Goal: Transaction & Acquisition: Book appointment/travel/reservation

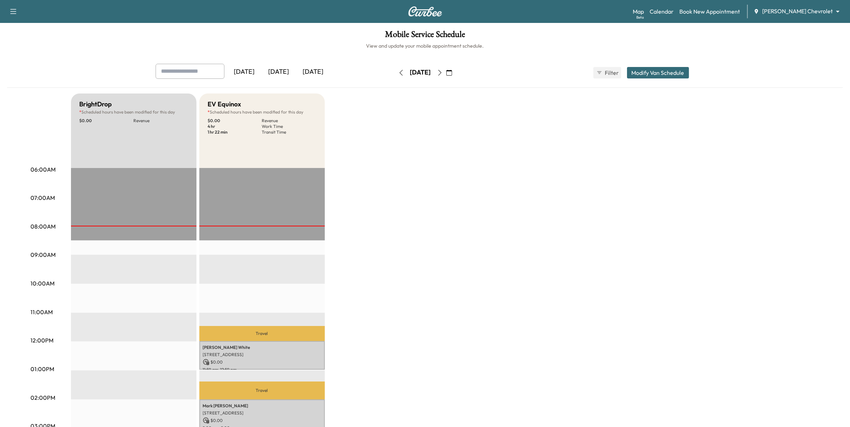
click at [446, 69] on button "button" at bounding box center [440, 72] width 12 height 11
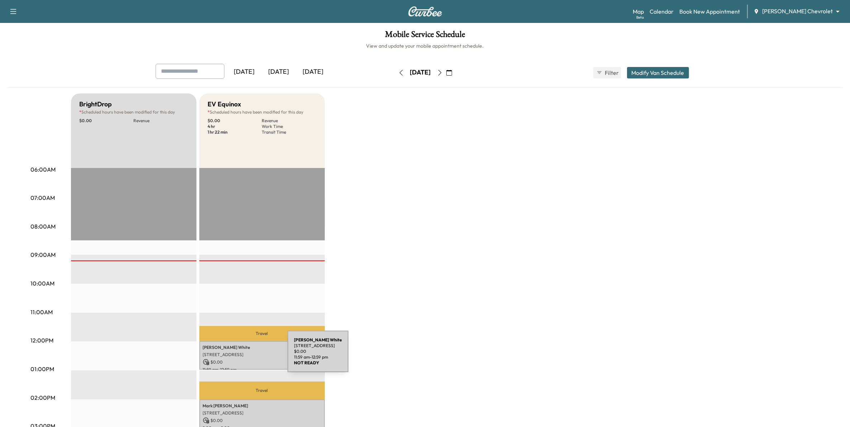
click at [234, 359] on p "$ 0.00" at bounding box center [262, 362] width 118 height 6
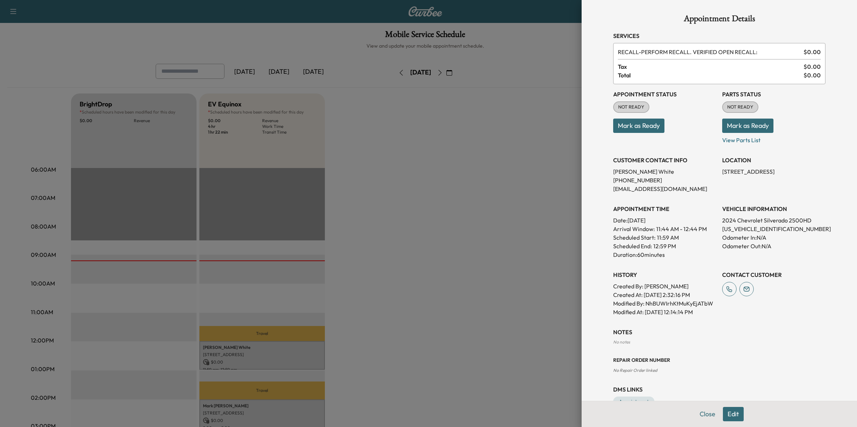
click at [643, 126] on button "Mark as Ready" at bounding box center [638, 126] width 51 height 14
click at [726, 419] on button "Edit" at bounding box center [733, 414] width 21 height 14
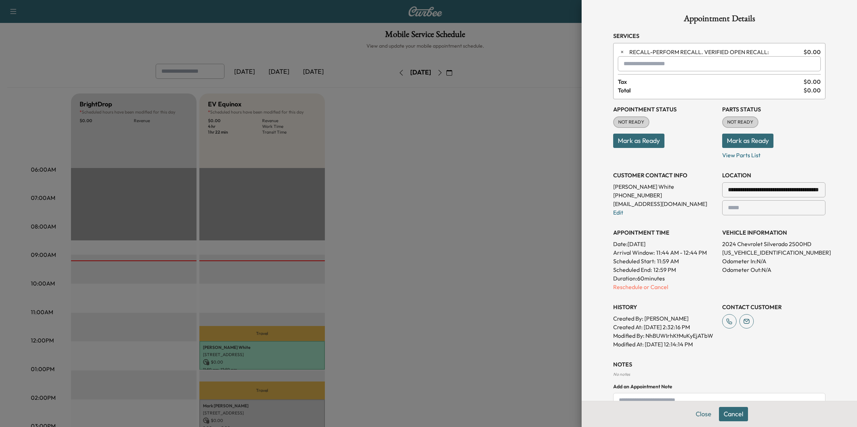
drag, startPoint x: 492, startPoint y: 391, endPoint x: 496, endPoint y: 392, distance: 3.7
click at [492, 391] on div at bounding box center [428, 213] width 857 height 427
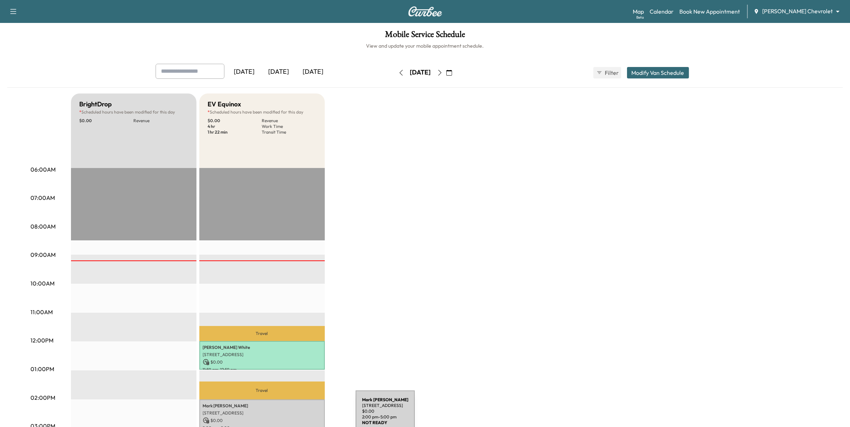
click at [302, 411] on p "[STREET_ADDRESS]" at bounding box center [262, 414] width 118 height 6
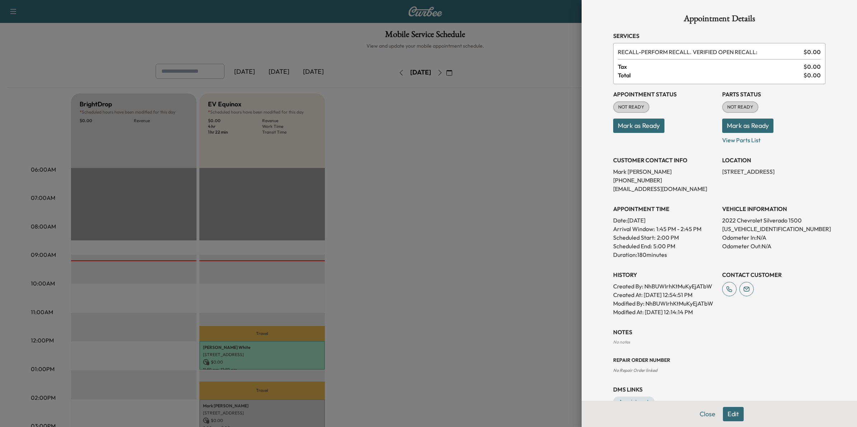
click at [623, 123] on button "Mark as Ready" at bounding box center [638, 126] width 51 height 14
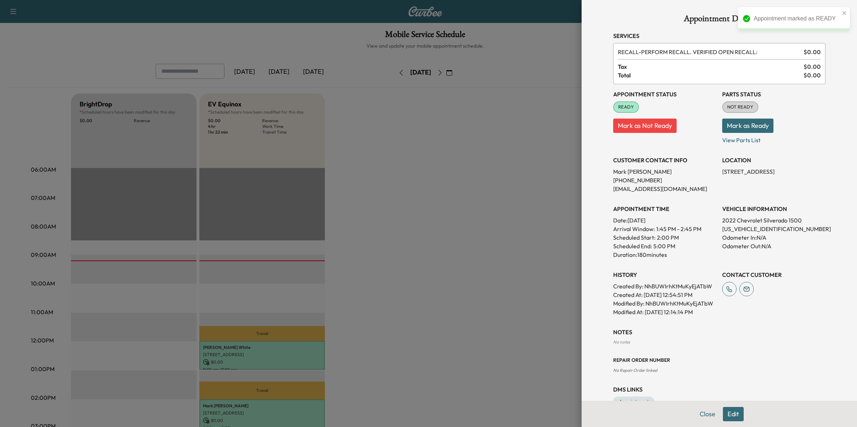
click at [657, 126] on button "Mark as Not Ready" at bounding box center [644, 126] width 63 height 14
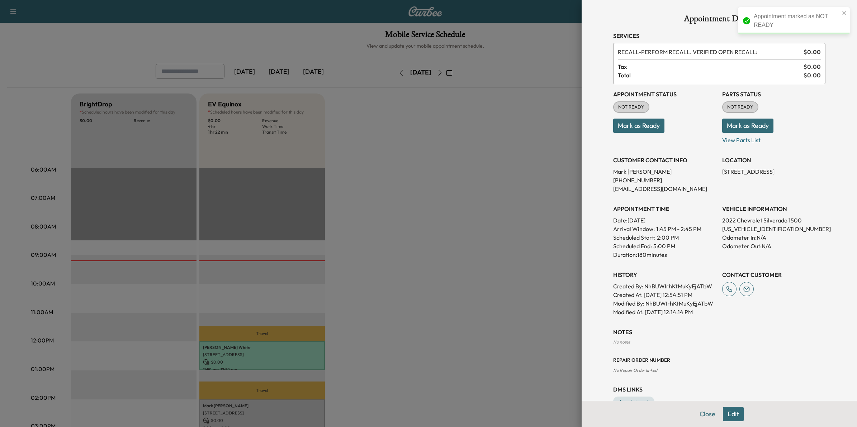
click at [637, 125] on button "Mark as Ready" at bounding box center [638, 126] width 51 height 14
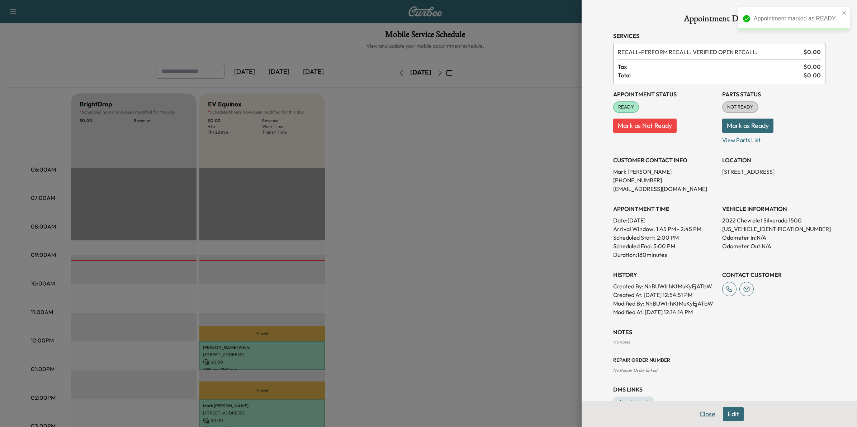
click at [698, 419] on button "Close" at bounding box center [707, 414] width 25 height 14
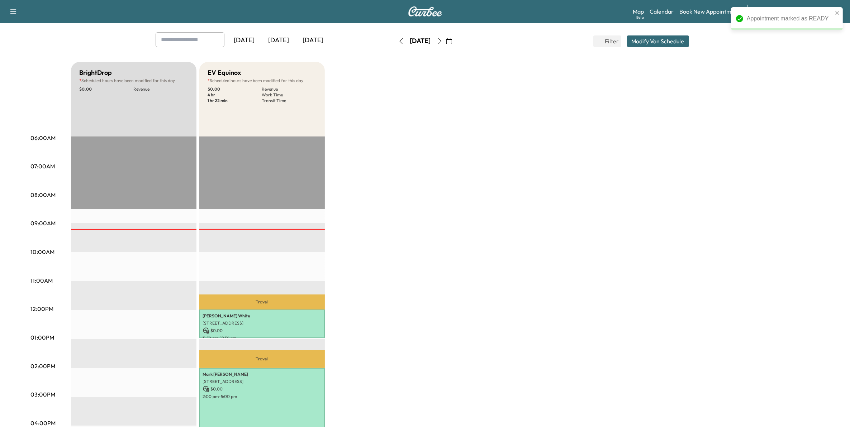
scroll to position [134, 0]
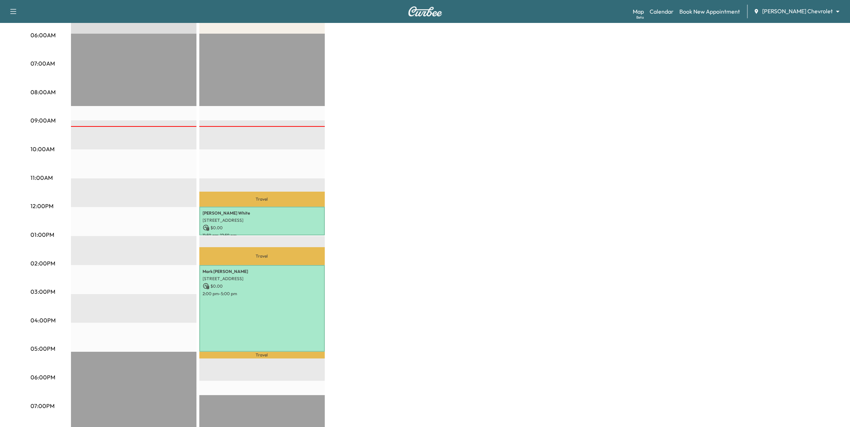
click at [554, 156] on div "BrightDrop * Scheduled hours have been modified for this day $ 0.00 Revenue EST…" at bounding box center [445, 228] width 749 height 538
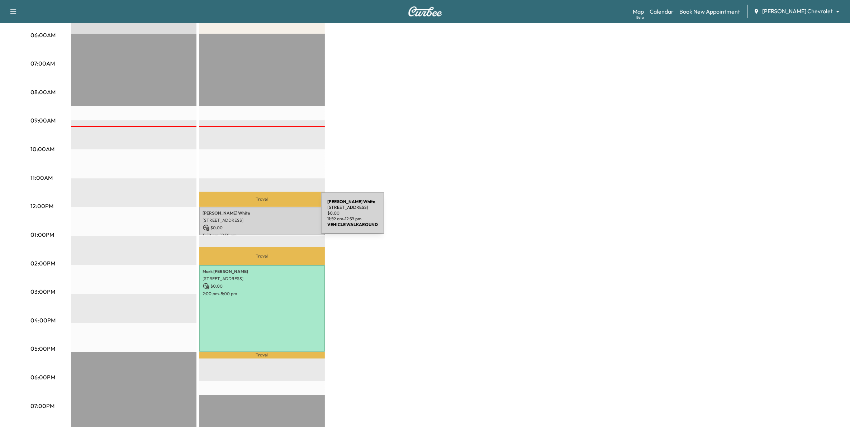
click at [266, 218] on p "[STREET_ADDRESS]" at bounding box center [262, 221] width 118 height 6
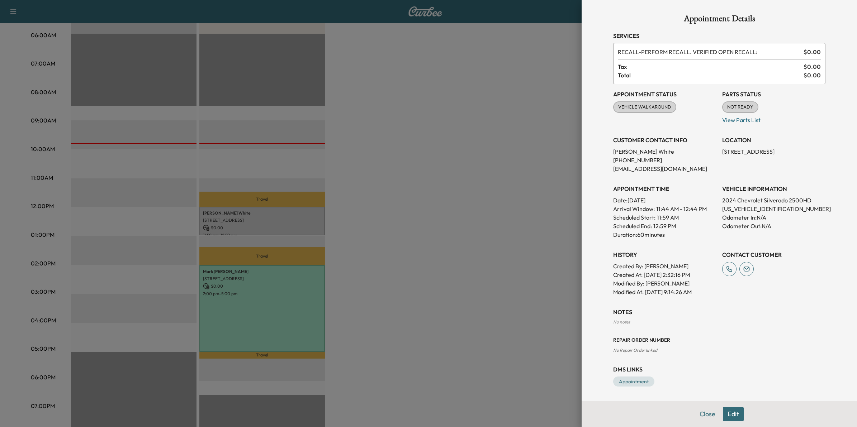
click at [422, 191] on div at bounding box center [428, 213] width 857 height 427
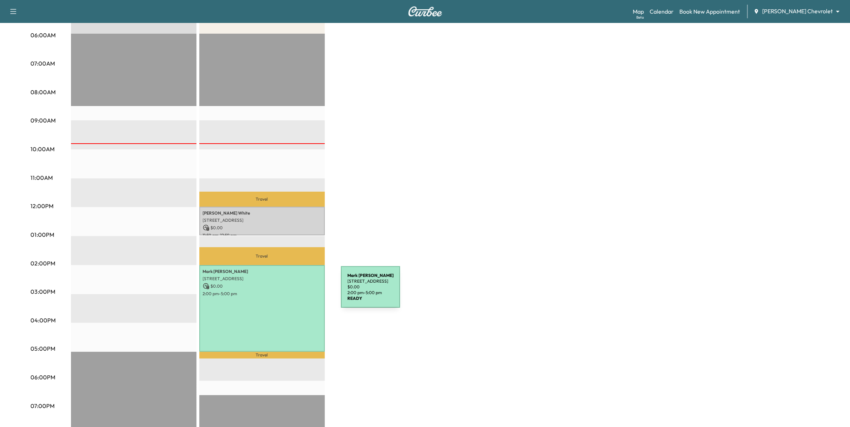
click at [287, 292] on p "2:00 pm - 5:00 pm" at bounding box center [262, 294] width 118 height 6
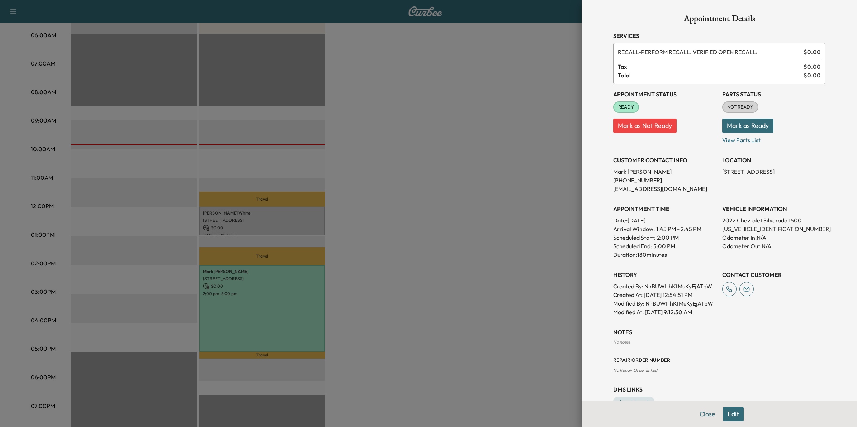
click at [523, 250] on div at bounding box center [428, 213] width 857 height 427
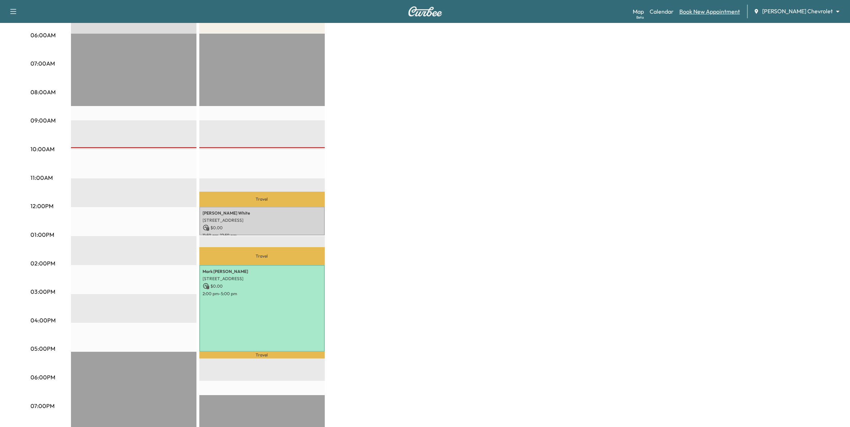
click at [718, 9] on link "Book New Appointment" at bounding box center [710, 11] width 61 height 9
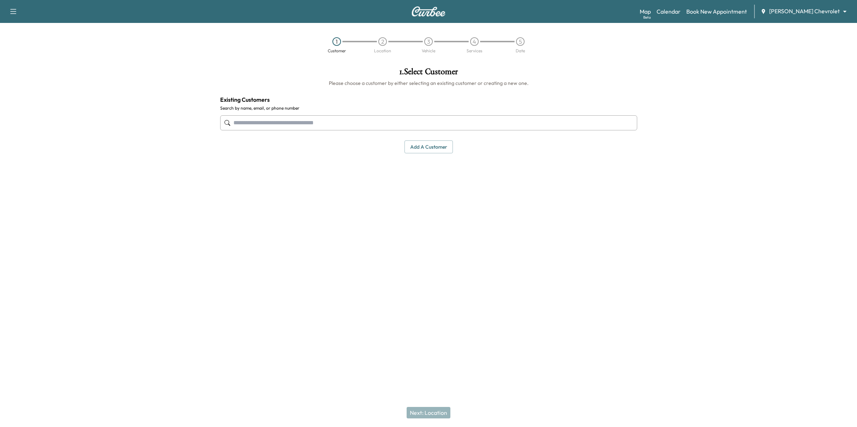
click at [293, 126] on input "text" at bounding box center [428, 122] width 417 height 15
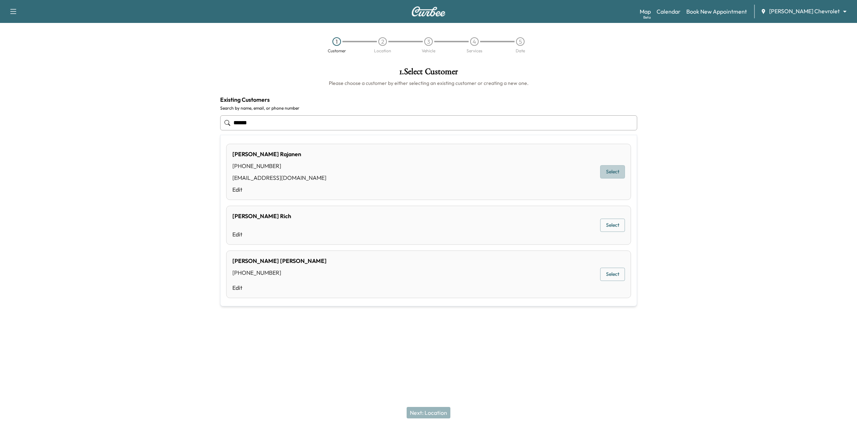
click at [601, 169] on button "Select" at bounding box center [612, 172] width 25 height 13
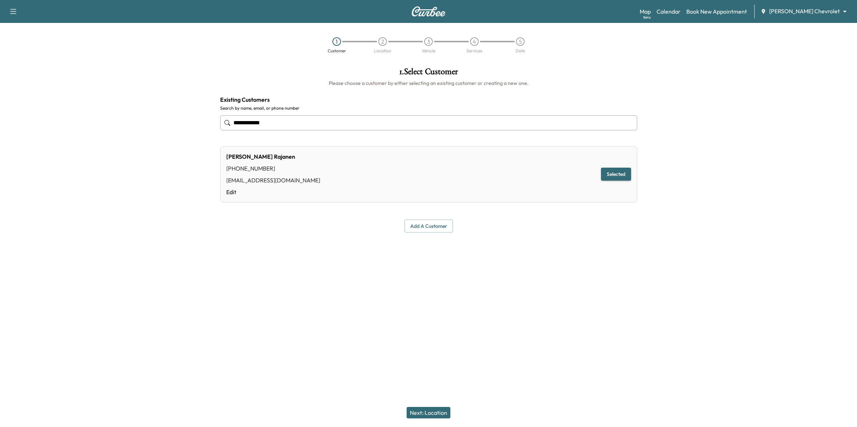
type input "**********"
click at [681, 10] on link "Calendar" at bounding box center [669, 11] width 24 height 9
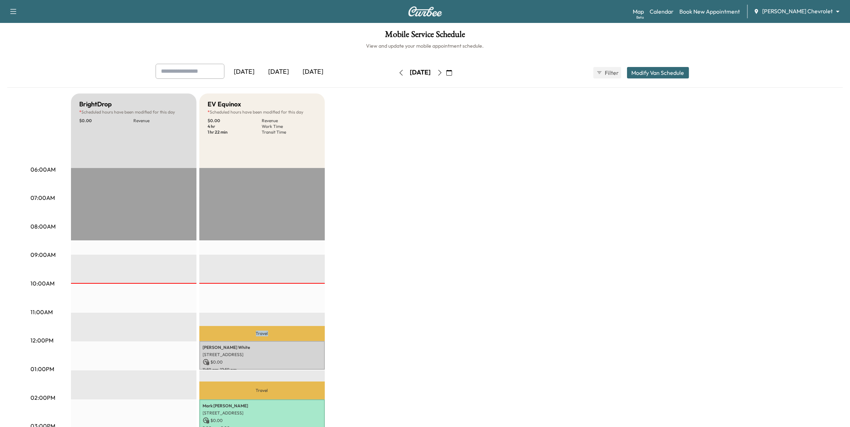
drag, startPoint x: 255, startPoint y: 332, endPoint x: 303, endPoint y: 329, distance: 47.8
click at [303, 329] on p "Travel" at bounding box center [262, 333] width 126 height 15
drag, startPoint x: 303, startPoint y: 329, endPoint x: 300, endPoint y: 336, distance: 8.2
click at [300, 336] on p "Travel" at bounding box center [262, 333] width 126 height 15
click at [674, 9] on link "Calendar" at bounding box center [662, 11] width 24 height 9
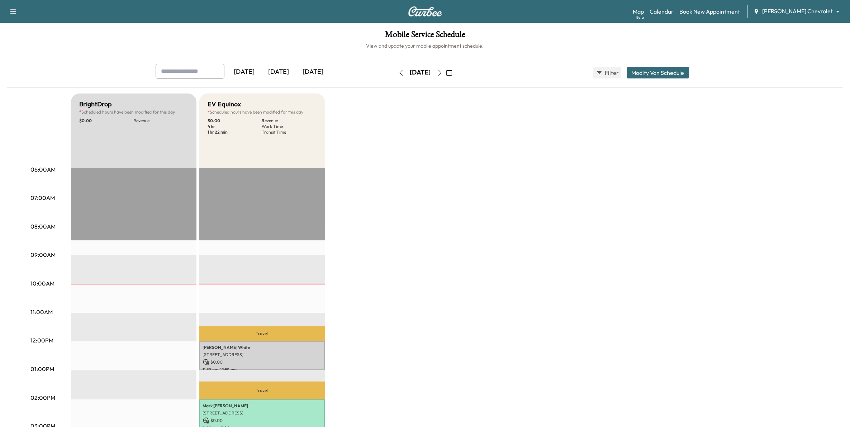
click at [443, 74] on icon "button" at bounding box center [440, 73] width 6 height 6
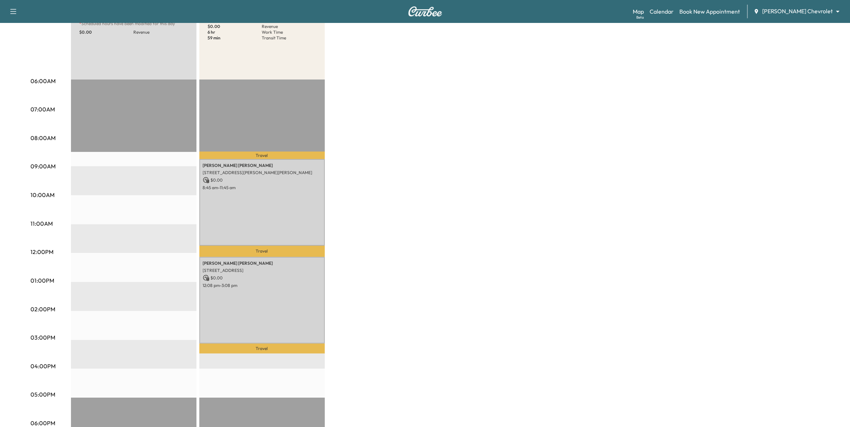
scroll to position [90, 0]
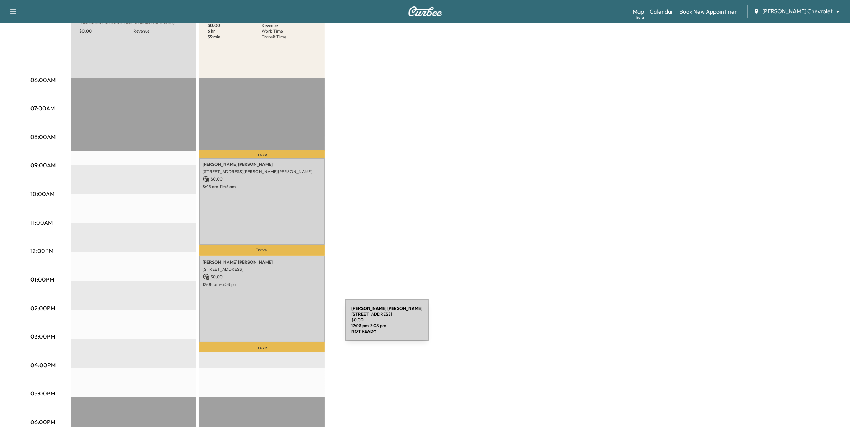
click at [293, 318] on div "[PERSON_NAME] [STREET_ADDRESS][PERSON_NAME] $ 0.00 12:08 pm - 3:08 pm" at bounding box center [262, 299] width 126 height 87
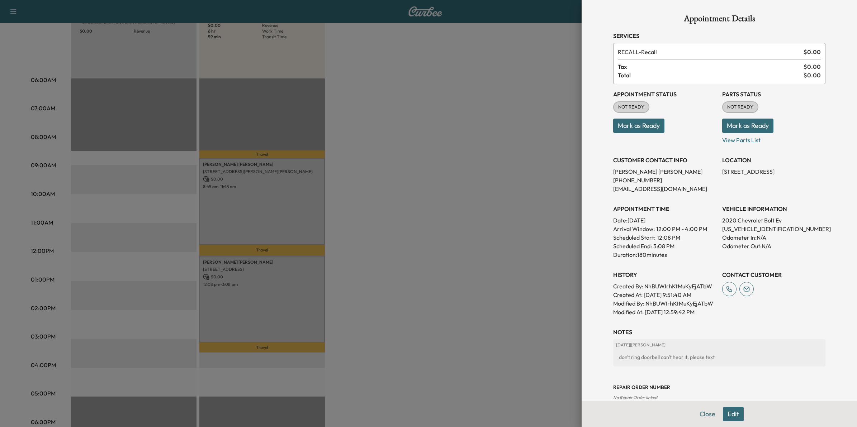
click at [514, 232] on div at bounding box center [428, 213] width 857 height 427
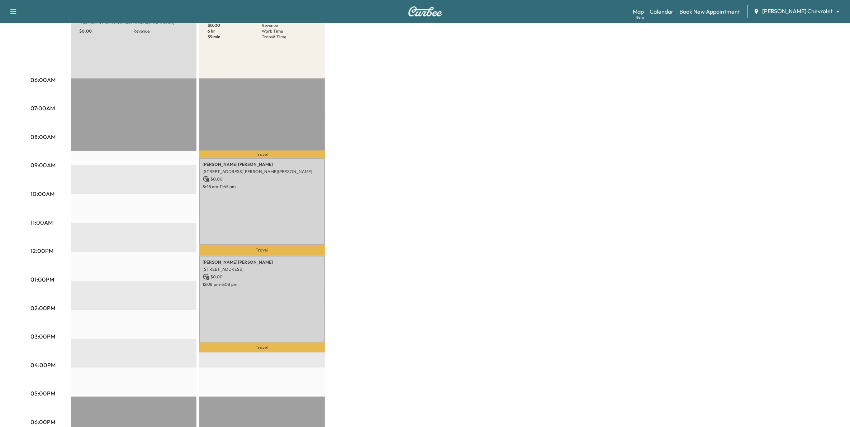
scroll to position [0, 0]
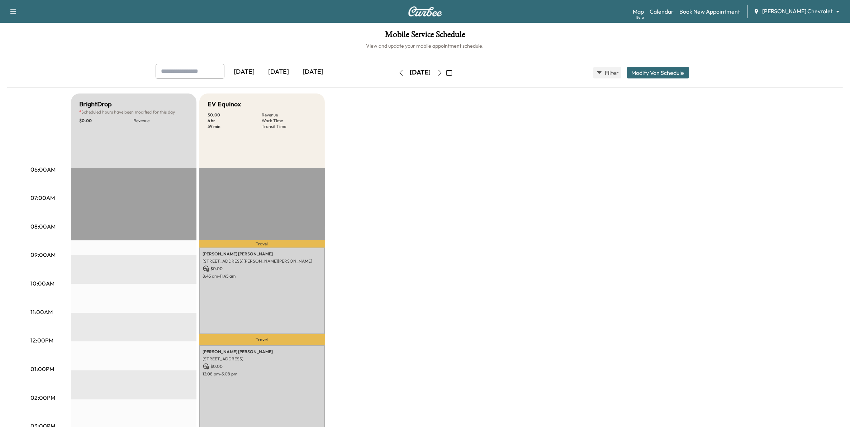
click at [443, 72] on icon "button" at bounding box center [440, 73] width 6 height 6
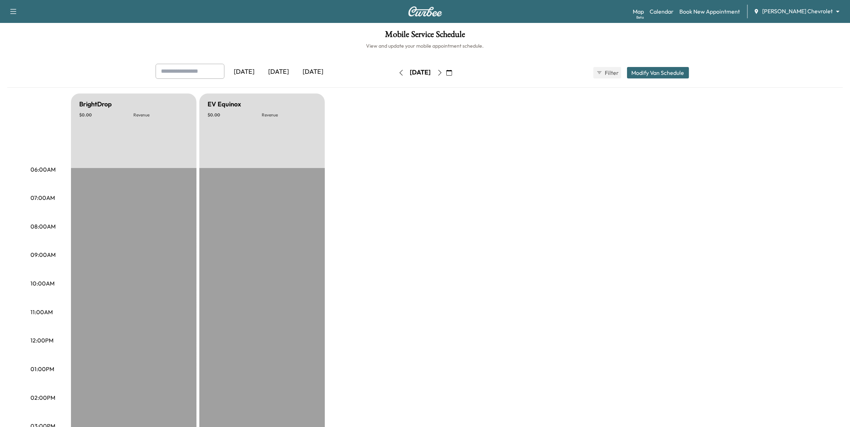
click at [443, 72] on icon "button" at bounding box center [440, 73] width 6 height 6
click at [452, 71] on icon "button" at bounding box center [450, 73] width 6 height 6
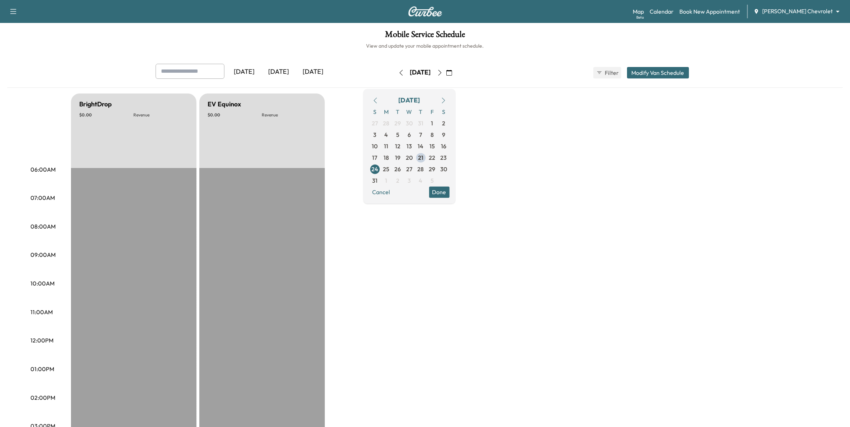
click at [447, 98] on icon "button" at bounding box center [444, 101] width 6 height 6
click at [447, 99] on icon "button" at bounding box center [444, 101] width 6 height 6
click at [447, 100] on icon "button" at bounding box center [444, 101] width 6 height 6
click at [452, 72] on icon "button" at bounding box center [450, 73] width 6 height 6
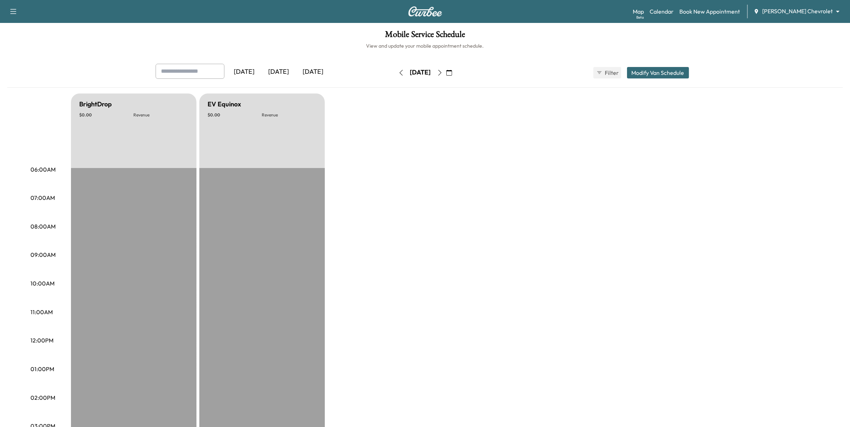
click at [398, 74] on icon "button" at bounding box center [401, 73] width 6 height 6
click at [395, 76] on button "button" at bounding box center [401, 72] width 12 height 11
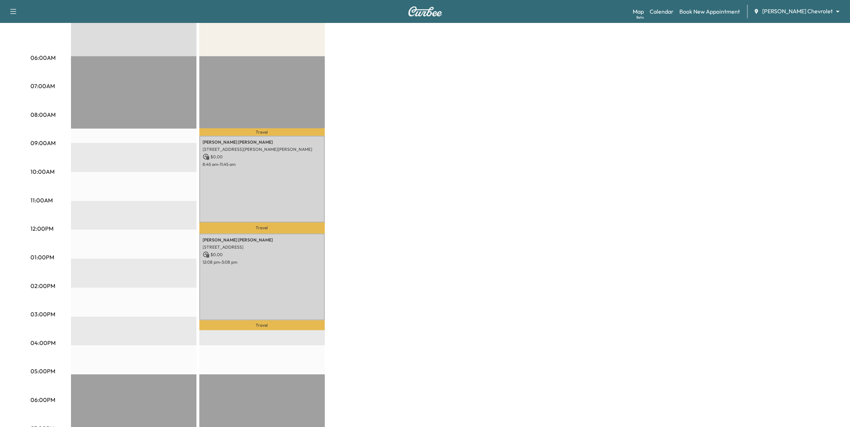
scroll to position [134, 0]
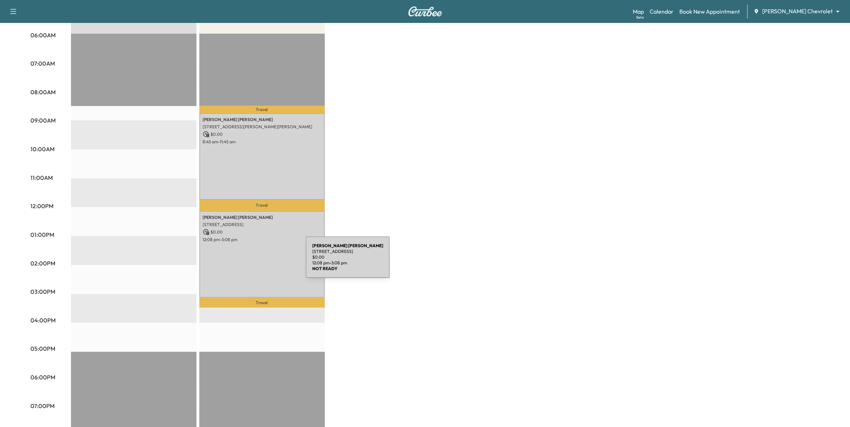
click at [252, 262] on div "[PERSON_NAME] [STREET_ADDRESS][PERSON_NAME] $ 0.00 12:08 pm - 3:08 pm" at bounding box center [262, 254] width 126 height 87
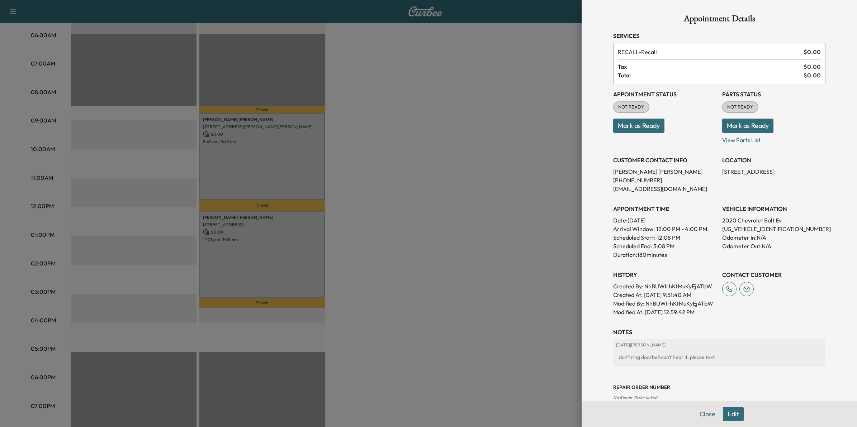
click at [722, 422] on div "Close Edit" at bounding box center [719, 414] width 275 height 26
click at [725, 416] on button "Edit" at bounding box center [733, 414] width 21 height 14
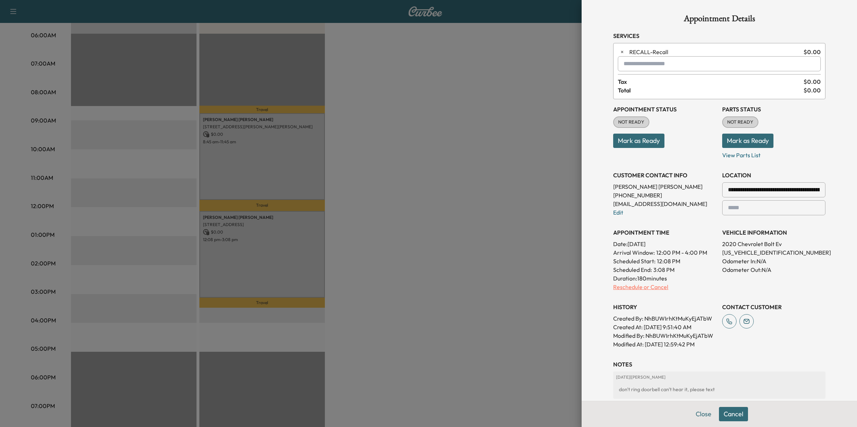
click at [652, 289] on p "Reschedule or Cancel" at bounding box center [664, 287] width 103 height 9
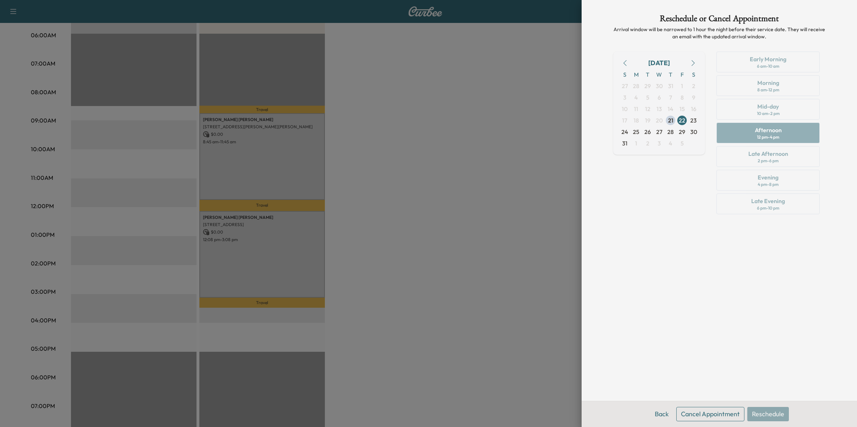
click at [716, 418] on button "Cancel Appointment" at bounding box center [710, 414] width 68 height 14
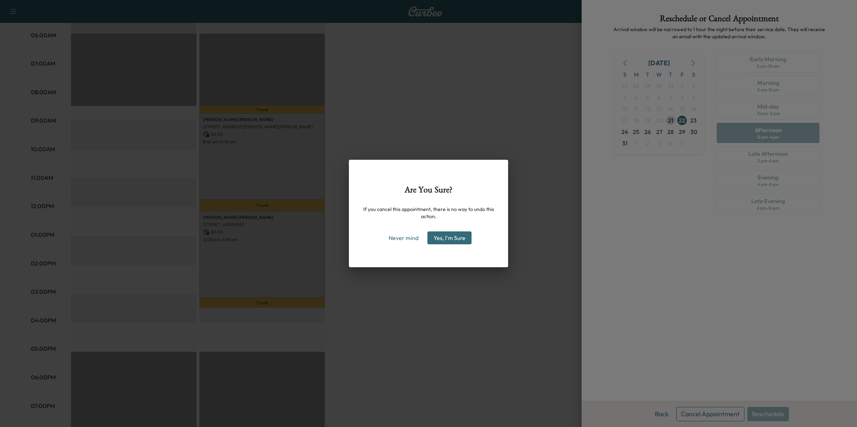
click at [459, 237] on button "Yes, I'm Sure" at bounding box center [449, 238] width 44 height 13
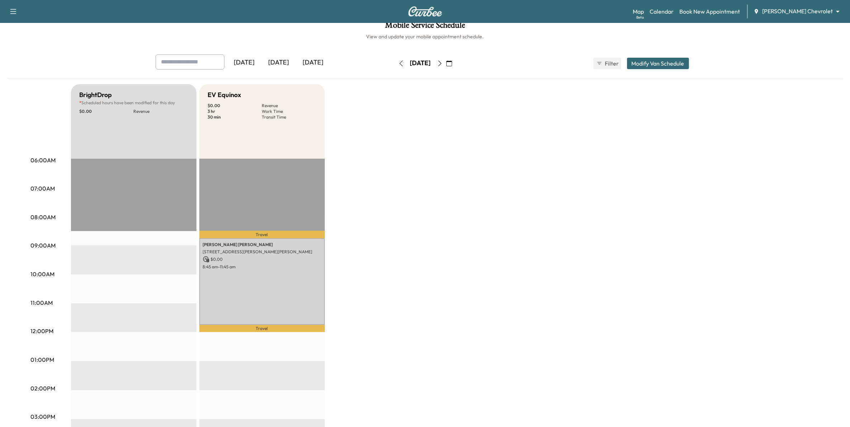
scroll to position [0, 0]
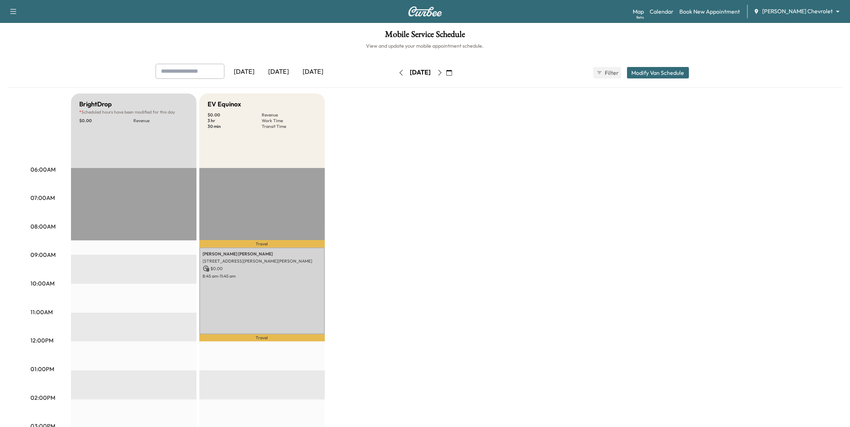
click at [398, 73] on icon "button" at bounding box center [401, 73] width 6 height 6
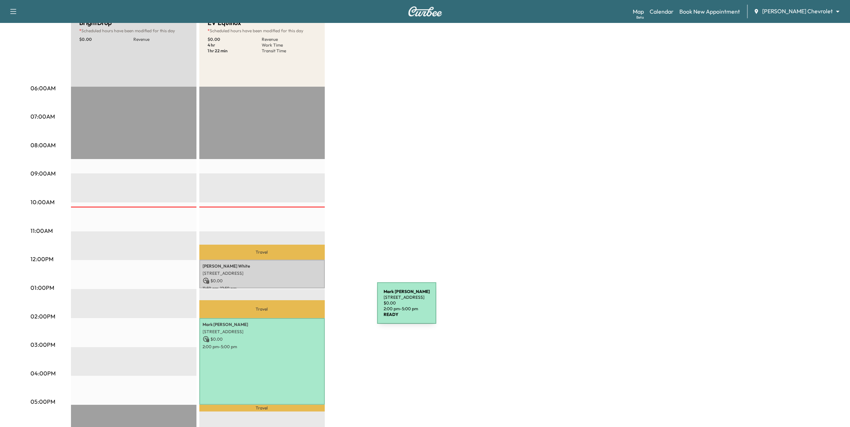
scroll to position [90, 0]
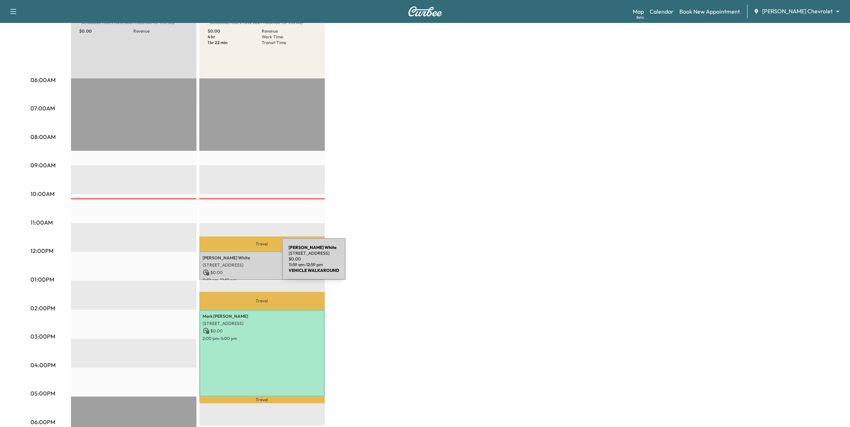
click at [228, 263] on p "[STREET_ADDRESS]" at bounding box center [262, 266] width 118 height 6
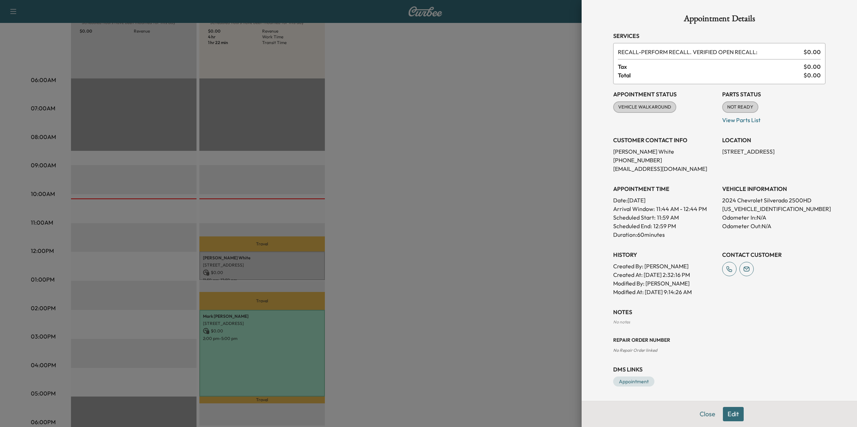
click at [732, 416] on button "Edit" at bounding box center [733, 414] width 21 height 14
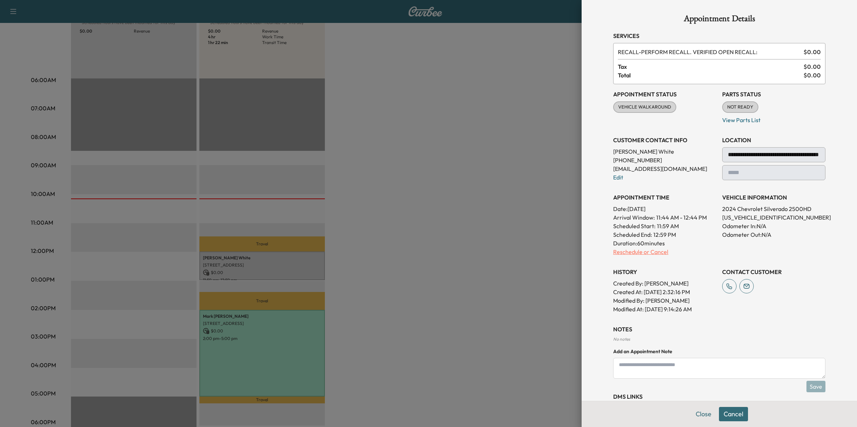
click at [657, 252] on p "Reschedule or Cancel" at bounding box center [664, 252] width 103 height 9
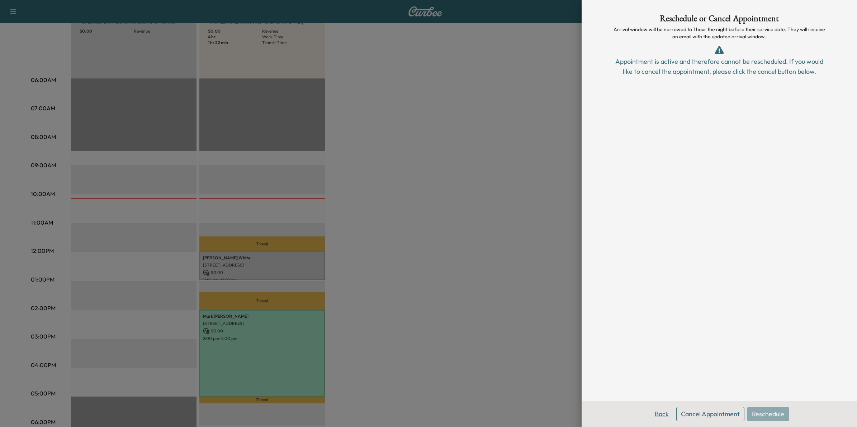
drag, startPoint x: 650, startPoint y: 415, endPoint x: 655, endPoint y: 415, distance: 4.4
click at [651, 415] on button "Back" at bounding box center [661, 414] width 23 height 14
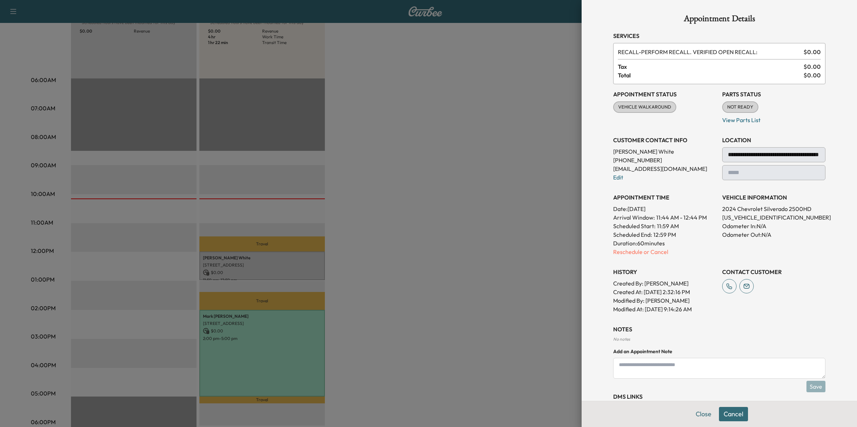
drag, startPoint x: 391, startPoint y: 316, endPoint x: 406, endPoint y: 320, distance: 15.8
click at [392, 317] on div at bounding box center [428, 213] width 857 height 427
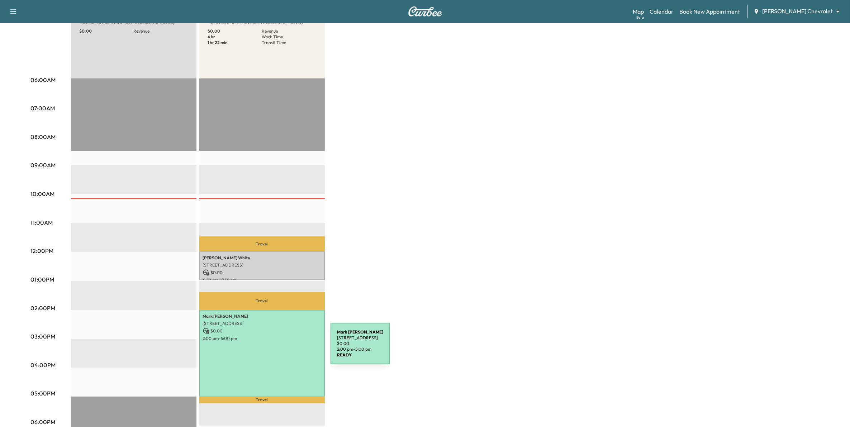
click at [277, 348] on div "[PERSON_NAME] [STREET_ADDRESS] $ 0.00 2:00 pm - 5:00 pm" at bounding box center [262, 353] width 126 height 87
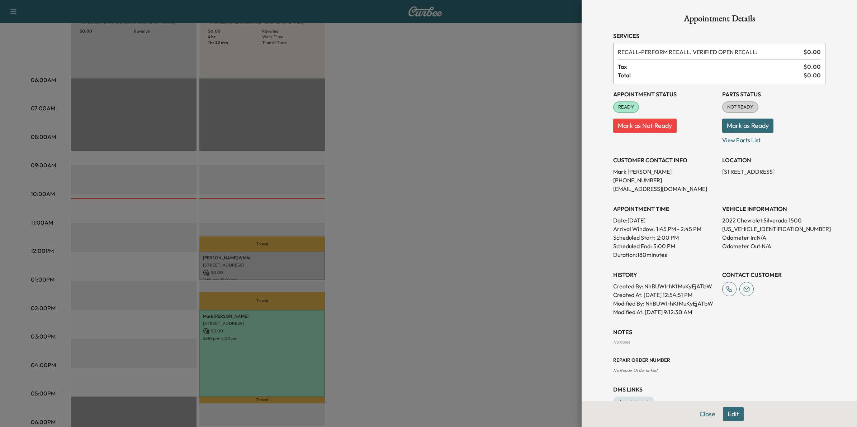
click at [725, 416] on button "Edit" at bounding box center [733, 414] width 21 height 14
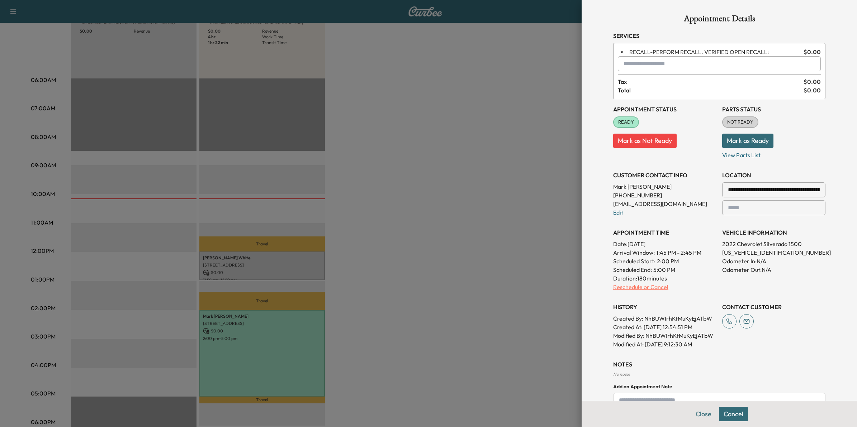
click at [644, 289] on p "Reschedule or Cancel" at bounding box center [664, 287] width 103 height 9
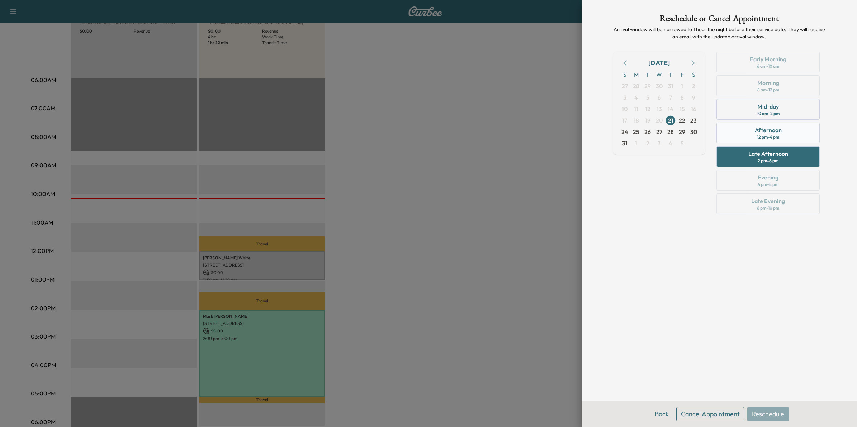
click at [784, 131] on div "Afternoon 12 pm - 4 pm" at bounding box center [768, 133] width 103 height 21
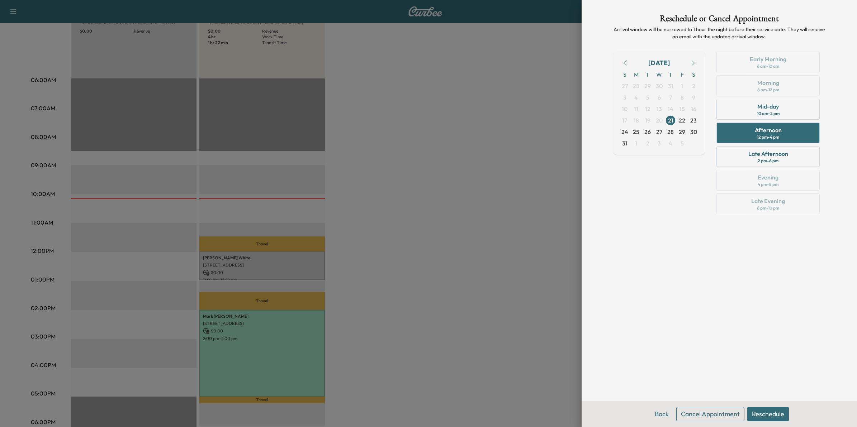
click at [768, 417] on button "Reschedule" at bounding box center [768, 414] width 42 height 14
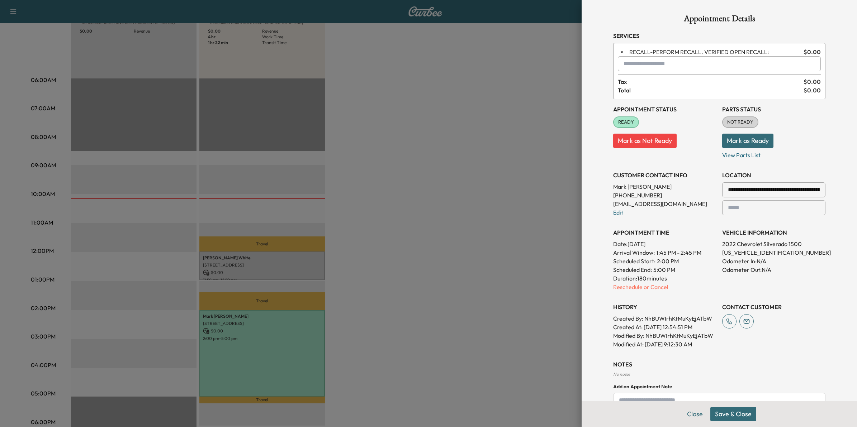
click at [720, 413] on button "Save & Close" at bounding box center [733, 414] width 46 height 14
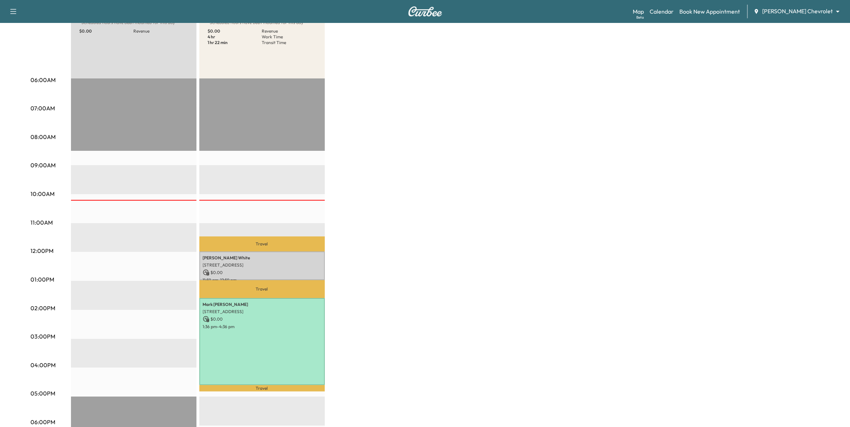
drag, startPoint x: 282, startPoint y: 292, endPoint x: 281, endPoint y: 285, distance: 7.2
click at [281, 285] on p "Travel" at bounding box center [262, 289] width 126 height 18
drag, startPoint x: 306, startPoint y: 287, endPoint x: 306, endPoint y: 271, distance: 16.5
click at [306, 271] on div "Travel [PERSON_NAME] [STREET_ADDRESS] $ 0.00 11:59 am - 12:59 pm Travel [PERSON…" at bounding box center [262, 310] width 126 height 463
drag, startPoint x: 306, startPoint y: 271, endPoint x: 455, endPoint y: 199, distance: 165.9
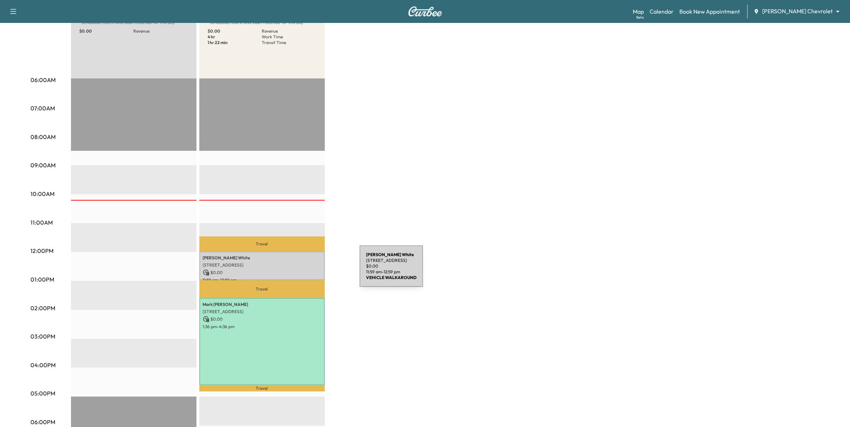
click at [455, 199] on div "BrightDrop * Scheduled hours have been modified for this day $ 0.00 Revenue EST…" at bounding box center [445, 273] width 749 height 538
click at [252, 243] on p "Travel" at bounding box center [262, 244] width 126 height 15
click at [350, 246] on div "BrightDrop * Scheduled hours have been modified for this day $ 0.00 Revenue EST…" at bounding box center [445, 273] width 749 height 538
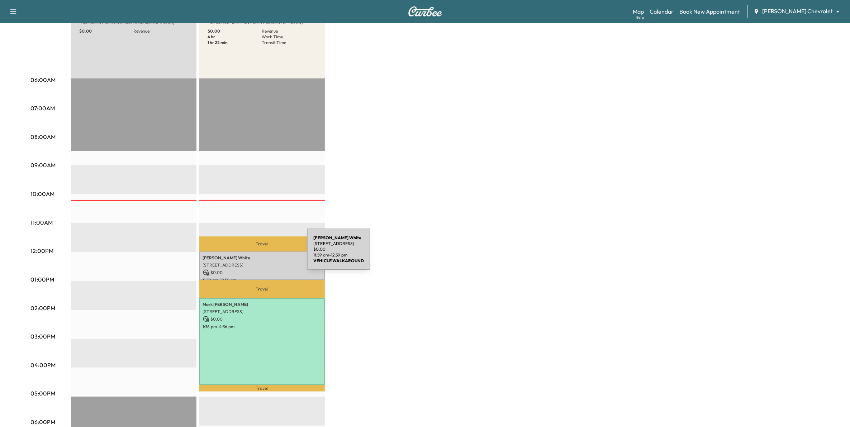
click at [253, 255] on p "[PERSON_NAME]" at bounding box center [262, 258] width 118 height 6
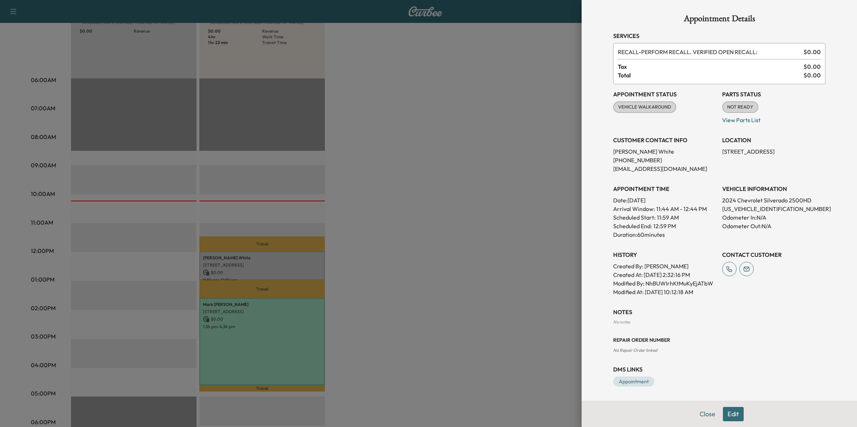
click at [463, 302] on div at bounding box center [428, 213] width 857 height 427
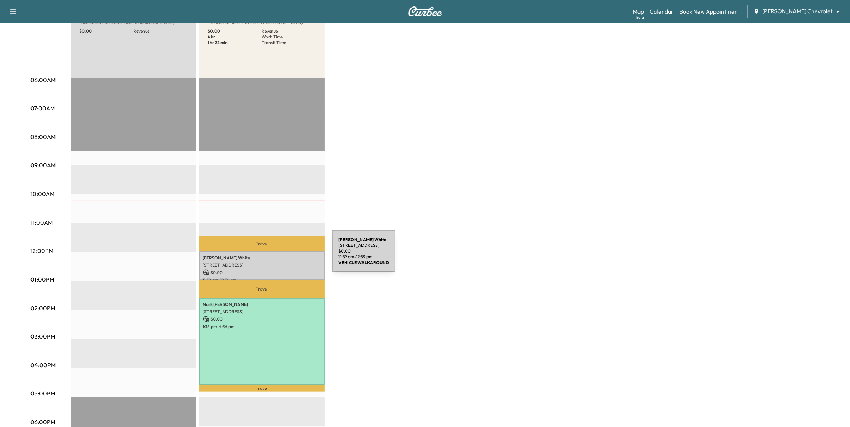
click at [278, 256] on p "[PERSON_NAME]" at bounding box center [262, 258] width 118 height 6
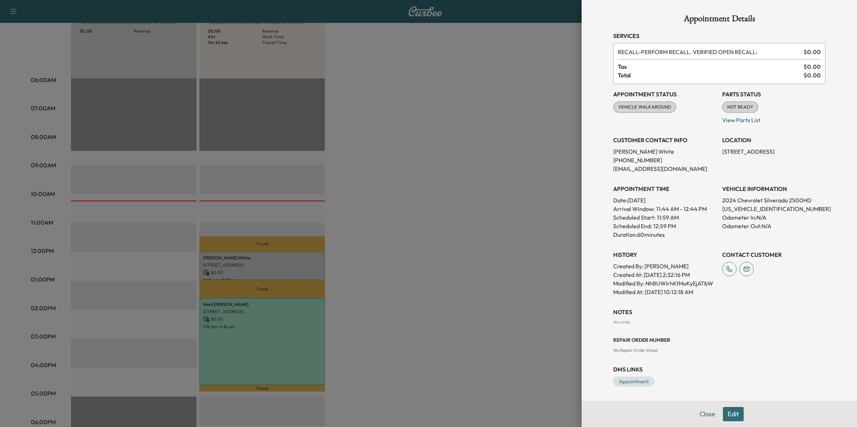
click at [501, 206] on div at bounding box center [428, 213] width 857 height 427
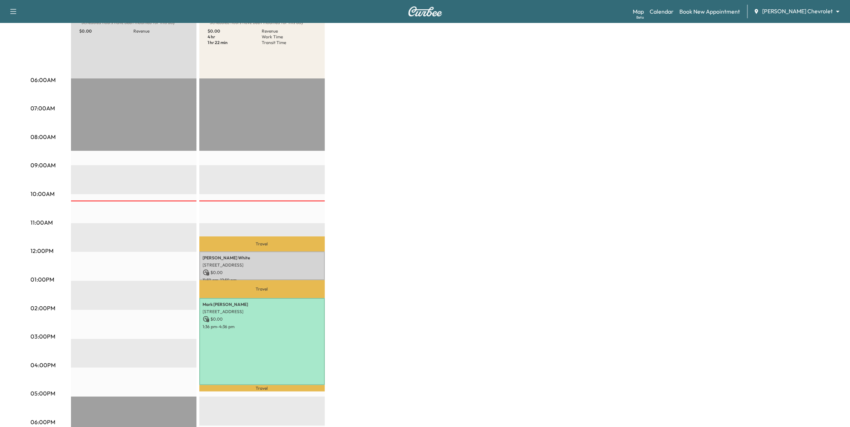
drag, startPoint x: 274, startPoint y: 244, endPoint x: 280, endPoint y: 261, distance: 17.8
click at [276, 237] on p "Travel" at bounding box center [262, 244] width 126 height 15
click at [278, 325] on p "1:36 pm - 4:36 pm" at bounding box center [262, 327] width 118 height 6
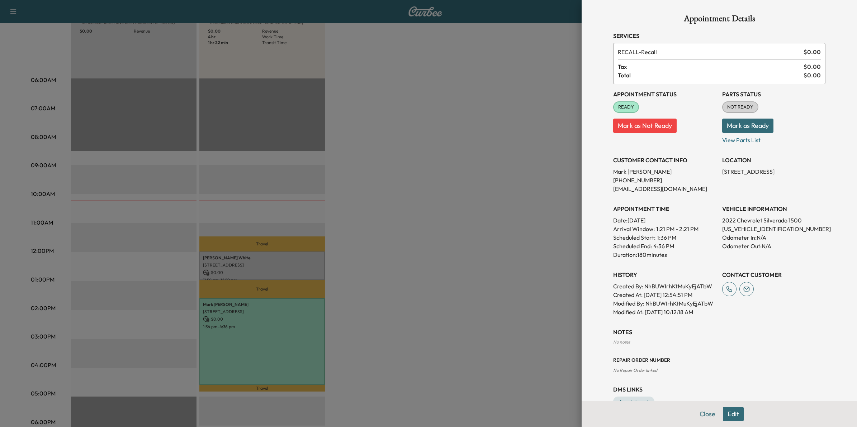
click at [512, 246] on div at bounding box center [428, 213] width 857 height 427
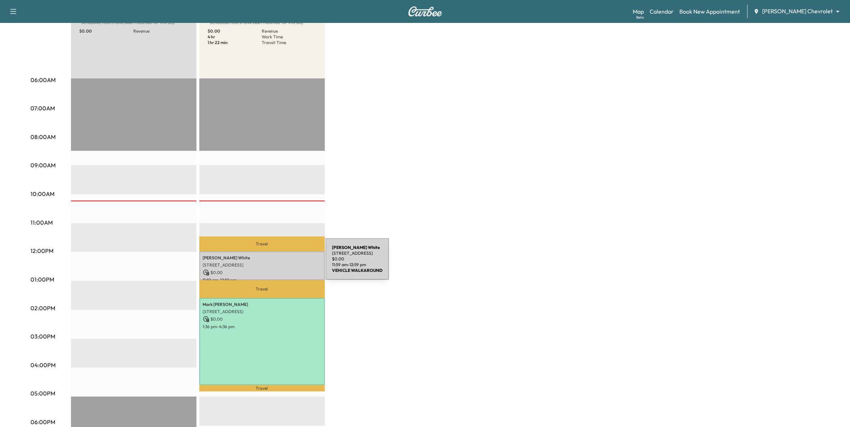
click at [272, 264] on p "[STREET_ADDRESS]" at bounding box center [262, 266] width 118 height 6
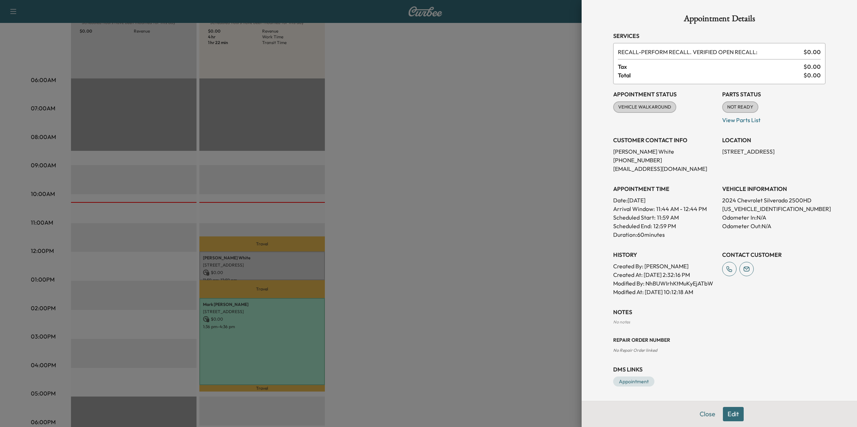
click at [485, 265] on div at bounding box center [428, 213] width 857 height 427
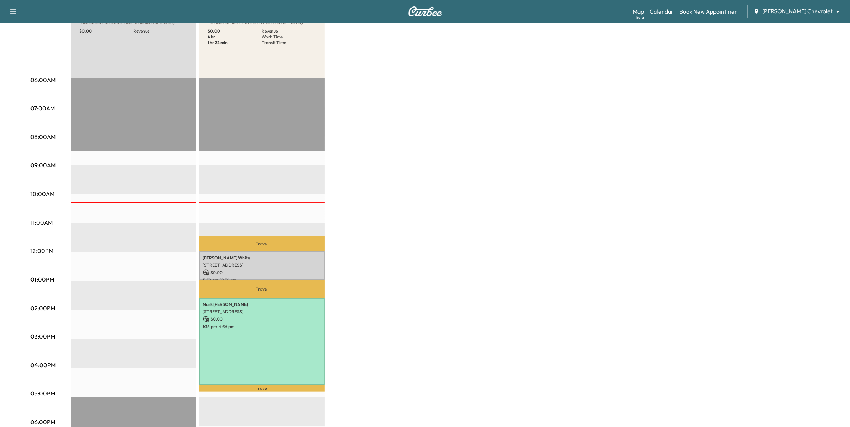
click at [725, 10] on link "Book New Appointment" at bounding box center [710, 11] width 61 height 9
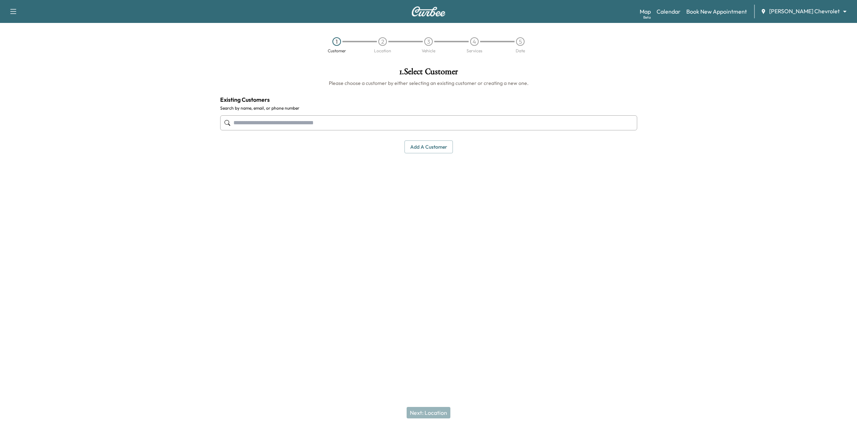
click at [329, 128] on input "text" at bounding box center [428, 122] width 417 height 15
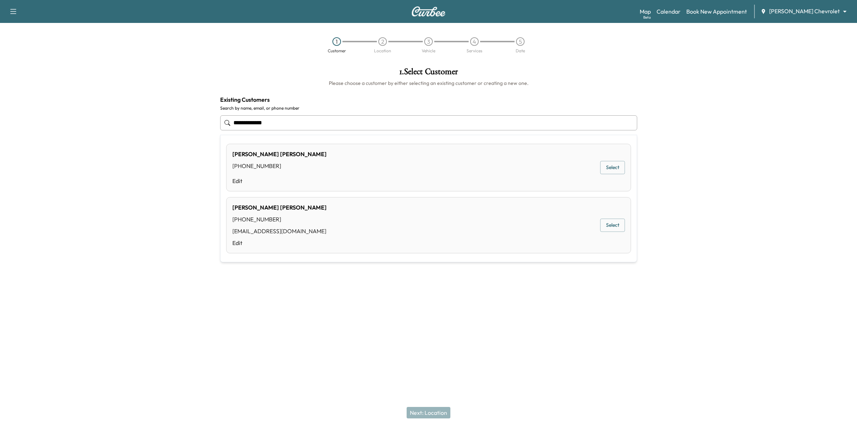
type input "**********"
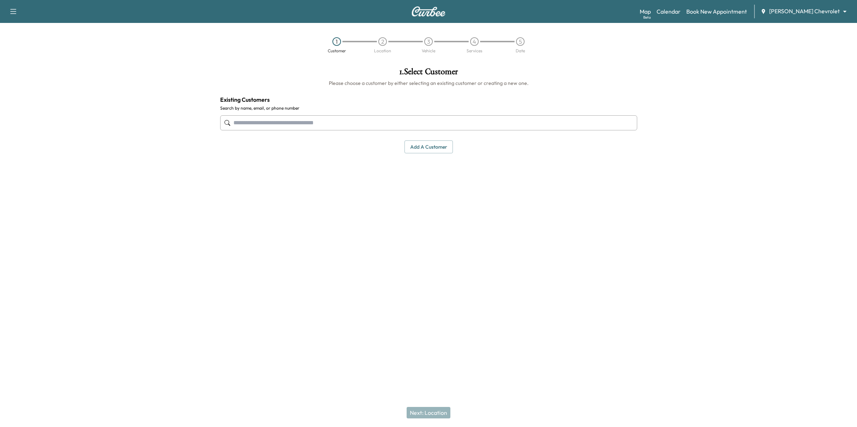
drag, startPoint x: 349, startPoint y: 124, endPoint x: 506, endPoint y: 124, distance: 157.4
click at [506, 124] on input "text" at bounding box center [428, 122] width 417 height 15
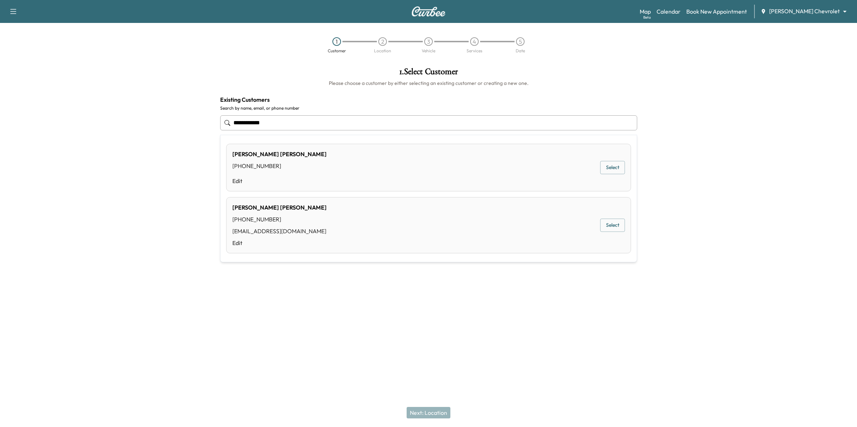
click at [506, 176] on div "[PERSON_NAME] [PHONE_NUMBER] Edit Select" at bounding box center [428, 168] width 405 height 48
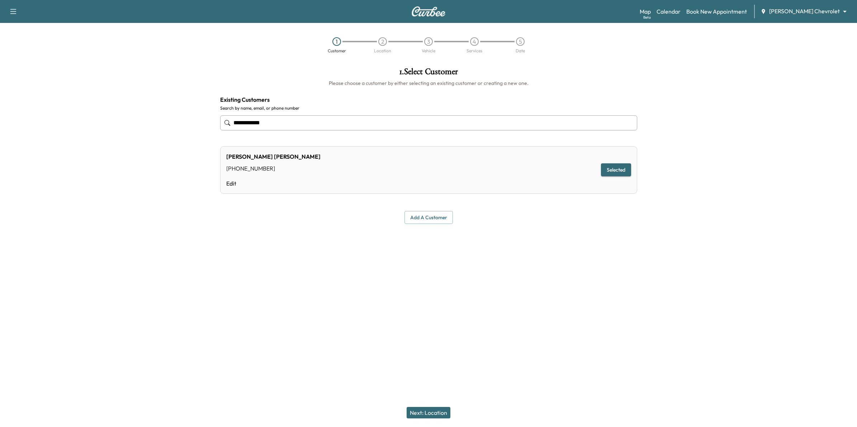
type input "**********"
click at [444, 221] on button "Add a customer" at bounding box center [429, 217] width 48 height 13
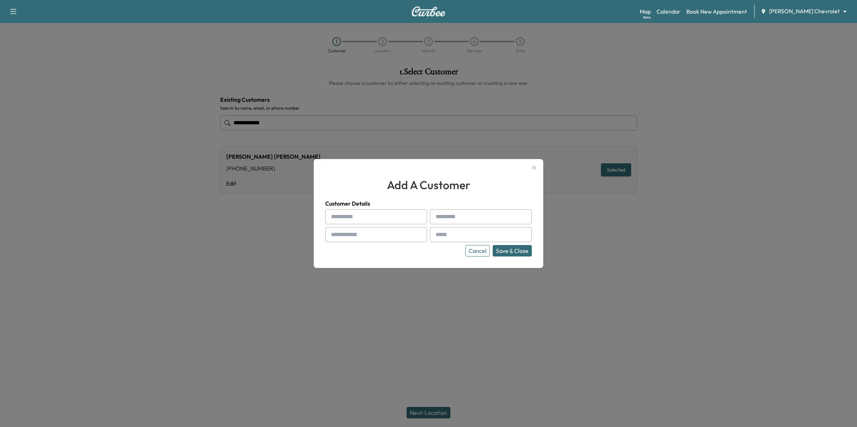
click at [376, 214] on input "text" at bounding box center [376, 216] width 102 height 15
type input "*****"
type input "******"
click at [375, 232] on input "text" at bounding box center [376, 234] width 102 height 15
type input "**********"
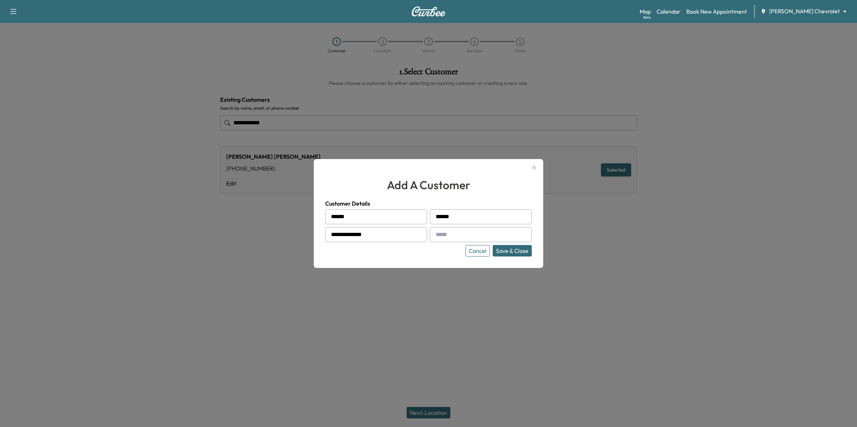
click at [447, 236] on input "text" at bounding box center [481, 234] width 102 height 15
type input "**********"
click at [508, 252] on button "Save & Close" at bounding box center [512, 250] width 39 height 11
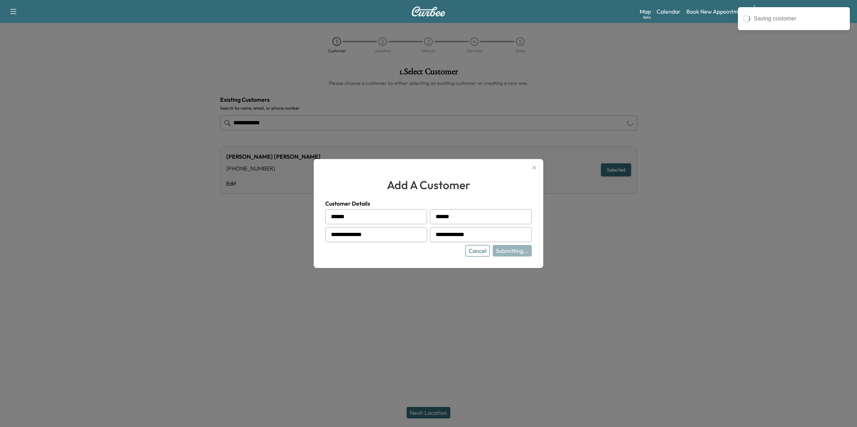
type input "**********"
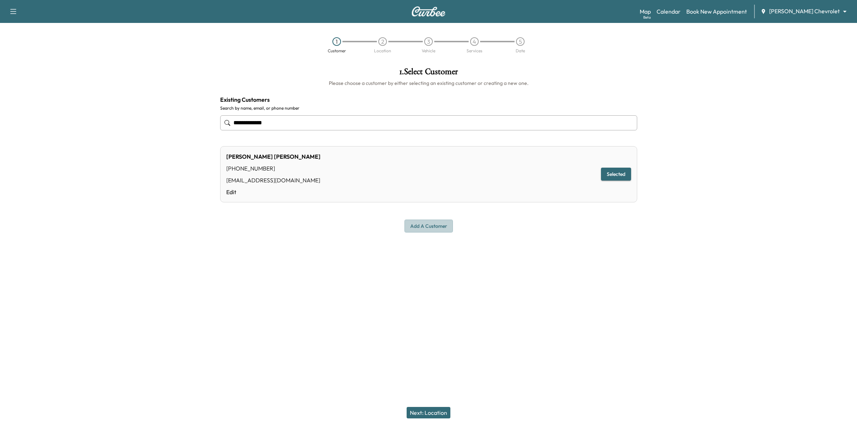
click at [430, 228] on button "Add a customer" at bounding box center [429, 226] width 48 height 13
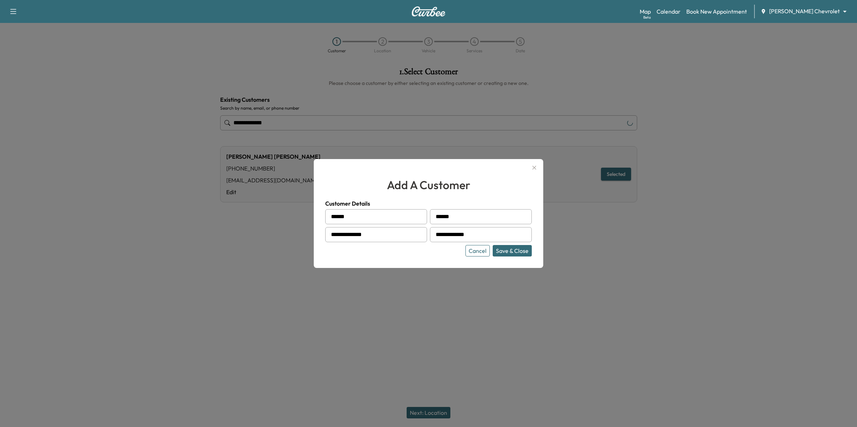
click at [249, 259] on div at bounding box center [428, 213] width 857 height 427
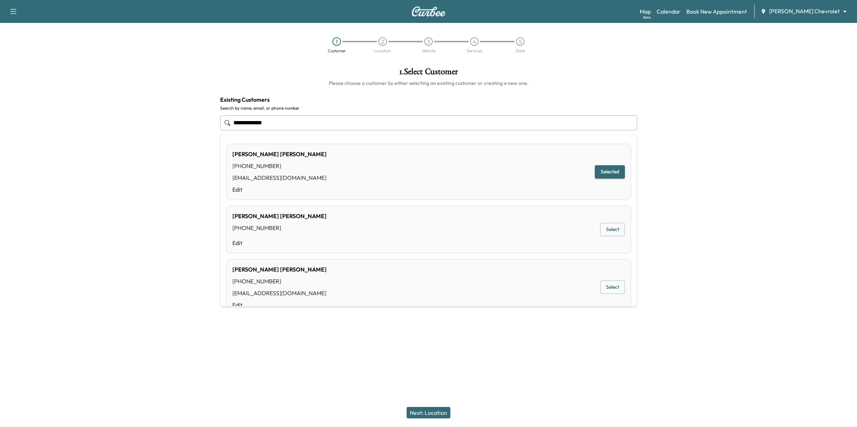
drag, startPoint x: 314, startPoint y: 119, endPoint x: 81, endPoint y: 86, distance: 235.4
click at [81, 86] on div "**********" at bounding box center [428, 169] width 857 height 214
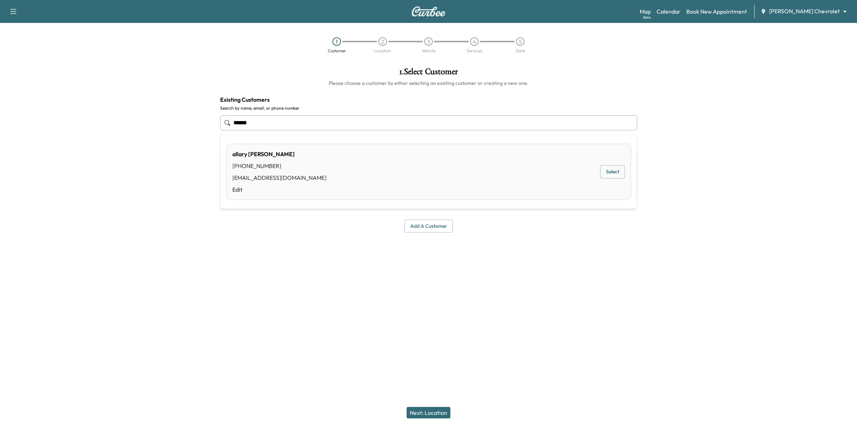
click at [614, 172] on button "Select" at bounding box center [612, 172] width 25 height 13
type input "**********"
click at [440, 411] on button "Next: Location" at bounding box center [429, 412] width 44 height 11
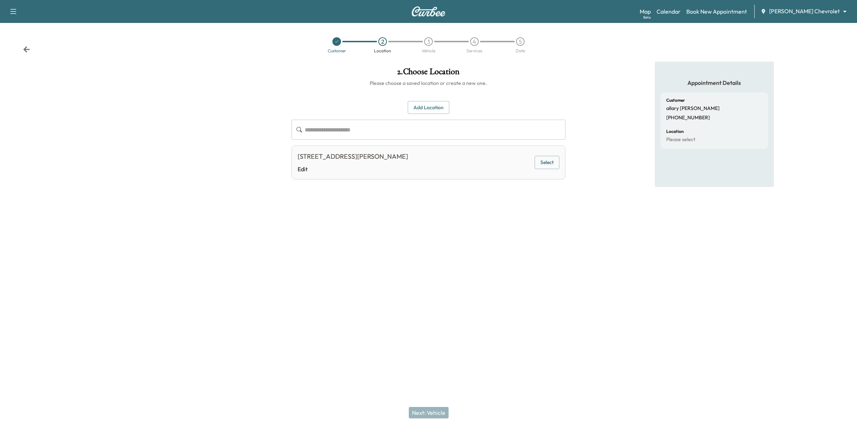
click at [427, 108] on button "Add Location" at bounding box center [429, 107] width 42 height 13
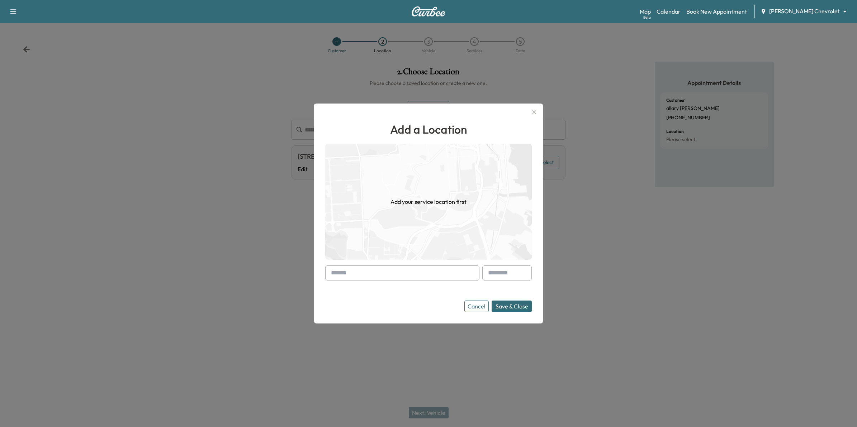
click at [449, 275] on input "text" at bounding box center [402, 273] width 154 height 15
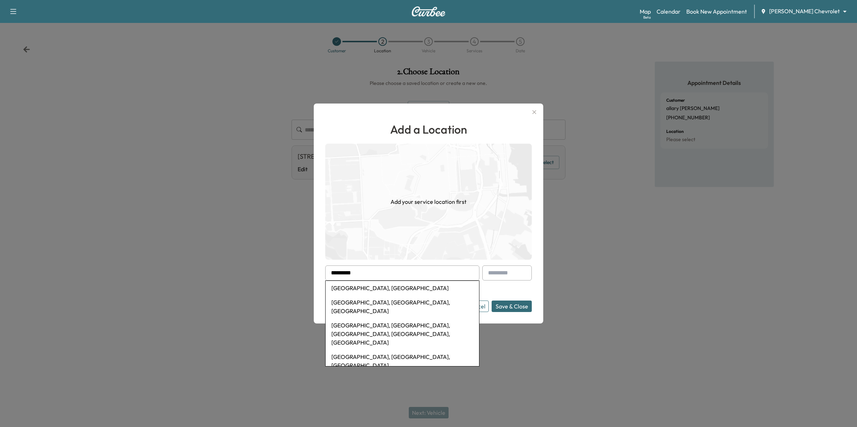
drag, startPoint x: 372, startPoint y: 273, endPoint x: 318, endPoint y: 266, distance: 54.3
click at [318, 266] on div "Add a Location Add your service location first ********* [GEOGRAPHIC_DATA], [GE…" at bounding box center [429, 214] width 230 height 220
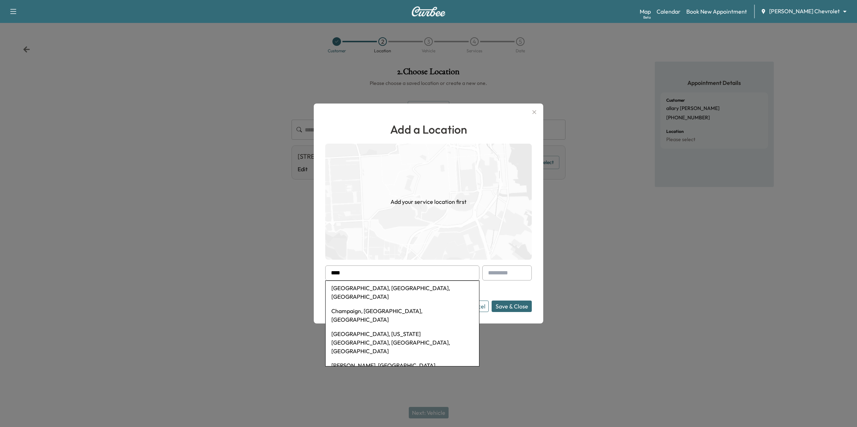
click at [365, 293] on li "[GEOGRAPHIC_DATA], [GEOGRAPHIC_DATA], [GEOGRAPHIC_DATA]" at bounding box center [402, 292] width 153 height 23
type input "**********"
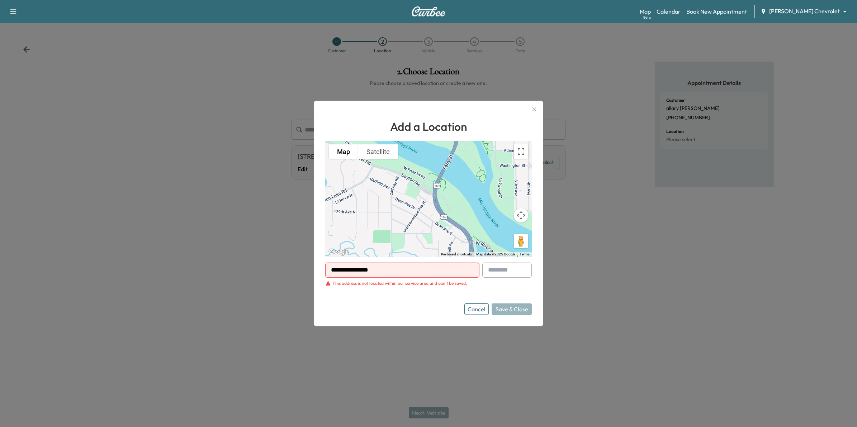
drag, startPoint x: 477, startPoint y: 311, endPoint x: 474, endPoint y: 310, distance: 3.7
click at [477, 311] on button "Cancel" at bounding box center [476, 309] width 24 height 11
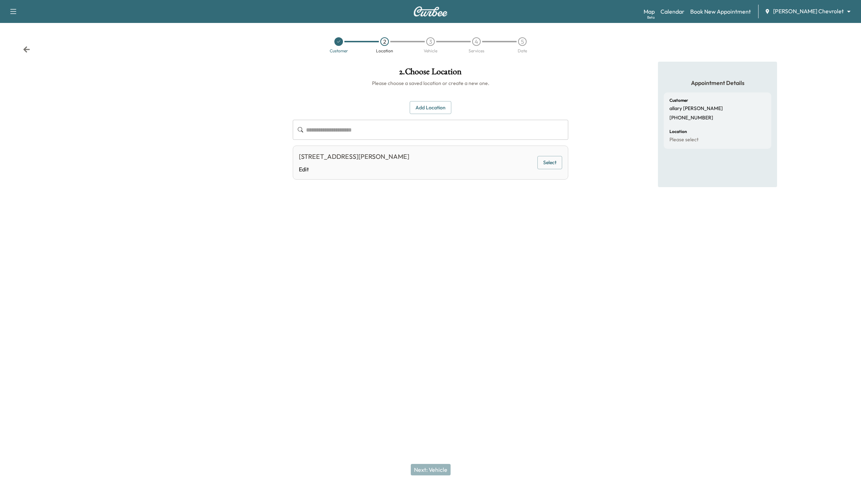
click at [483, 96] on div "**********" at bounding box center [430, 131] width 287 height 138
drag, startPoint x: 24, startPoint y: 48, endPoint x: 190, endPoint y: 99, distance: 173.8
click at [24, 49] on icon at bounding box center [26, 49] width 7 height 7
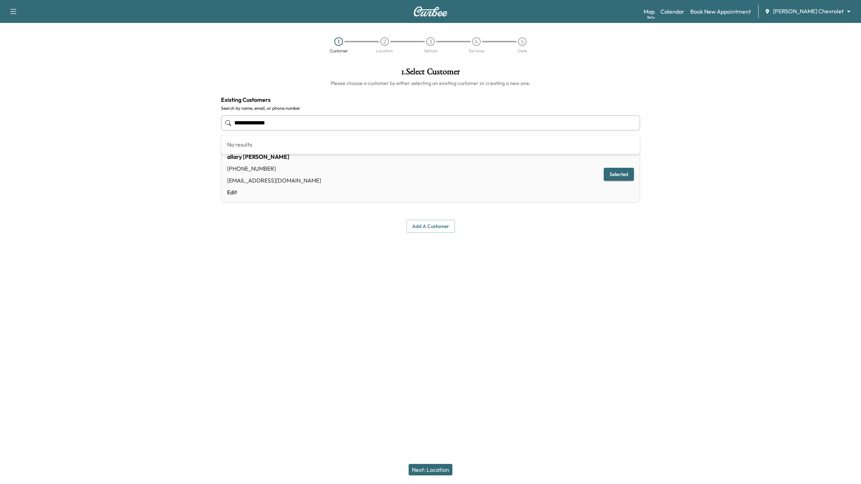
drag, startPoint x: 286, startPoint y: 121, endPoint x: 180, endPoint y: 114, distance: 106.8
click at [180, 114] on div "**********" at bounding box center [430, 183] width 861 height 242
click at [438, 225] on button "Add a customer" at bounding box center [430, 226] width 48 height 13
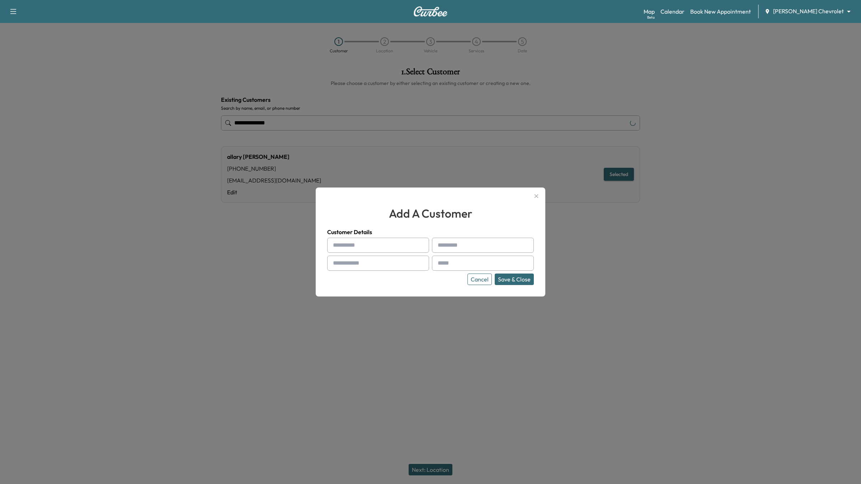
click at [341, 245] on input "text" at bounding box center [378, 245] width 102 height 15
type input "******"
click at [474, 248] on input "text" at bounding box center [483, 245] width 102 height 15
click at [456, 246] on input "text" at bounding box center [483, 245] width 102 height 15
type input "*"
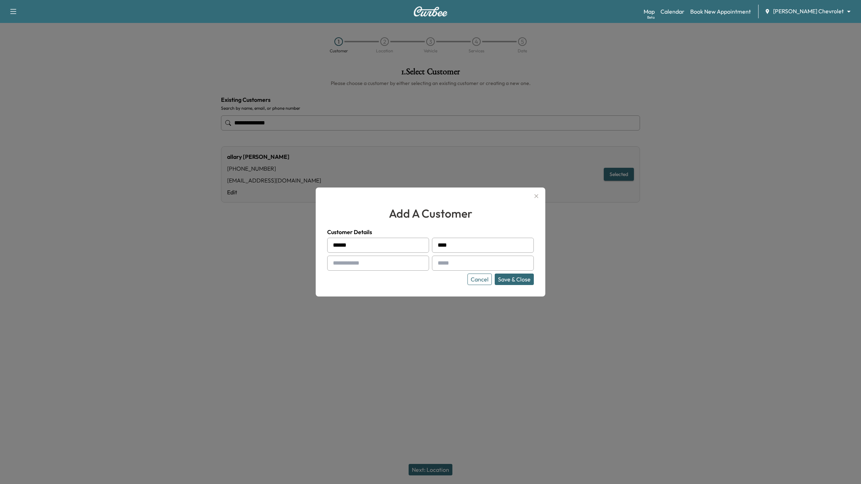
type input "****"
drag, startPoint x: 483, startPoint y: 279, endPoint x: 497, endPoint y: 280, distance: 14.0
click at [483, 279] on button "Cancel" at bounding box center [479, 279] width 24 height 11
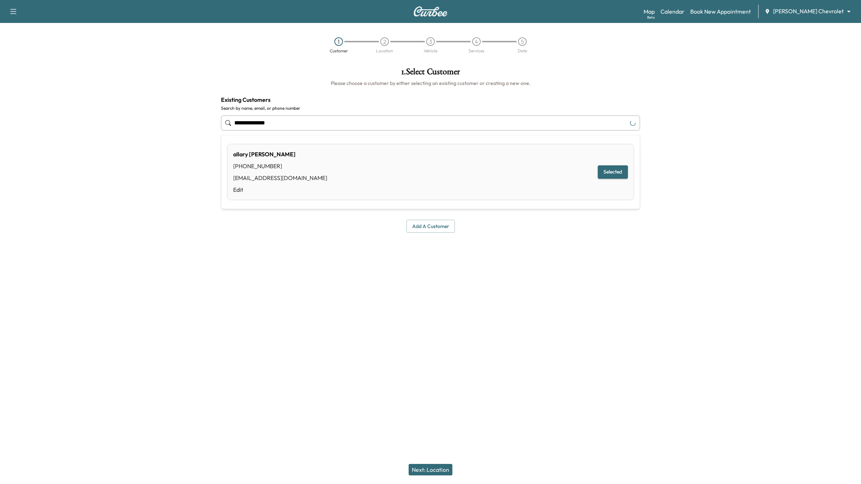
drag, startPoint x: 293, startPoint y: 126, endPoint x: 151, endPoint y: 126, distance: 142.4
click at [151, 126] on div "**********" at bounding box center [430, 183] width 861 height 242
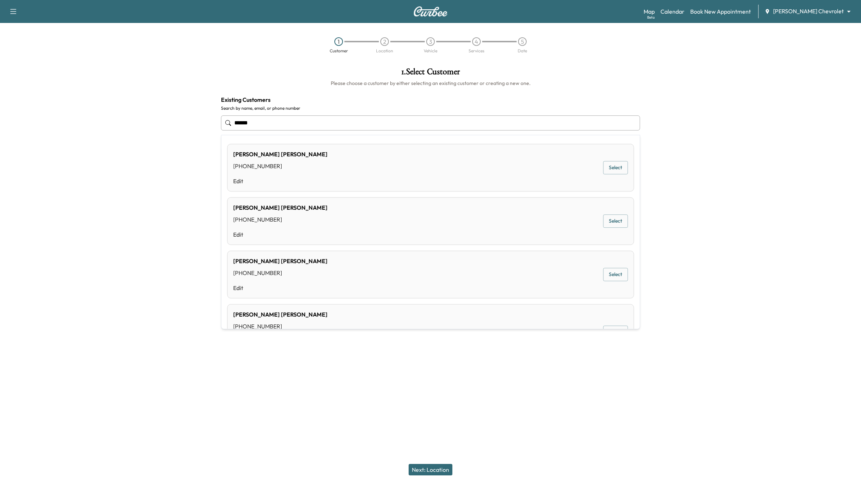
type input "**********"
click at [724, 275] on div at bounding box center [753, 183] width 215 height 242
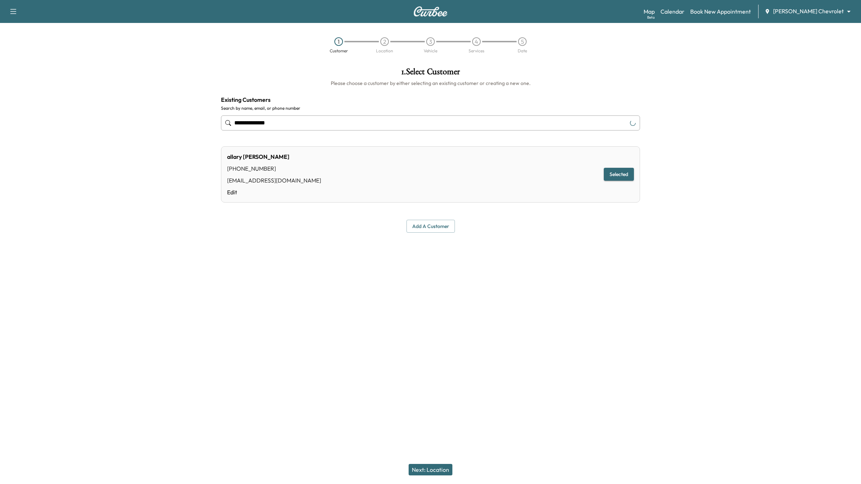
click at [445, 227] on button "Add a customer" at bounding box center [430, 226] width 48 height 13
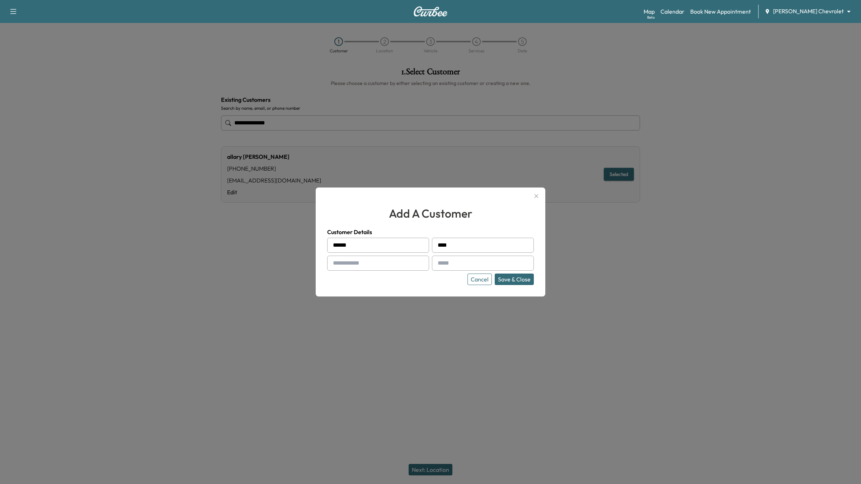
click at [478, 249] on input "****" at bounding box center [483, 245] width 102 height 15
type input "*"
type input "*******"
drag, startPoint x: 407, startPoint y: 267, endPoint x: 413, endPoint y: 267, distance: 5.7
click at [407, 267] on input "text" at bounding box center [378, 263] width 102 height 15
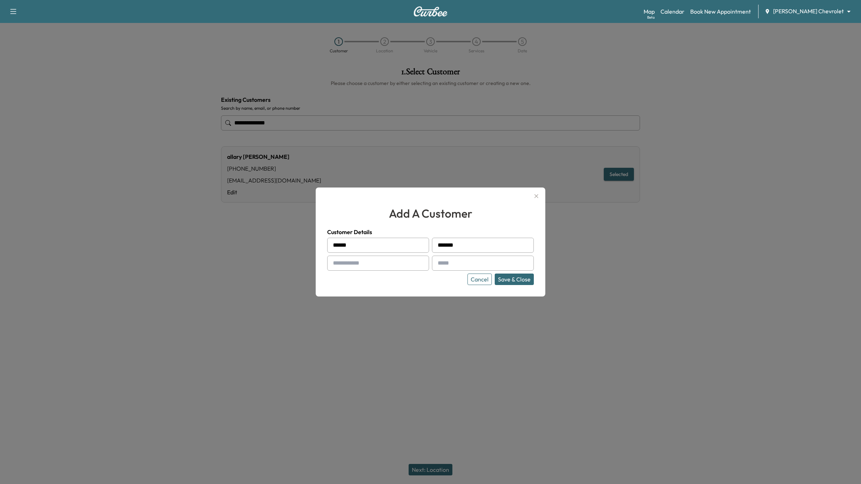
click at [378, 268] on input "text" at bounding box center [378, 263] width 102 height 15
type input "**********"
click at [479, 264] on input "text" at bounding box center [483, 263] width 102 height 15
type input "**********"
click at [514, 280] on button "Save & Close" at bounding box center [514, 279] width 39 height 11
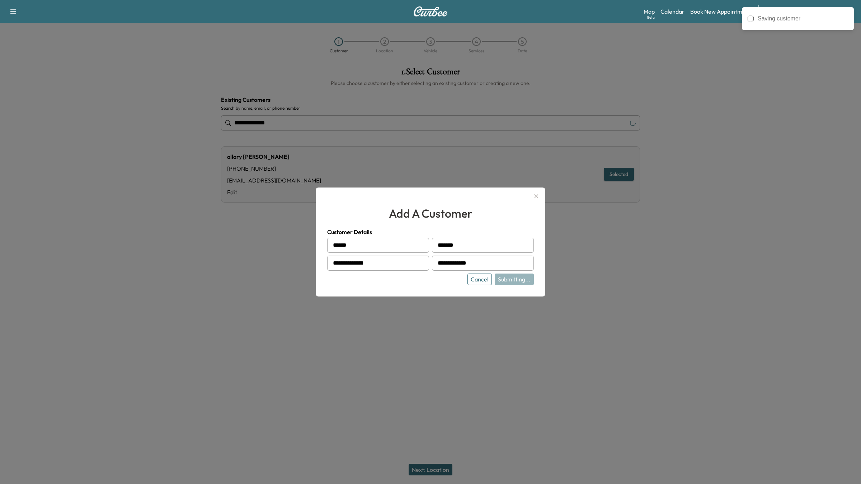
type input "**********"
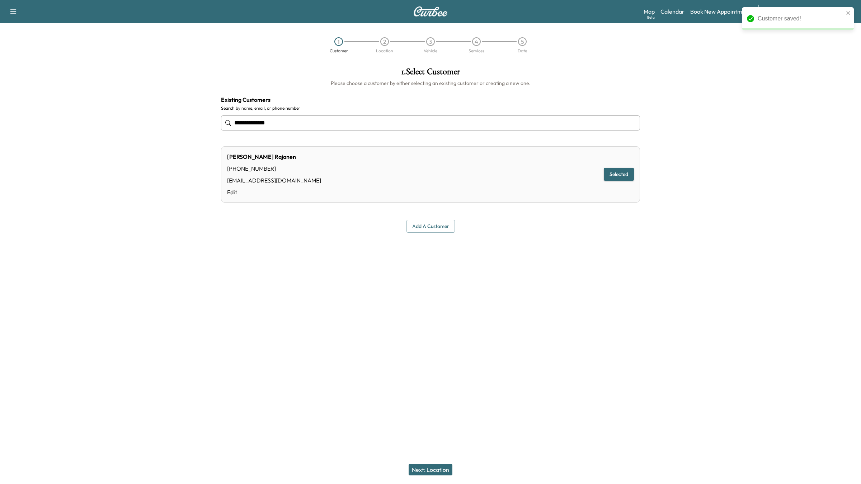
click at [444, 427] on button "Next: Location" at bounding box center [430, 469] width 44 height 11
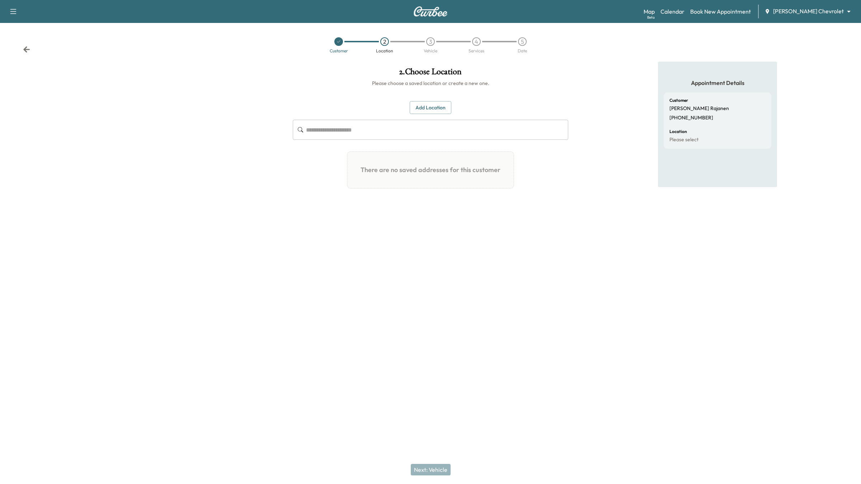
click at [438, 108] on button "Add Location" at bounding box center [431, 107] width 42 height 13
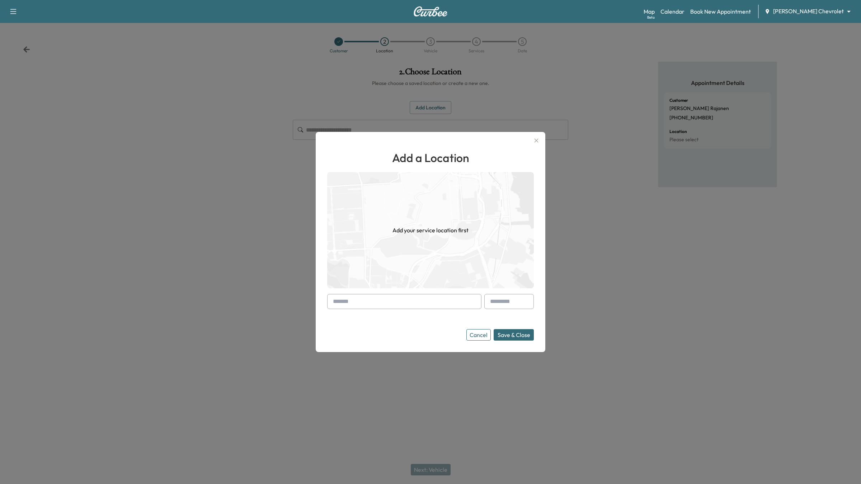
drag, startPoint x: 360, startPoint y: 304, endPoint x: 452, endPoint y: 358, distance: 106.2
click at [369, 311] on form "Cancel Save & Close" at bounding box center [430, 317] width 207 height 47
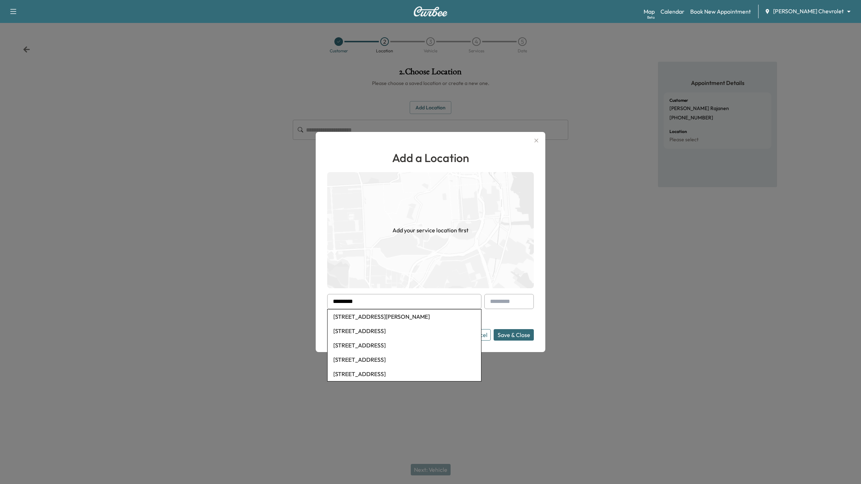
click at [403, 331] on li "[STREET_ADDRESS]" at bounding box center [403, 331] width 153 height 14
type input "**********"
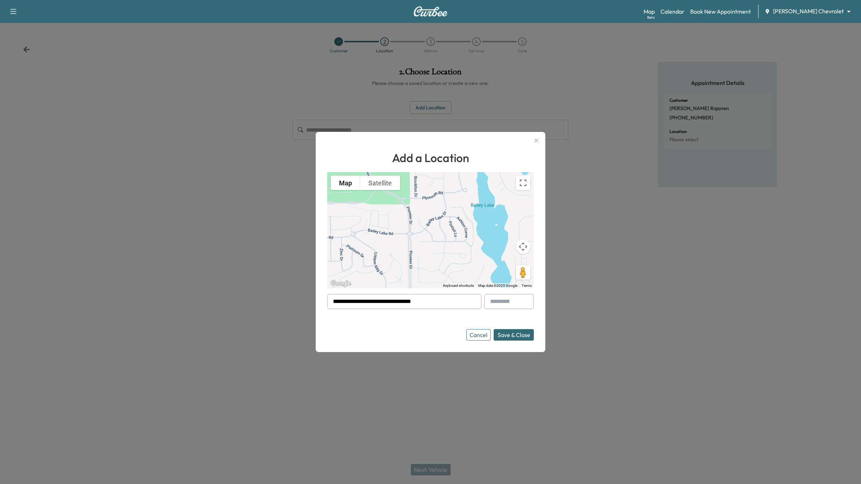
click at [519, 336] on button "Save & Close" at bounding box center [513, 334] width 40 height 11
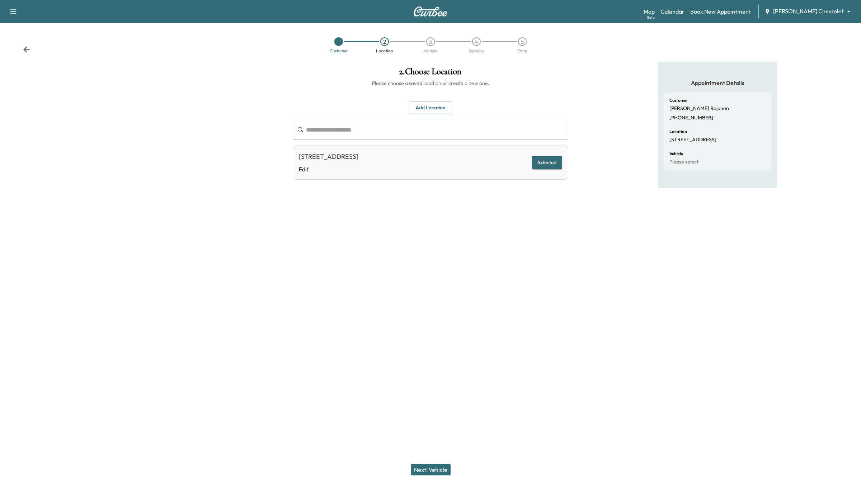
click at [433, 427] on button "Next: Vehicle" at bounding box center [431, 469] width 40 height 11
click at [424, 106] on button "Add a Vehicle" at bounding box center [430, 104] width 42 height 13
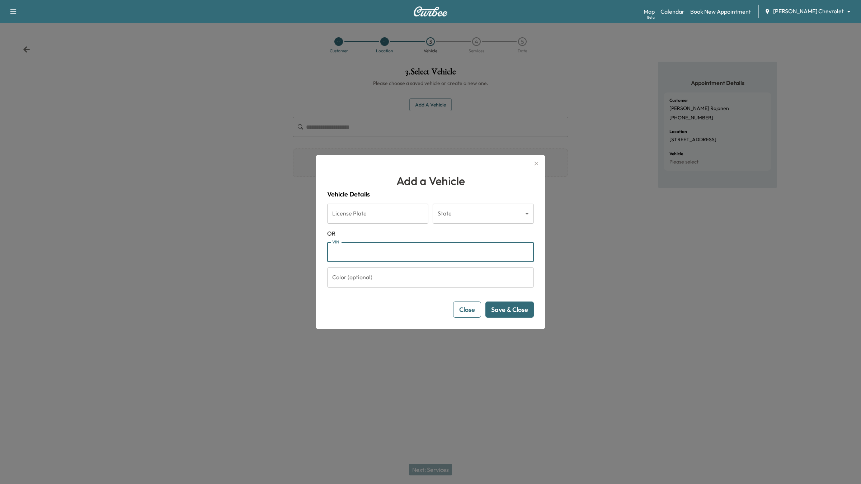
paste input "**********"
type input "**********"
click at [515, 310] on button "Save & Close" at bounding box center [509, 310] width 48 height 16
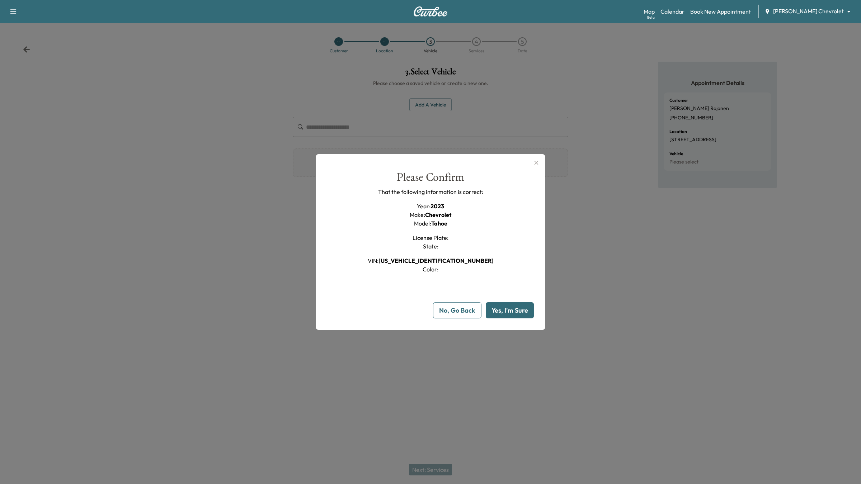
click at [515, 309] on button "Yes, I'm Sure" at bounding box center [510, 310] width 48 height 16
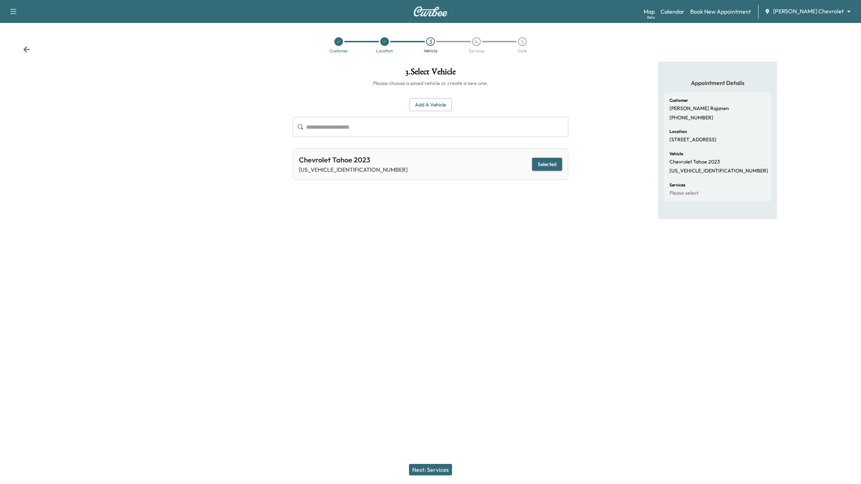
click at [439, 427] on button "Next: Services" at bounding box center [430, 469] width 43 height 11
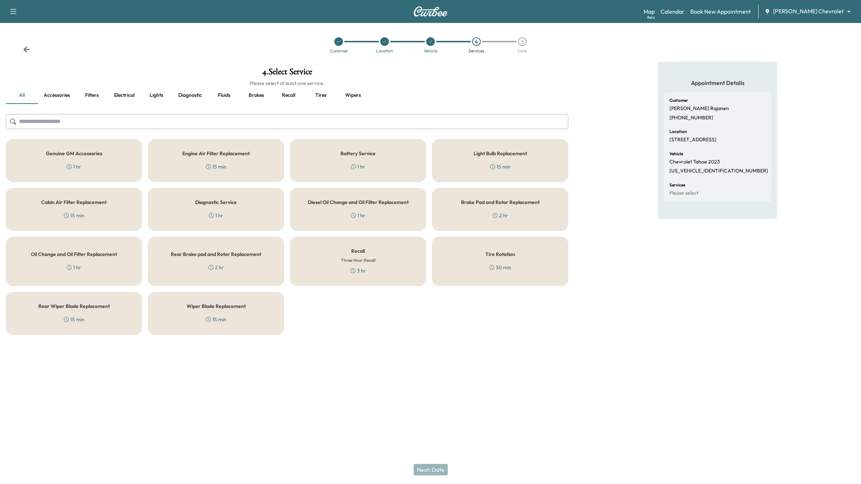
drag, startPoint x: 354, startPoint y: 265, endPoint x: 409, endPoint y: 359, distance: 108.6
click at [357, 278] on div "Recall Three Hour Recall 3 hr" at bounding box center [358, 261] width 136 height 49
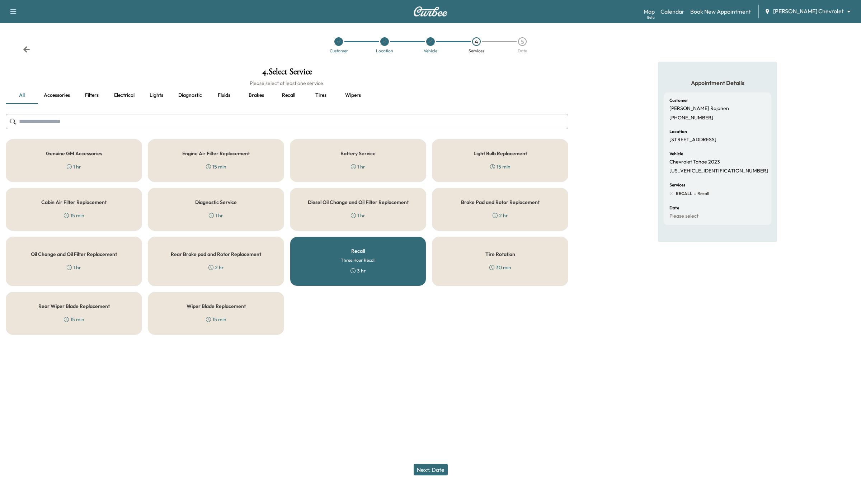
click at [431, 427] on button "Next: Date" at bounding box center [431, 469] width 34 height 11
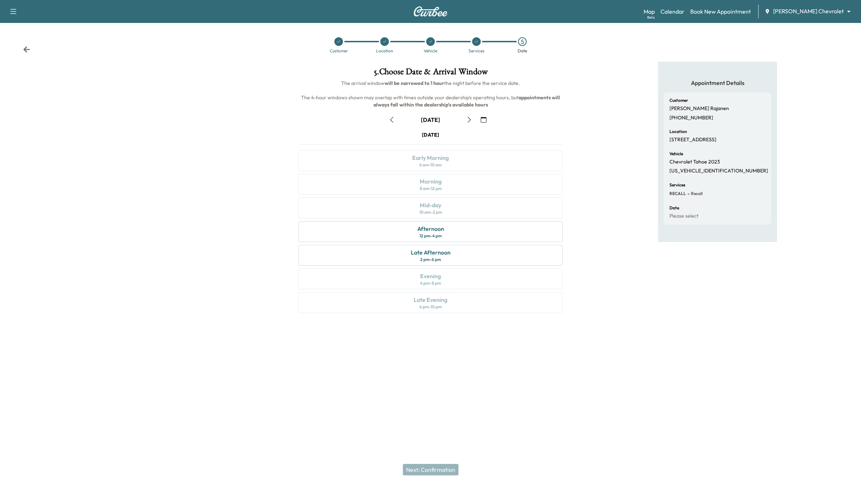
click at [483, 119] on icon "button" at bounding box center [484, 120] width 6 height 6
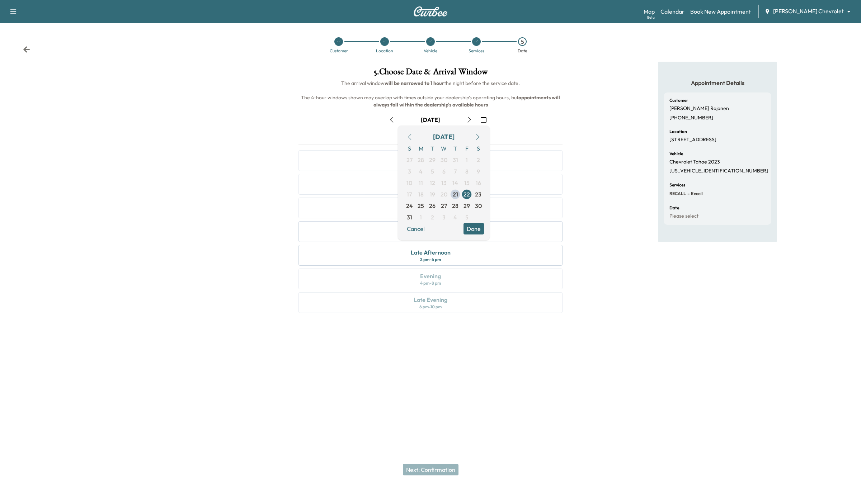
click at [475, 136] on icon "button" at bounding box center [478, 137] width 6 height 6
click at [463, 158] on span "5" at bounding box center [466, 159] width 11 height 11
click at [473, 214] on button "Done" at bounding box center [473, 217] width 20 height 11
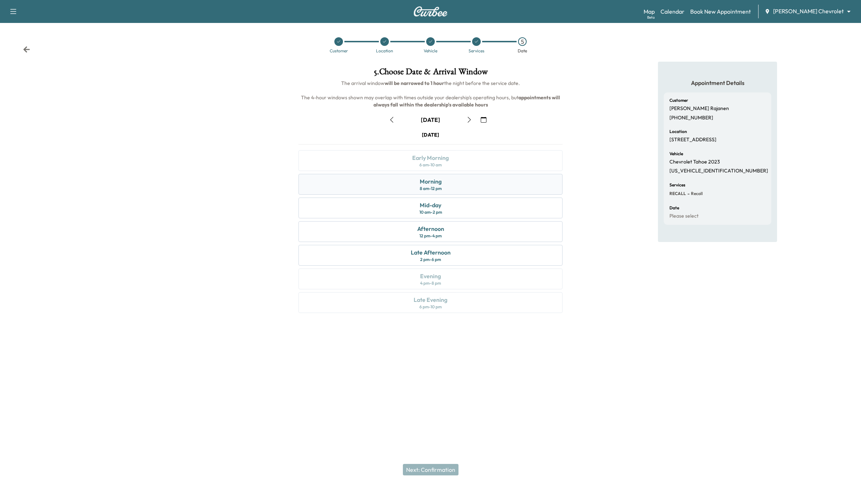
click at [471, 186] on div "Morning 8 am - 12 pm" at bounding box center [430, 184] width 264 height 21
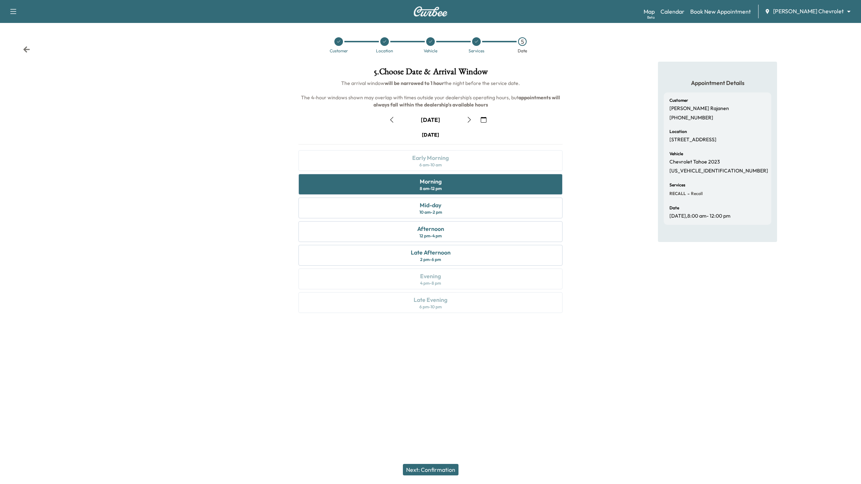
click at [447, 427] on button "Next: Confirmation" at bounding box center [431, 469] width 56 height 11
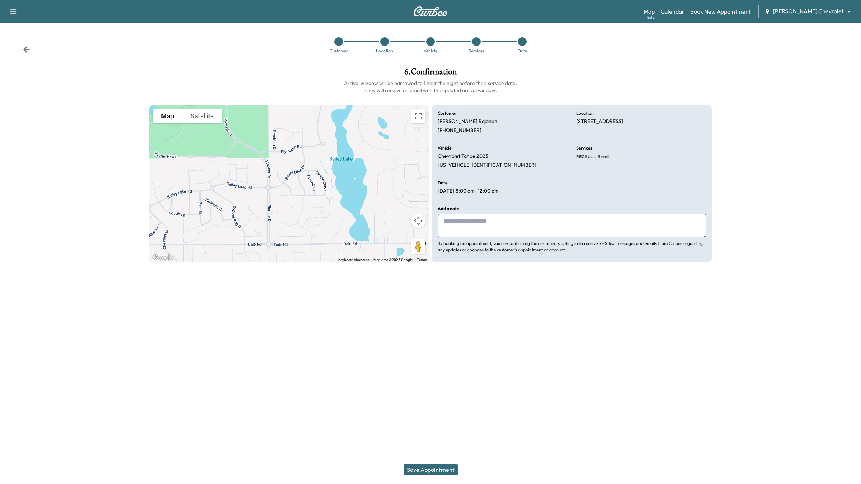
click at [445, 427] on button "Save Appointment" at bounding box center [430, 469] width 54 height 11
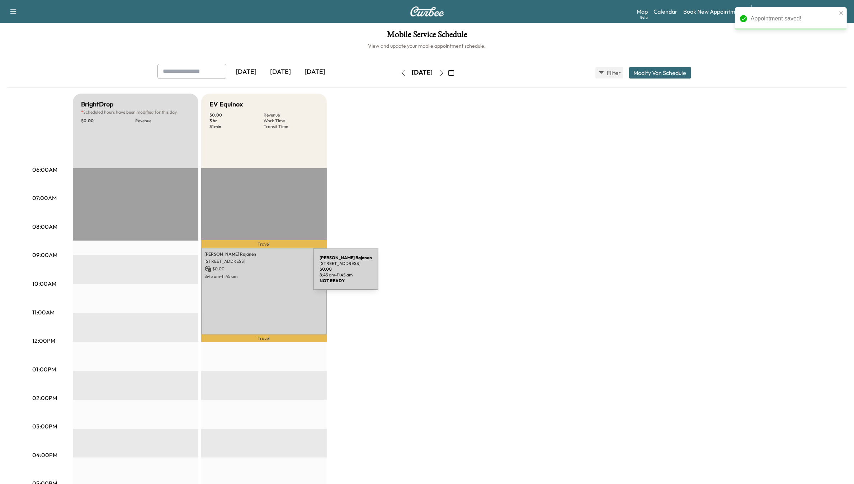
click at [259, 274] on p "8:45 am - 11:45 am" at bounding box center [264, 277] width 118 height 6
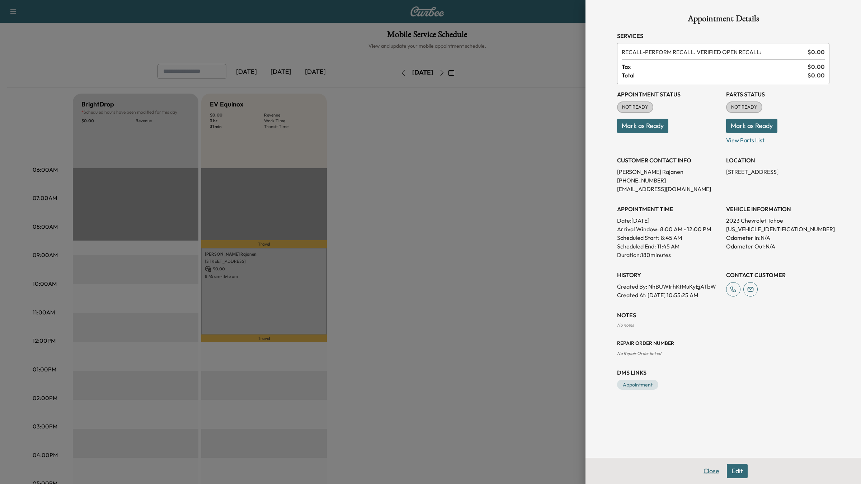
click at [710, 427] on button "Close" at bounding box center [711, 471] width 25 height 14
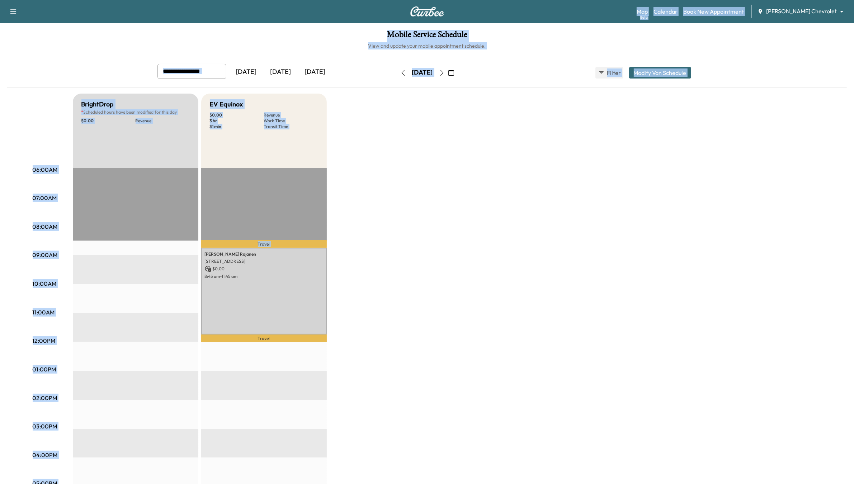
drag, startPoint x: 612, startPoint y: 136, endPoint x: 608, endPoint y: 187, distance: 51.1
click at [608, 187] on div "Support Log Out Map Beta Calendar Book New Appointment [PERSON_NAME] Chevrolet …" at bounding box center [427, 319] width 854 height 639
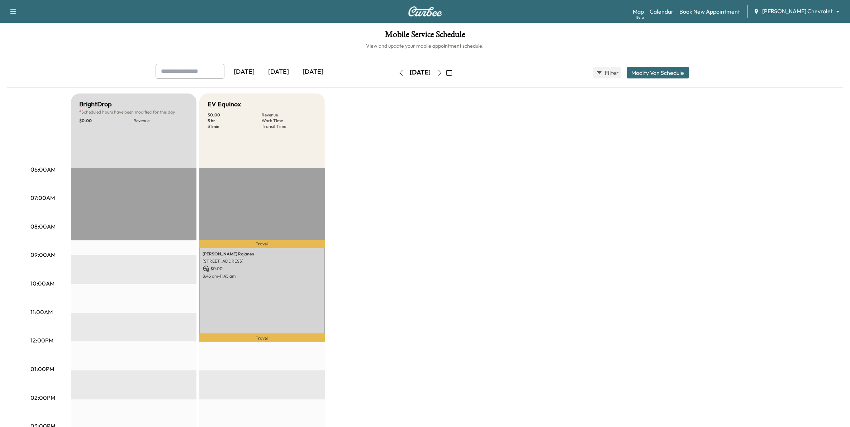
click at [454, 275] on div "BrightDrop * Scheduled hours have been modified for this day $ 0.00 Revenue EST…" at bounding box center [445, 363] width 749 height 538
click at [275, 310] on div "[PERSON_NAME] [STREET_ADDRESS] $ 0.00 8:45 am - 11:45 am" at bounding box center [262, 291] width 126 height 87
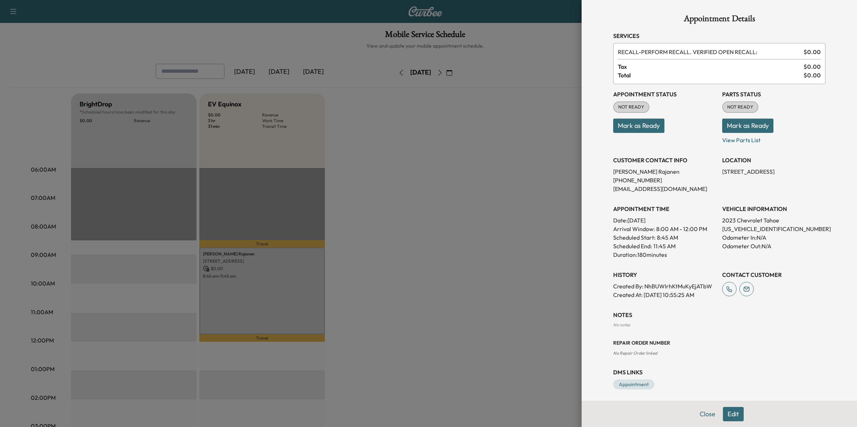
drag, startPoint x: 539, startPoint y: 58, endPoint x: 525, endPoint y: 46, distance: 18.3
click at [539, 58] on div at bounding box center [428, 213] width 857 height 427
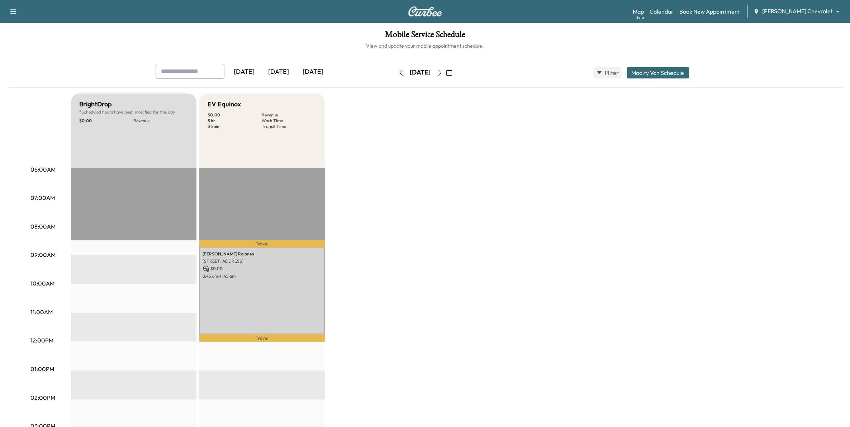
click at [395, 76] on button "button" at bounding box center [401, 72] width 12 height 11
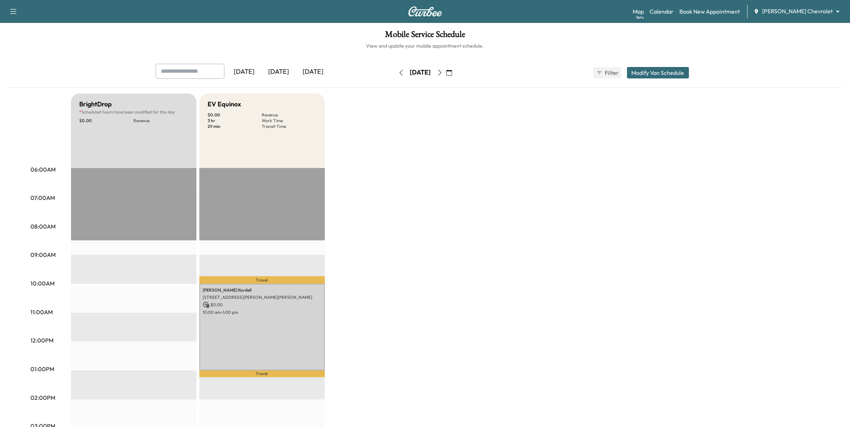
click at [395, 76] on button "button" at bounding box center [401, 72] width 12 height 11
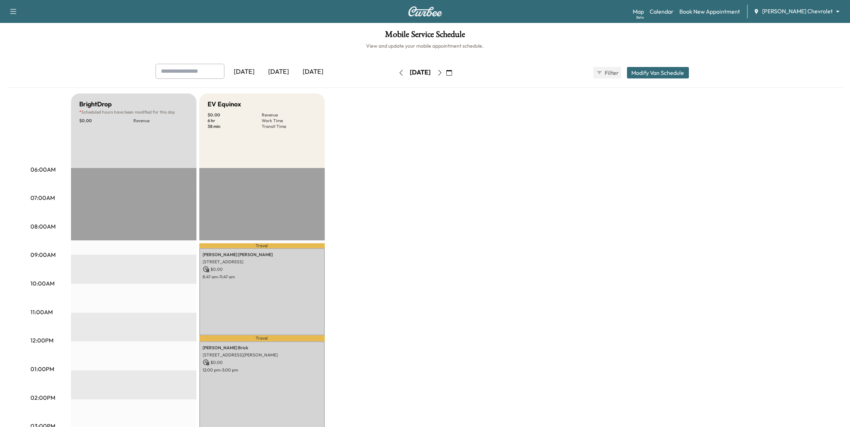
click at [455, 77] on button "button" at bounding box center [449, 72] width 12 height 11
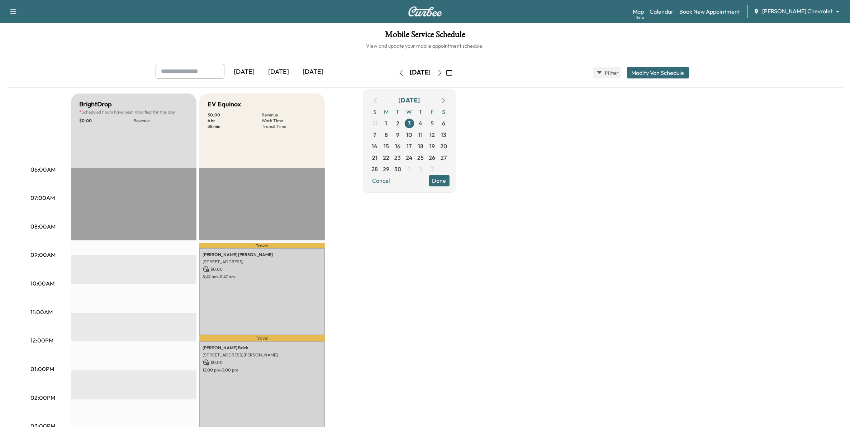
click at [378, 103] on icon "button" at bounding box center [376, 101] width 6 height 6
drag, startPoint x: 436, startPoint y: 158, endPoint x: 449, endPoint y: 162, distance: 13.1
click at [413, 159] on span "20" at bounding box center [409, 157] width 7 height 9
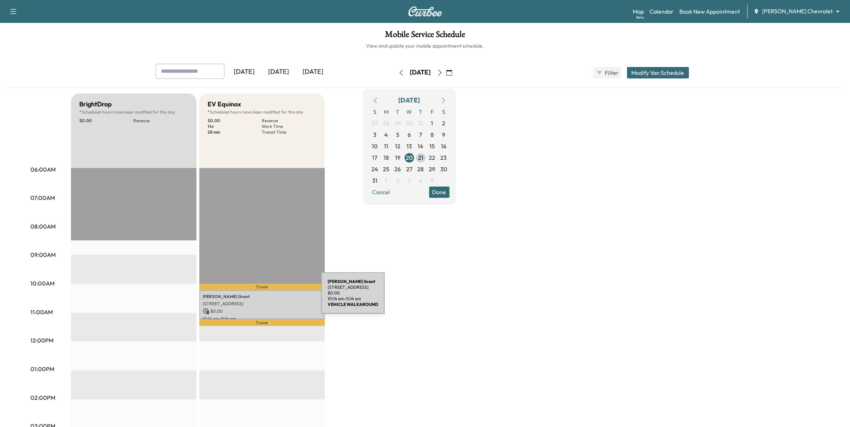
click at [268, 298] on p "[PERSON_NAME]" at bounding box center [262, 297] width 118 height 6
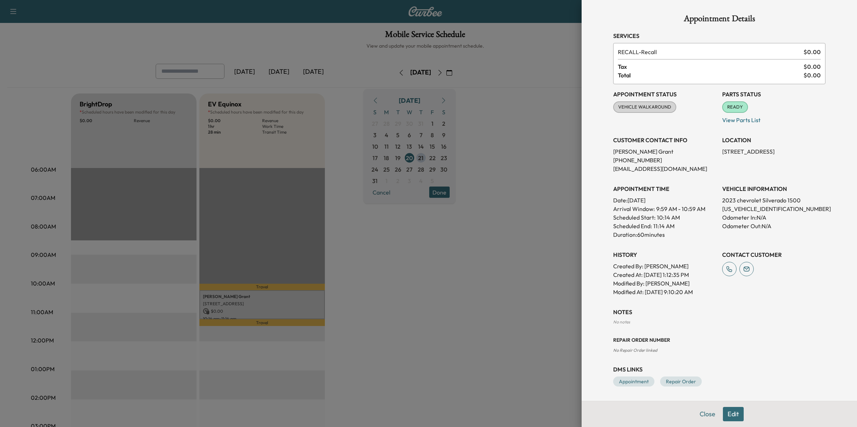
click at [456, 299] on div at bounding box center [428, 213] width 857 height 427
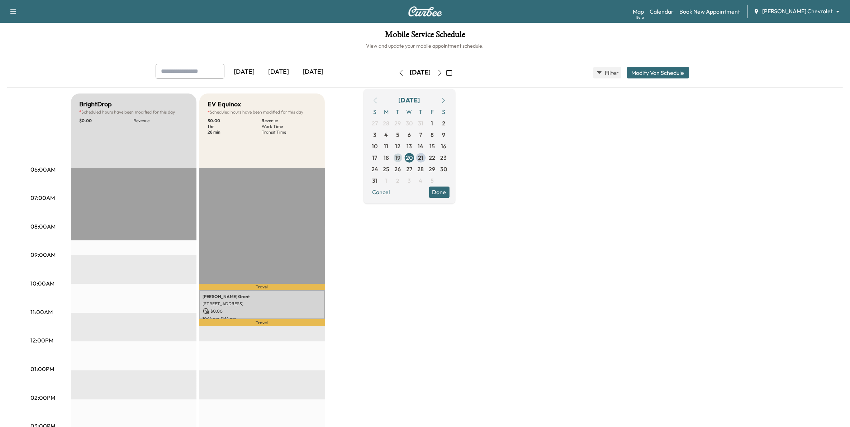
click at [401, 160] on span "19" at bounding box center [397, 157] width 5 height 9
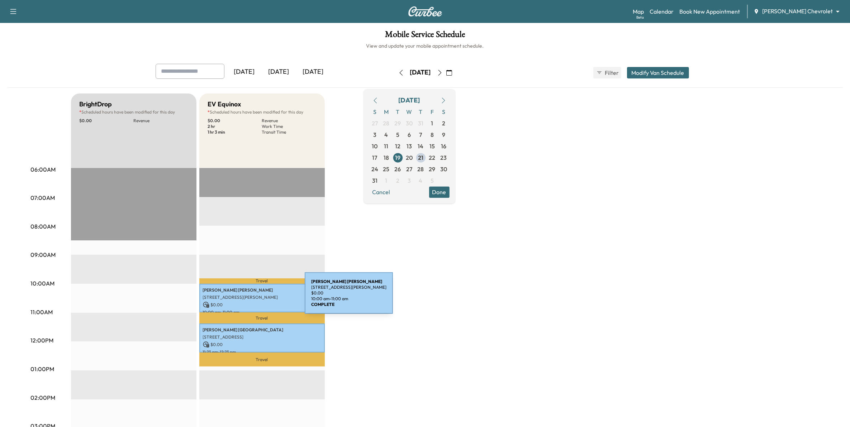
click at [251, 298] on p "[STREET_ADDRESS][PERSON_NAME]" at bounding box center [262, 298] width 118 height 6
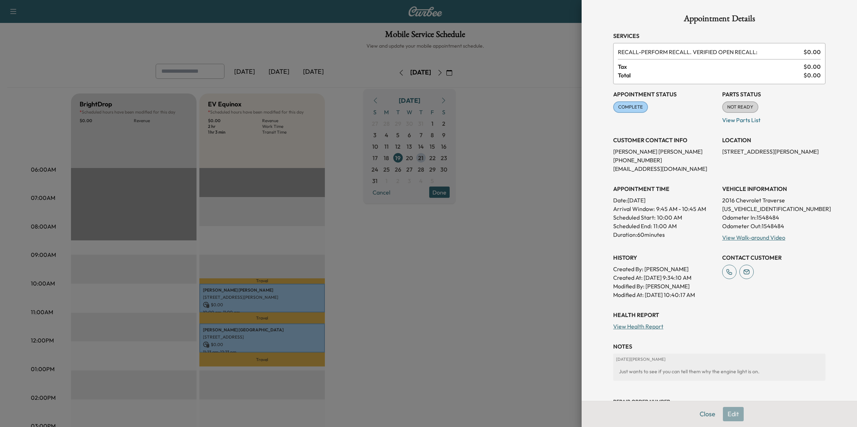
click at [380, 321] on div at bounding box center [428, 213] width 857 height 427
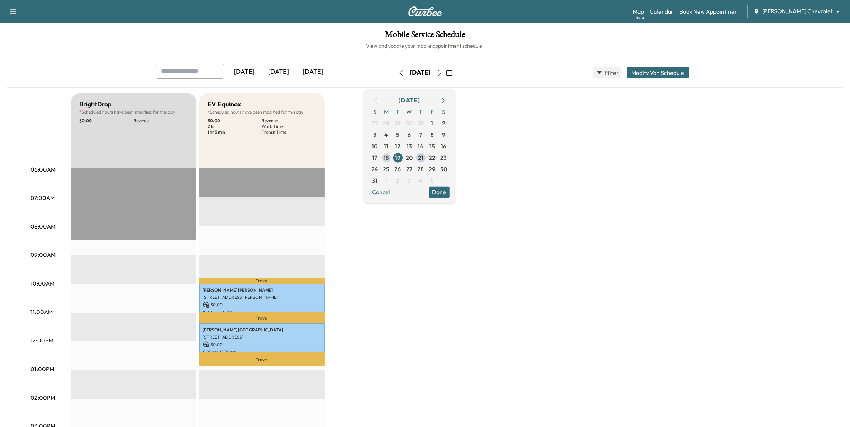
click at [392, 160] on span "18" at bounding box center [386, 157] width 11 height 11
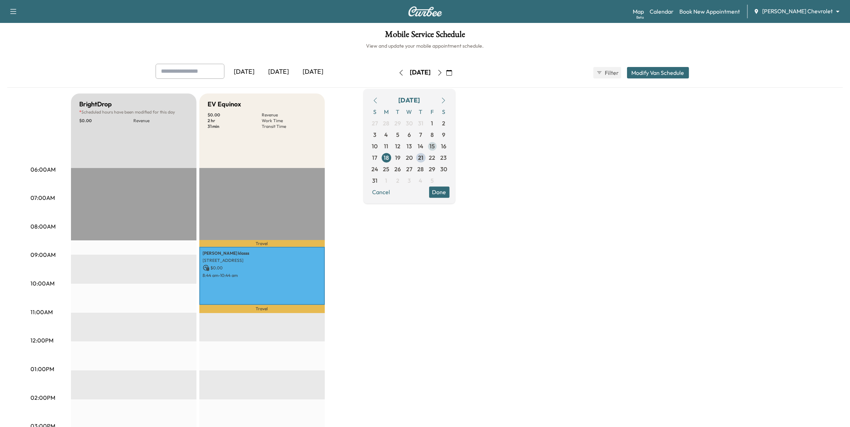
click at [438, 148] on span "15" at bounding box center [432, 146] width 11 height 11
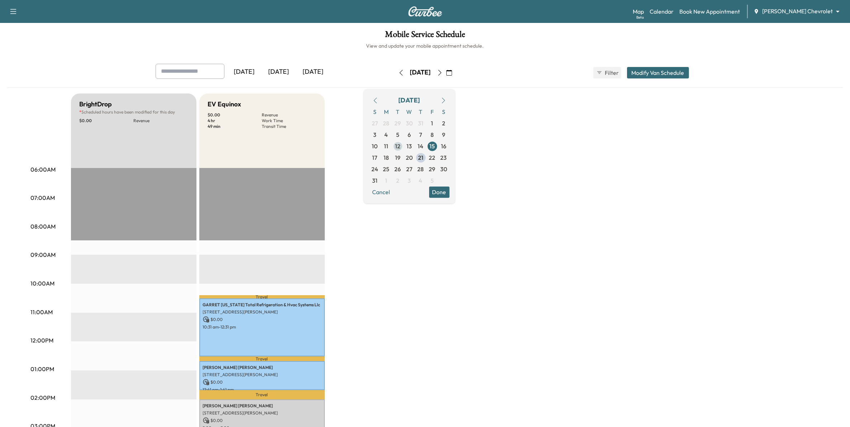
click at [401, 143] on span "12" at bounding box center [397, 146] width 5 height 9
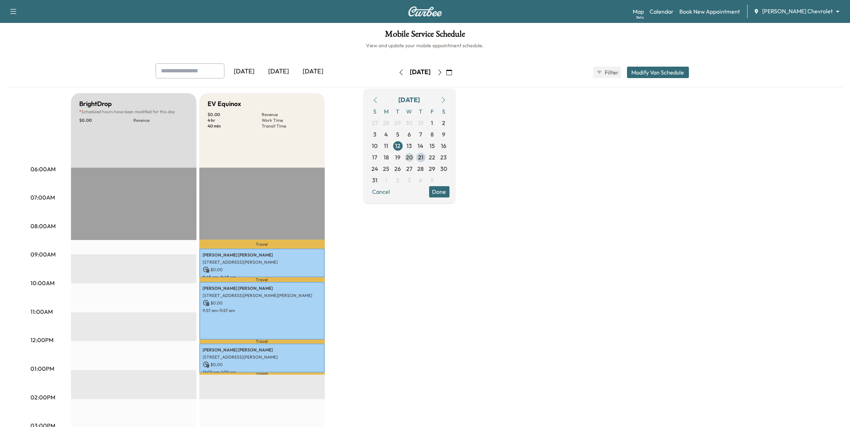
scroll to position [45, 0]
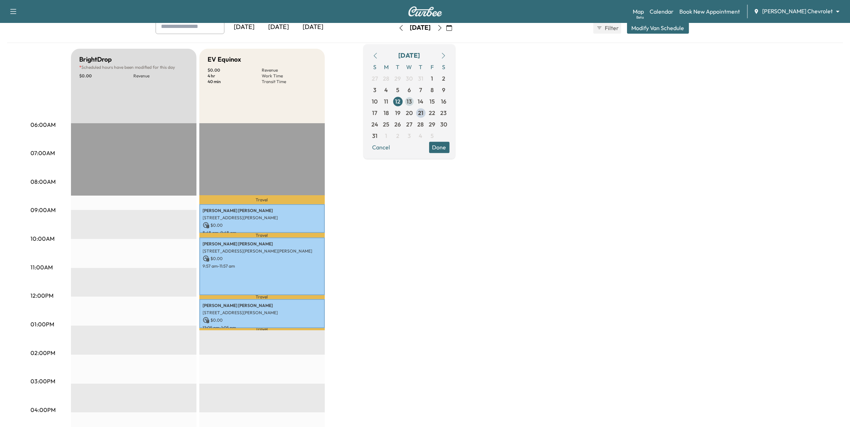
click at [415, 101] on span "13" at bounding box center [409, 101] width 11 height 11
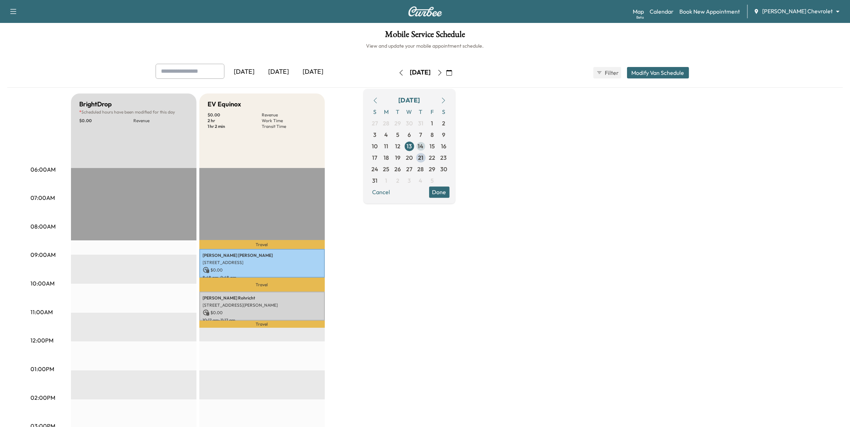
click at [424, 146] on span "14" at bounding box center [421, 146] width 6 height 9
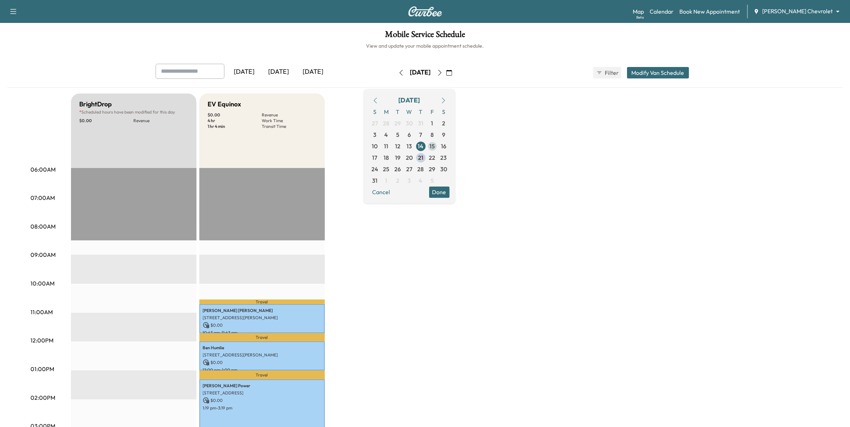
click at [435, 146] on span "15" at bounding box center [432, 146] width 5 height 9
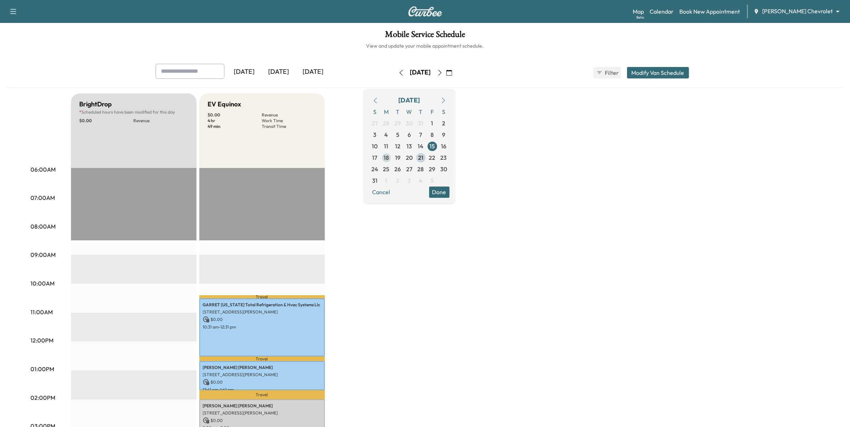
click at [389, 155] on span "18" at bounding box center [386, 157] width 5 height 9
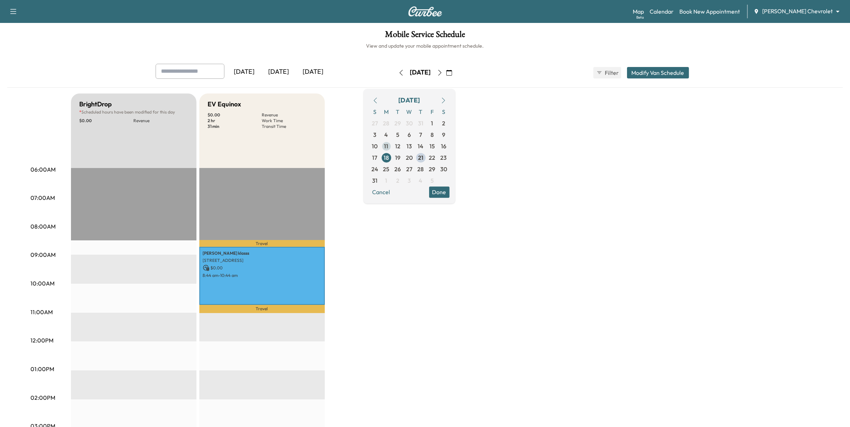
click at [389, 146] on span "11" at bounding box center [386, 146] width 4 height 9
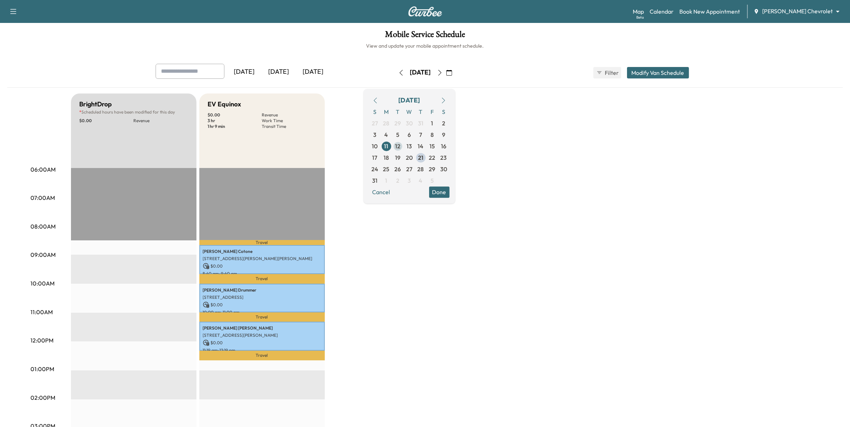
click at [401, 142] on span "12" at bounding box center [397, 146] width 5 height 9
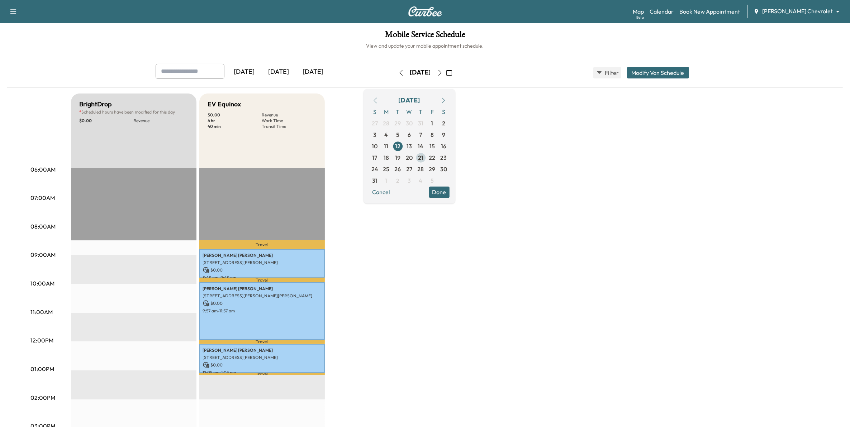
click at [424, 156] on span "21" at bounding box center [420, 157] width 5 height 9
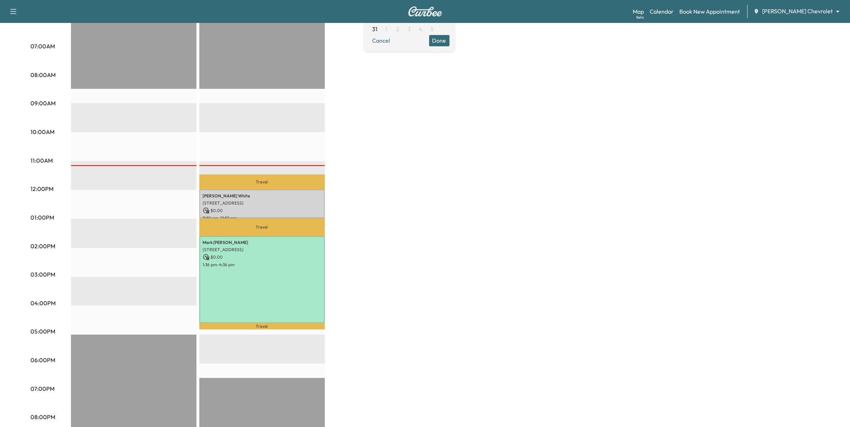
scroll to position [179, 0]
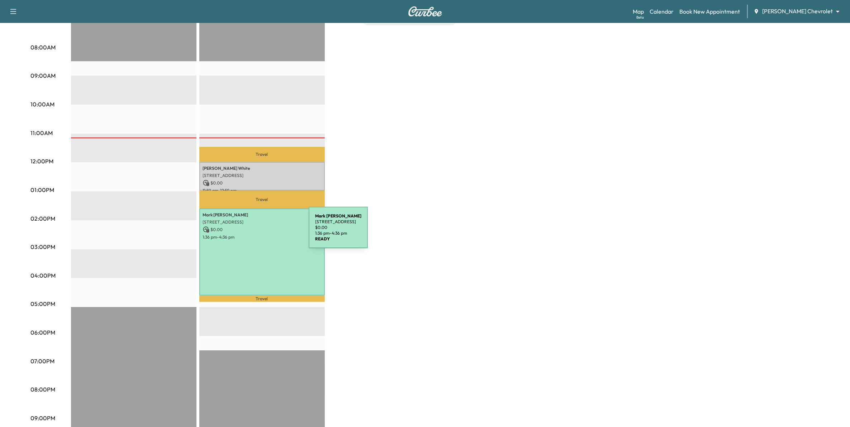
click at [255, 235] on p "1:36 pm - 4:36 pm" at bounding box center [262, 238] width 118 height 6
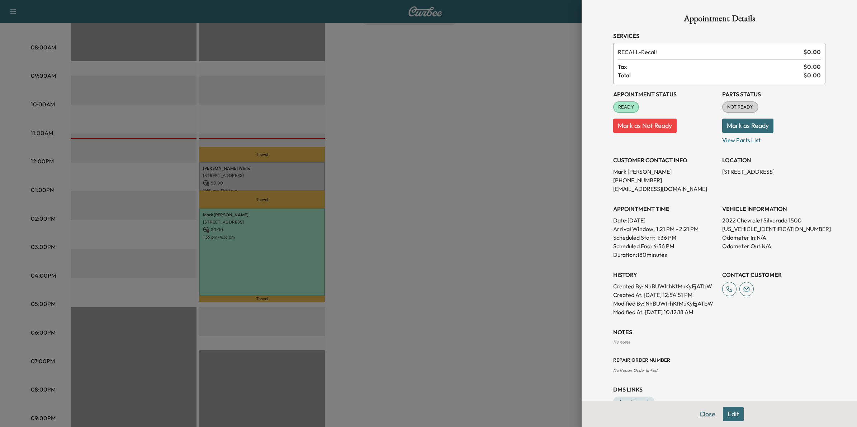
click at [699, 415] on button "Close" at bounding box center [707, 414] width 25 height 14
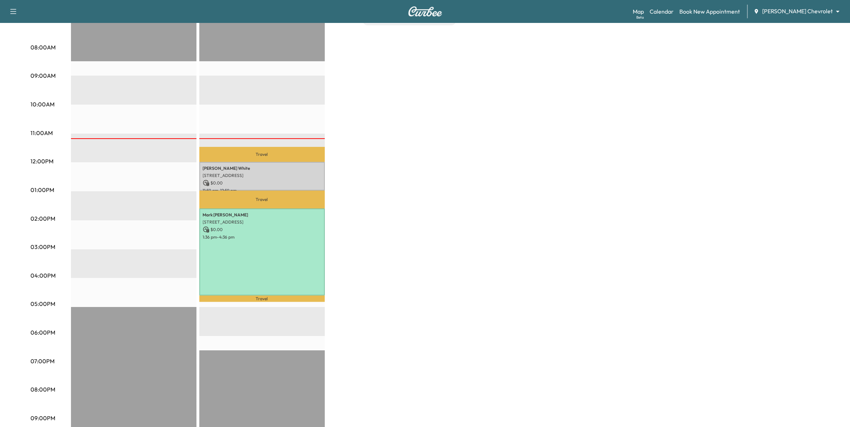
click at [559, 328] on div "BrightDrop * Scheduled hours have been modified for this day $ 0.00 Revenue EST…" at bounding box center [445, 183] width 749 height 538
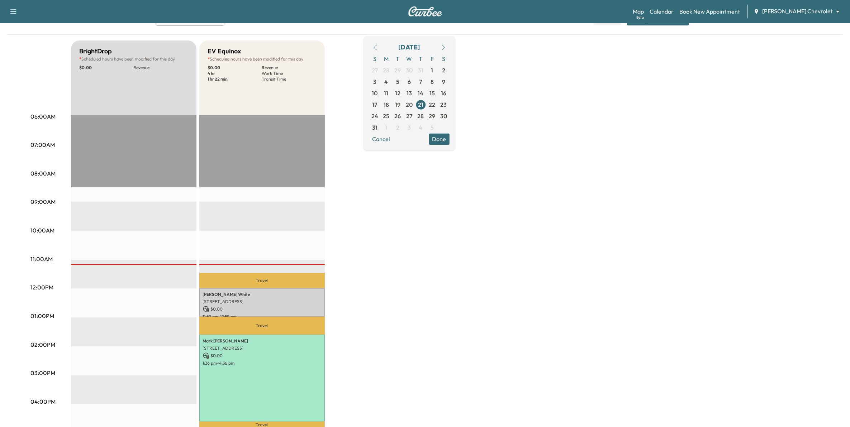
scroll to position [45, 0]
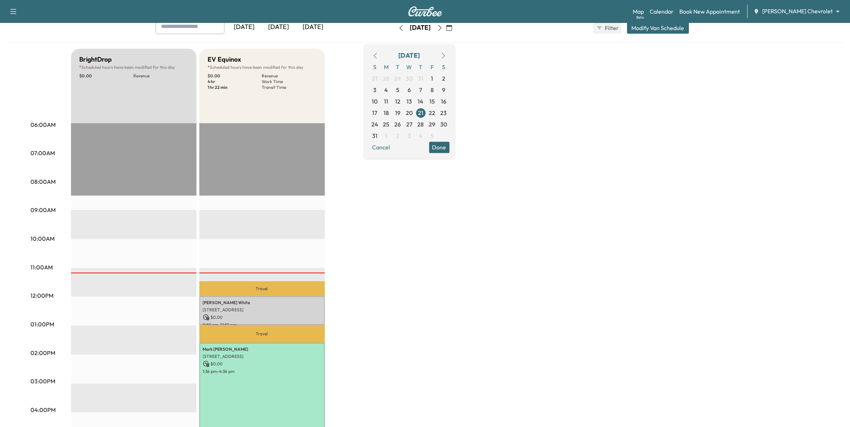
click at [450, 146] on button "Done" at bounding box center [439, 147] width 20 height 11
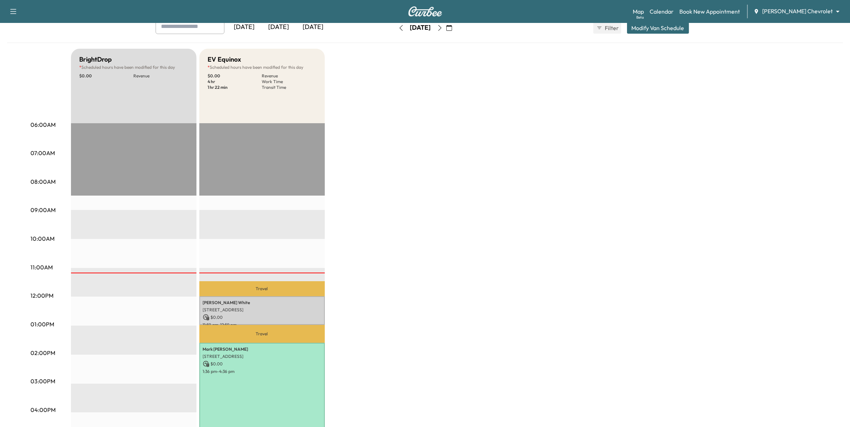
click at [398, 27] on icon "button" at bounding box center [401, 28] width 6 height 6
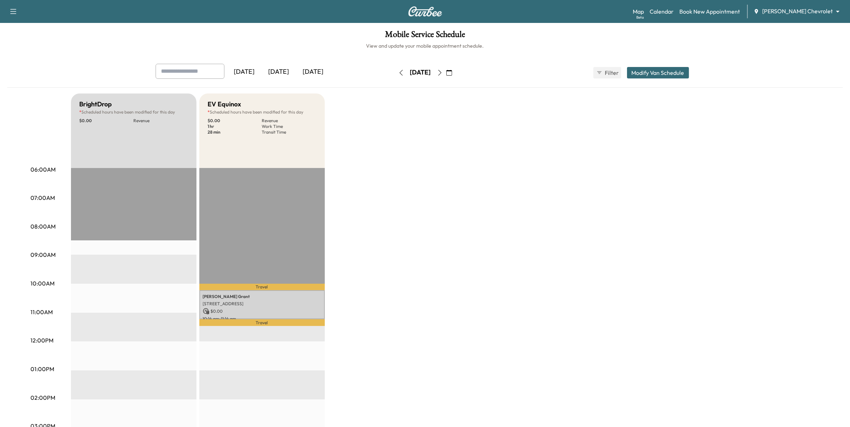
click at [398, 72] on icon "button" at bounding box center [401, 73] width 6 height 6
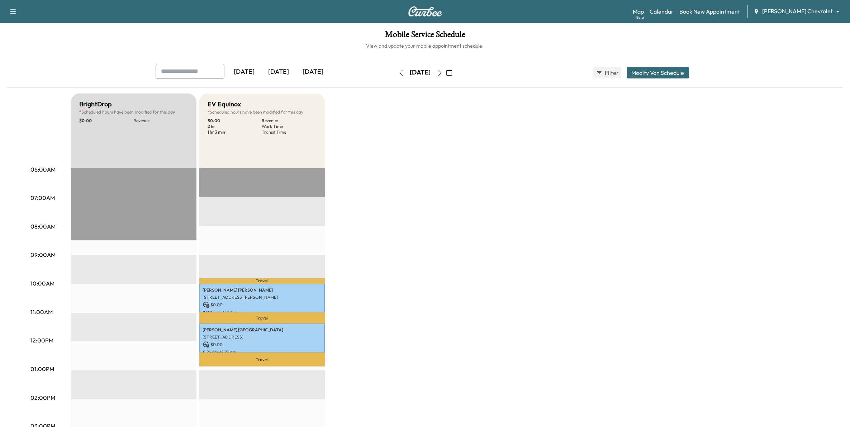
click at [398, 75] on icon "button" at bounding box center [401, 73] width 6 height 6
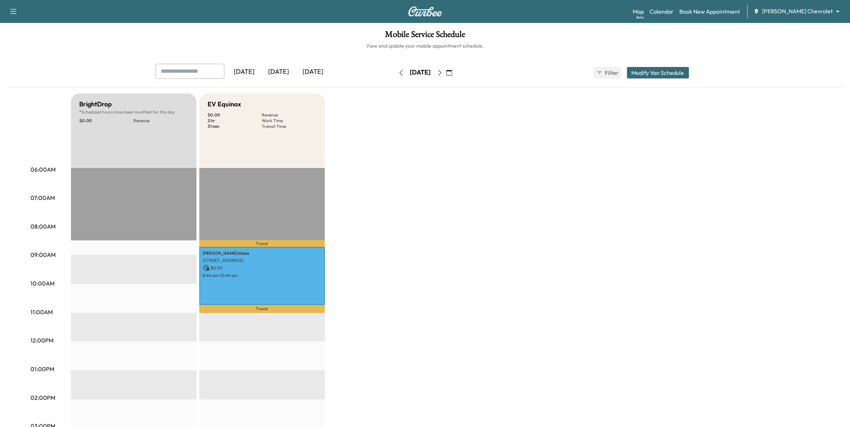
click at [398, 75] on icon "button" at bounding box center [401, 73] width 6 height 6
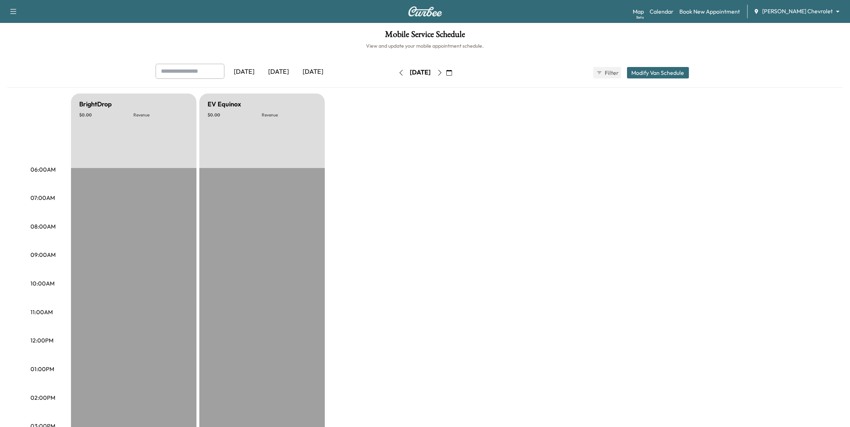
click at [398, 74] on icon "button" at bounding box center [401, 73] width 6 height 6
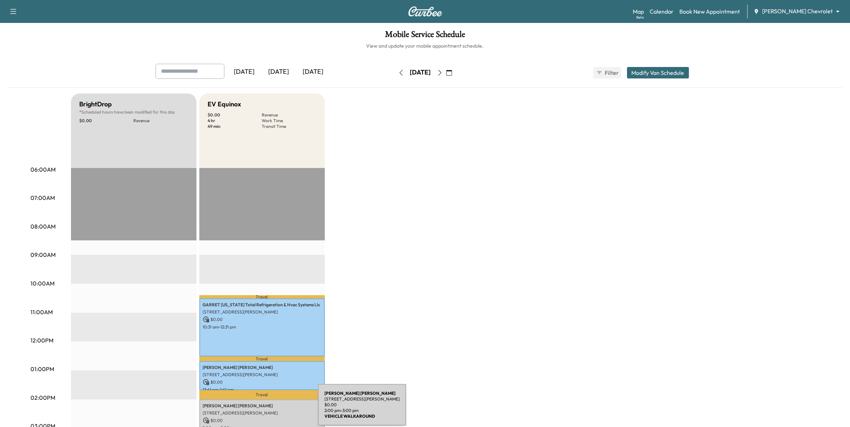
click at [264, 411] on p "[STREET_ADDRESS][PERSON_NAME]" at bounding box center [262, 414] width 118 height 6
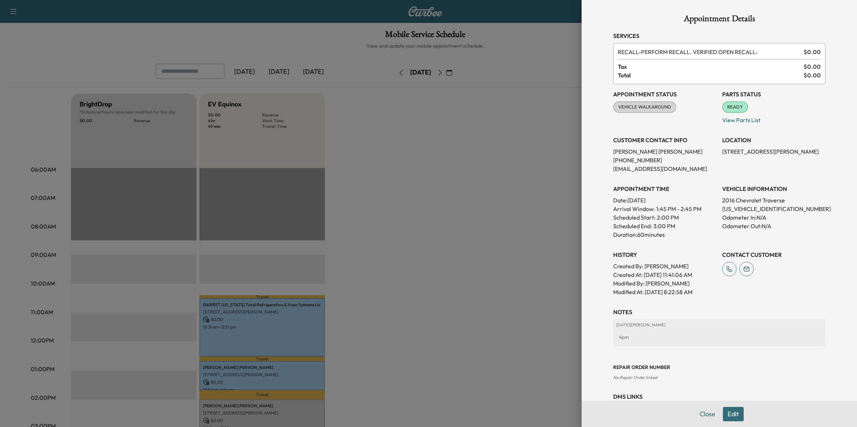
click at [475, 299] on div at bounding box center [428, 213] width 857 height 427
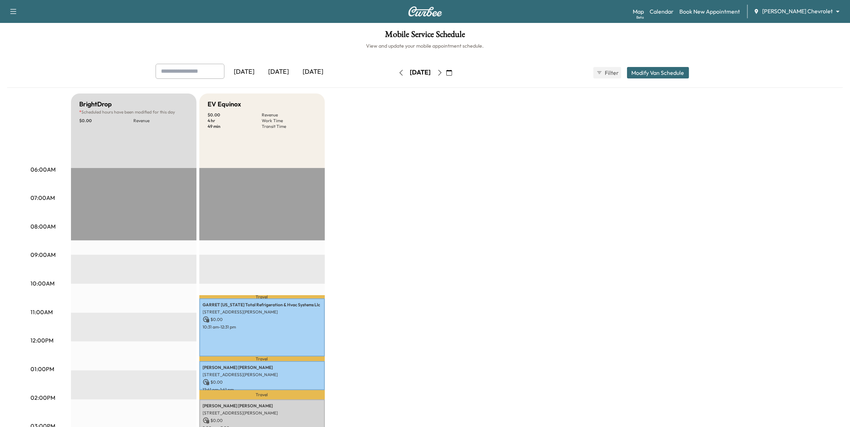
click at [395, 73] on button "button" at bounding box center [401, 72] width 12 height 11
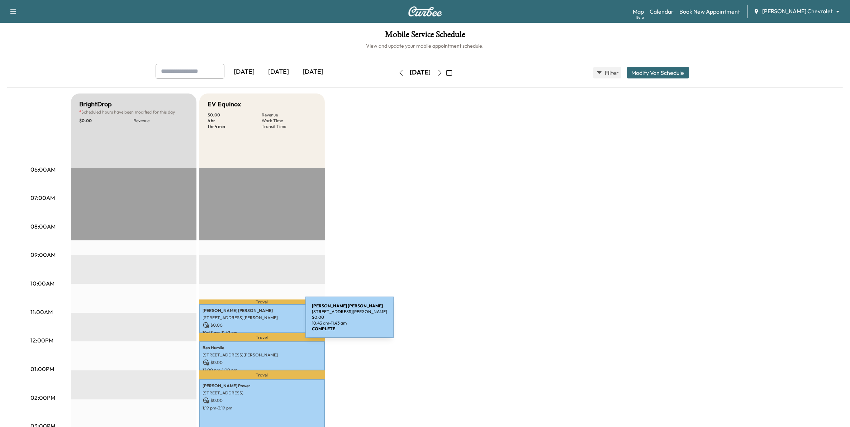
click at [252, 322] on p "$ 0.00" at bounding box center [262, 325] width 118 height 6
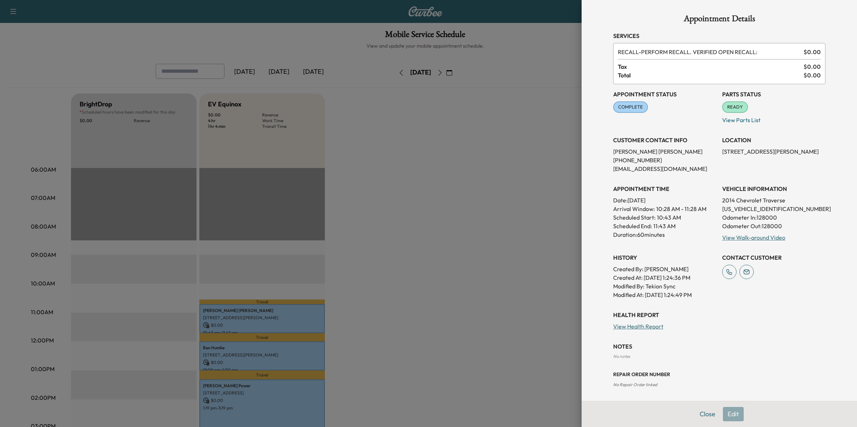
click at [457, 349] on div at bounding box center [428, 213] width 857 height 427
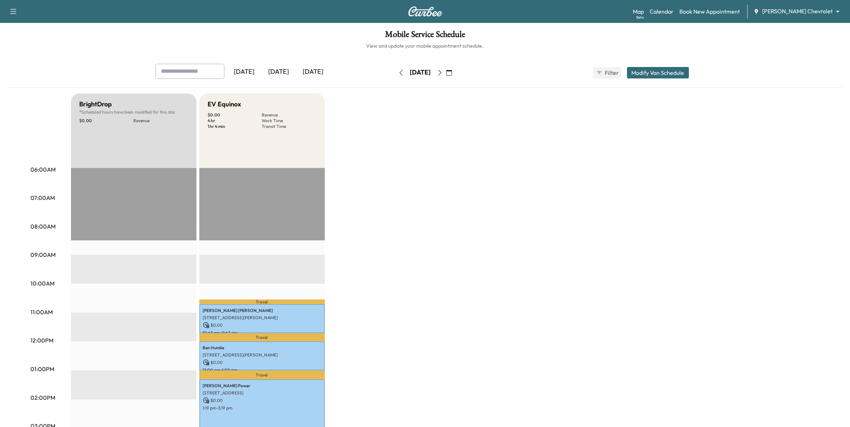
click at [398, 75] on icon "button" at bounding box center [401, 73] width 6 height 6
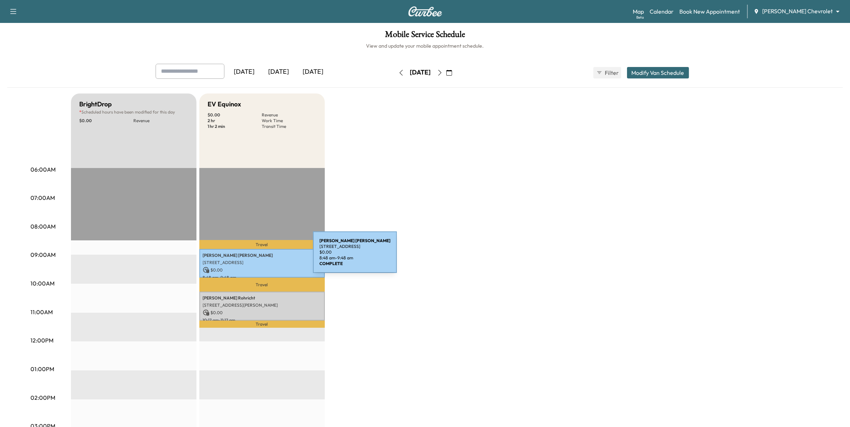
click at [259, 257] on p "[PERSON_NAME]" at bounding box center [262, 256] width 118 height 6
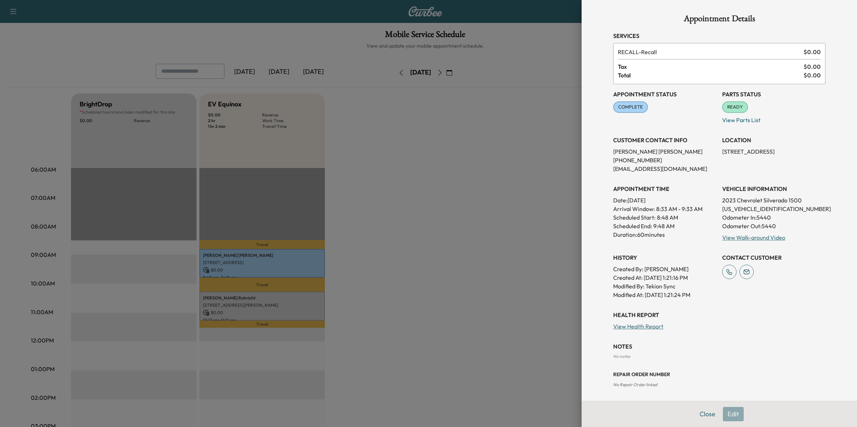
click at [380, 246] on div at bounding box center [428, 213] width 857 height 427
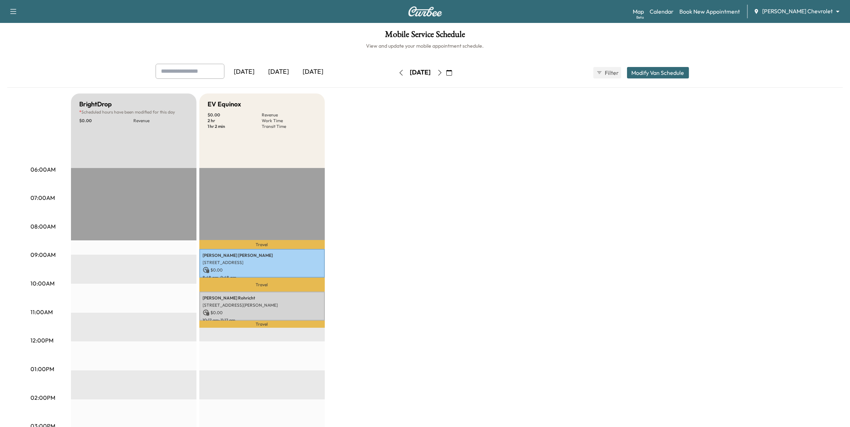
click at [395, 74] on button "button" at bounding box center [401, 72] width 12 height 11
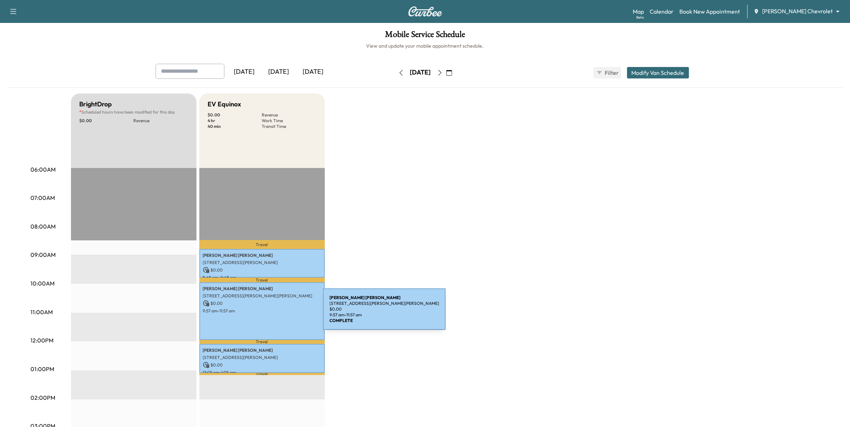
click at [269, 314] on div "[PERSON_NAME] [STREET_ADDRESS][PERSON_NAME][PERSON_NAME] $ 0.00 9:57 am - 11:57…" at bounding box center [262, 312] width 126 height 58
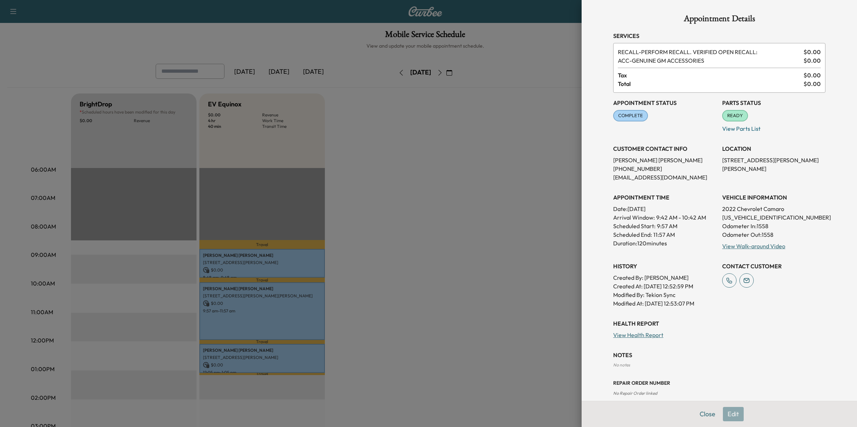
click at [514, 364] on div at bounding box center [428, 213] width 857 height 427
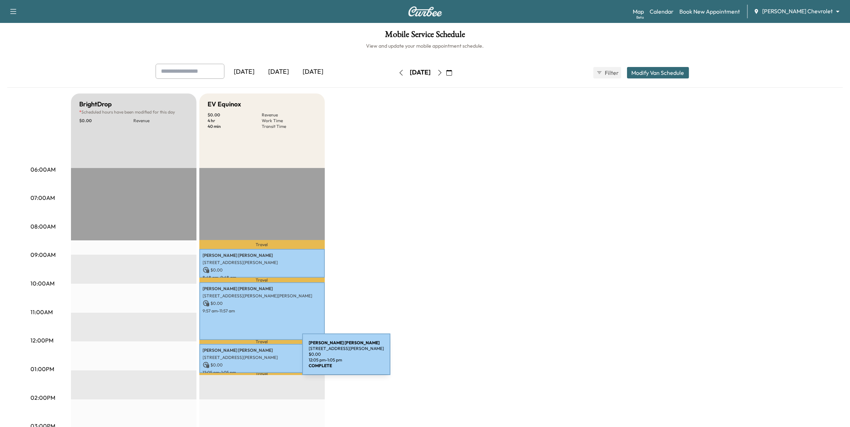
click at [249, 359] on div "[PERSON_NAME] [STREET_ADDRESS][PERSON_NAME] $ 0.00 12:05 pm - 1:05 pm" at bounding box center [262, 358] width 126 height 29
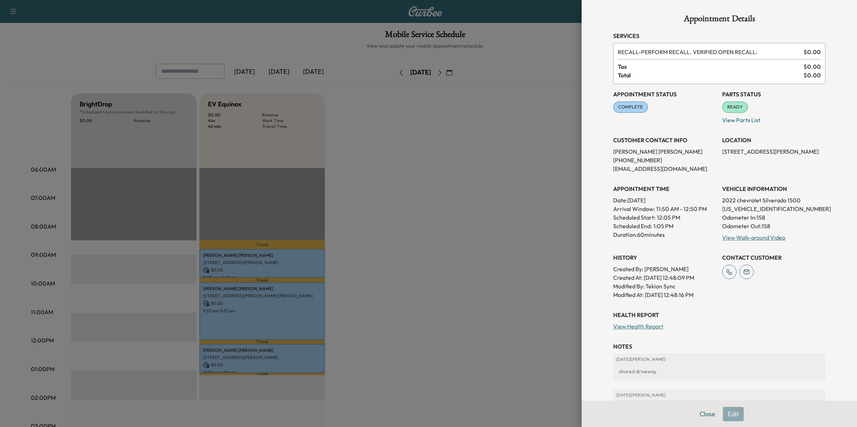
drag, startPoint x: 386, startPoint y: 280, endPoint x: 405, endPoint y: 270, distance: 21.7
click at [387, 280] on div at bounding box center [428, 213] width 857 height 427
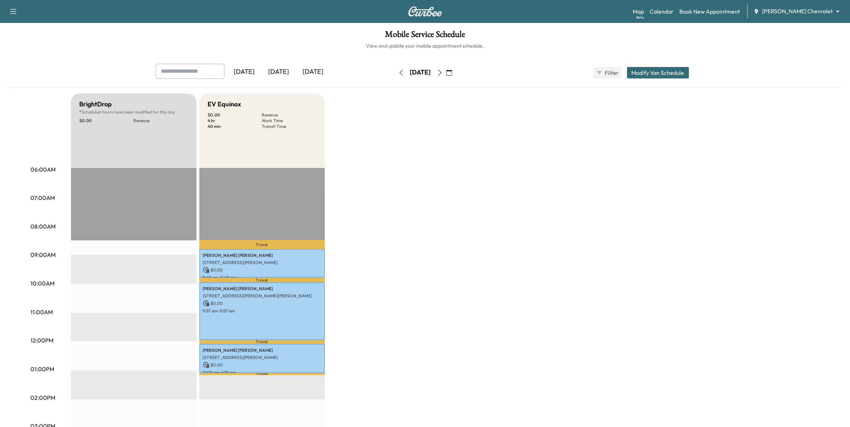
click at [443, 70] on icon "button" at bounding box center [440, 73] width 6 height 6
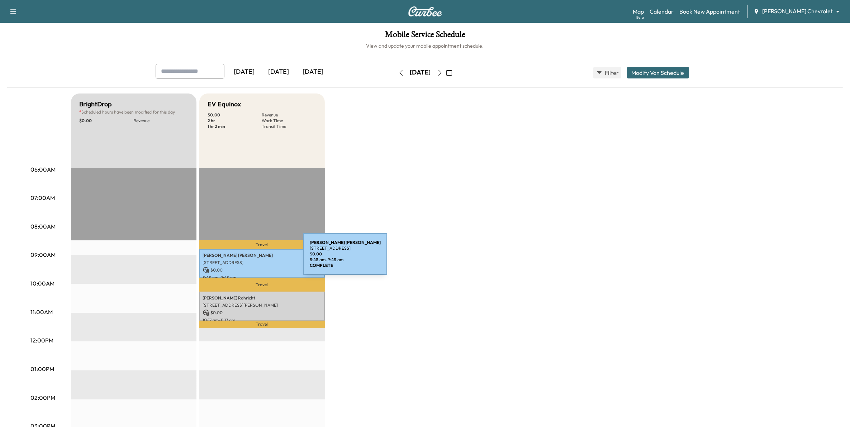
click at [250, 260] on p "[STREET_ADDRESS]" at bounding box center [262, 263] width 118 height 6
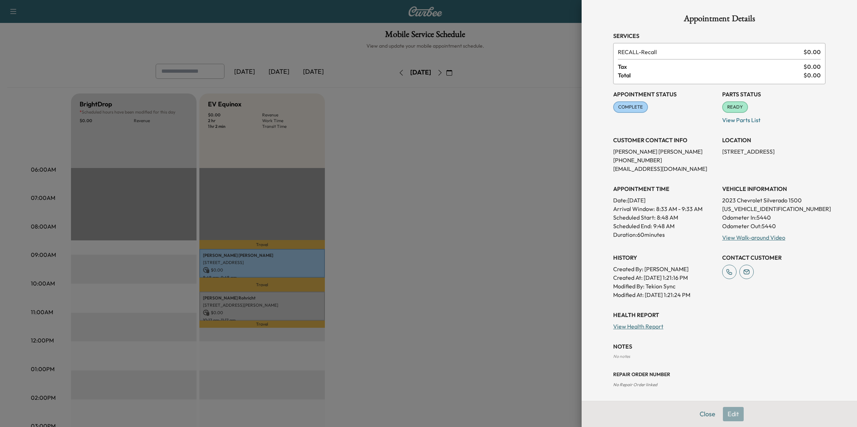
click at [362, 280] on div at bounding box center [428, 213] width 857 height 427
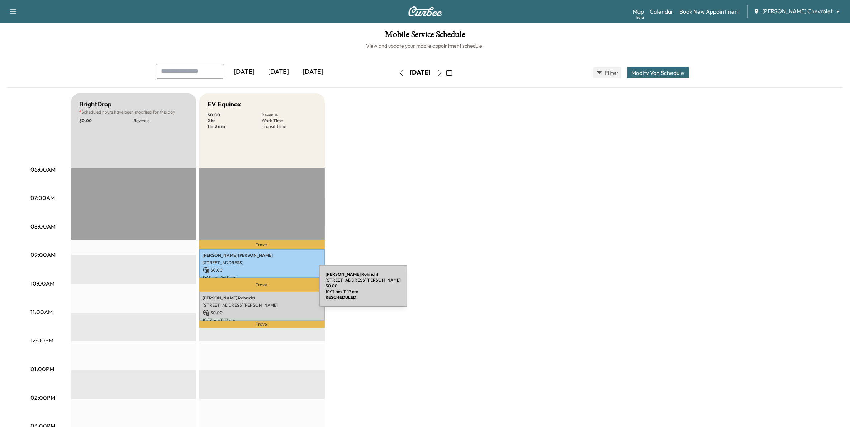
click at [266, 310] on p "$ 0.00" at bounding box center [262, 313] width 118 height 6
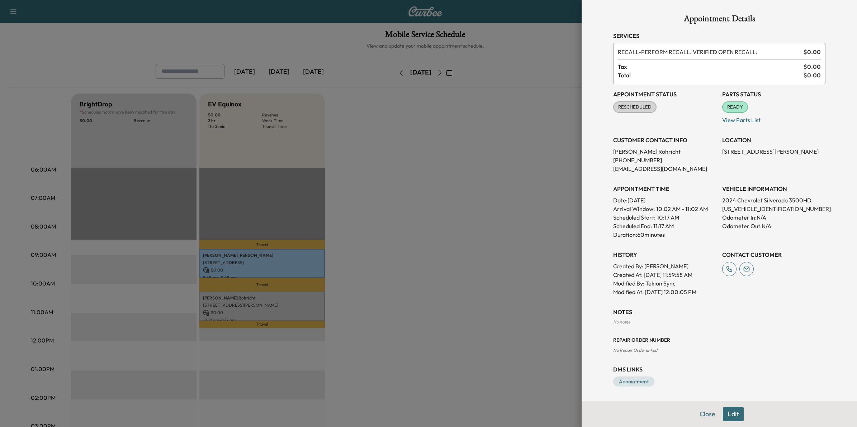
click at [398, 323] on div at bounding box center [428, 213] width 857 height 427
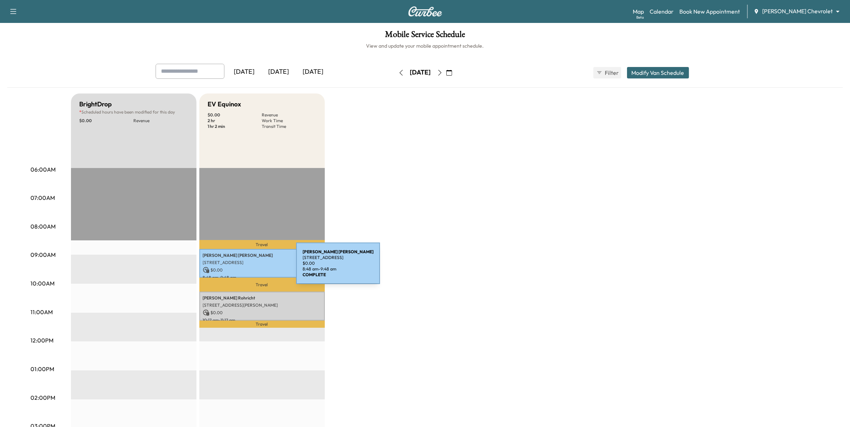
click at [242, 268] on p "$ 0.00" at bounding box center [262, 270] width 118 height 6
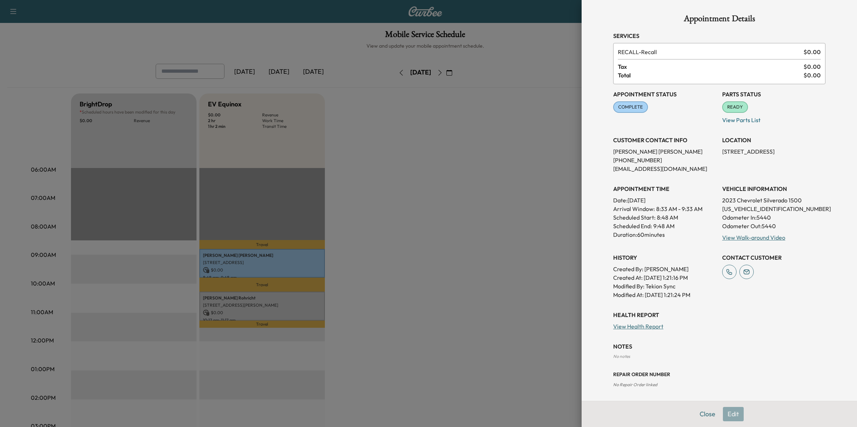
click at [492, 222] on div at bounding box center [428, 213] width 857 height 427
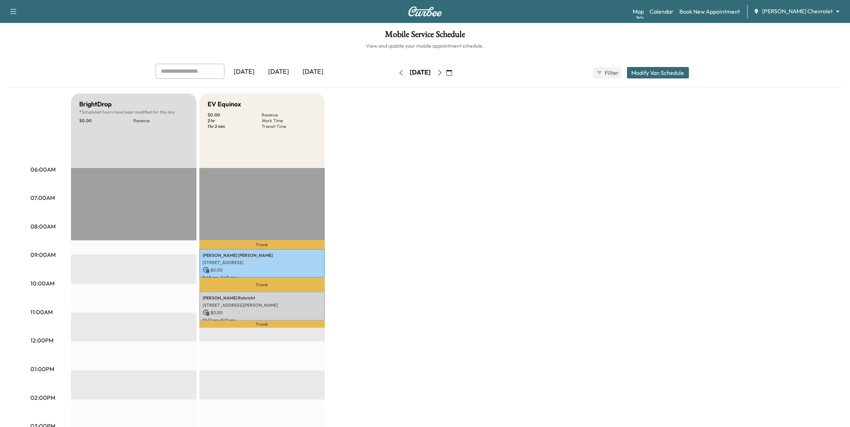
click at [395, 72] on button "button" at bounding box center [401, 72] width 12 height 11
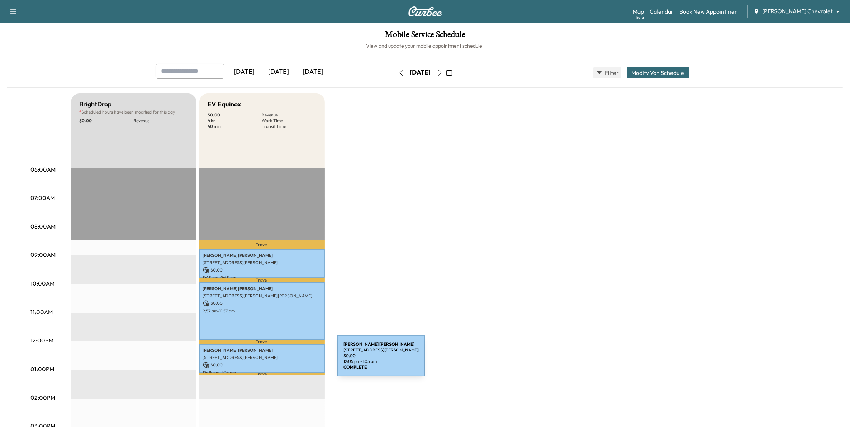
click at [283, 362] on p "$ 0.00" at bounding box center [262, 365] width 118 height 6
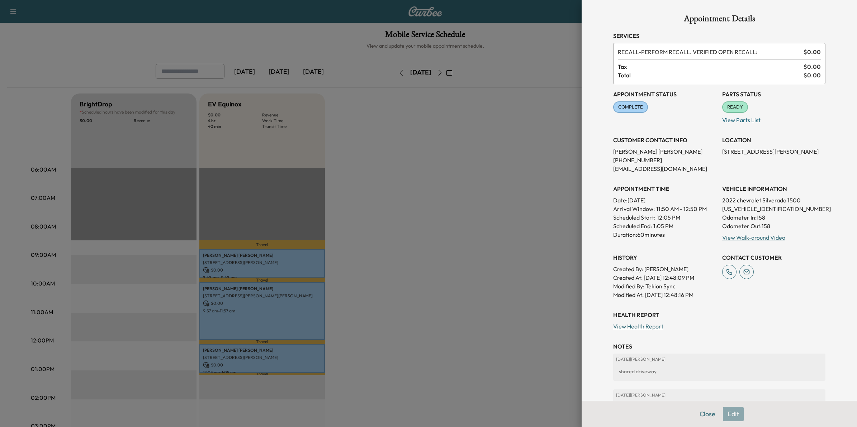
click at [409, 330] on div at bounding box center [428, 213] width 857 height 427
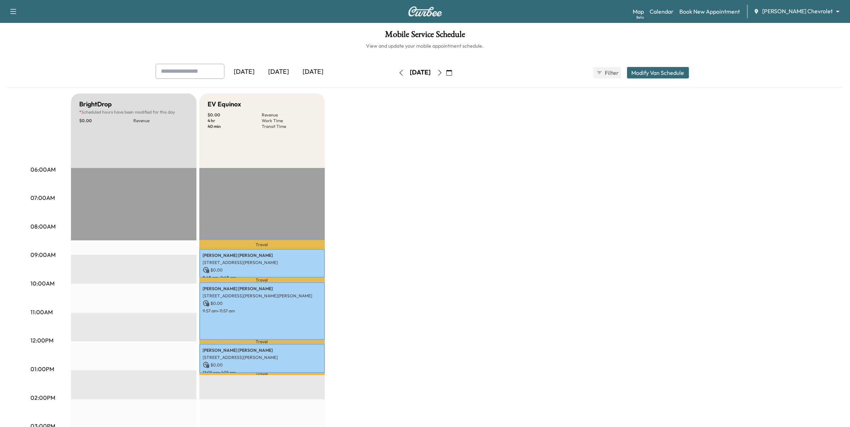
click at [443, 73] on icon "button" at bounding box center [440, 73] width 6 height 6
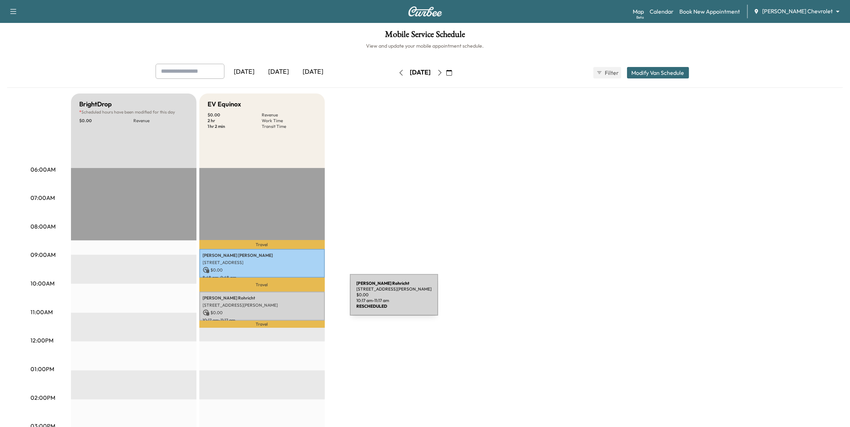
click at [296, 299] on p "[PERSON_NAME]" at bounding box center [262, 299] width 118 height 6
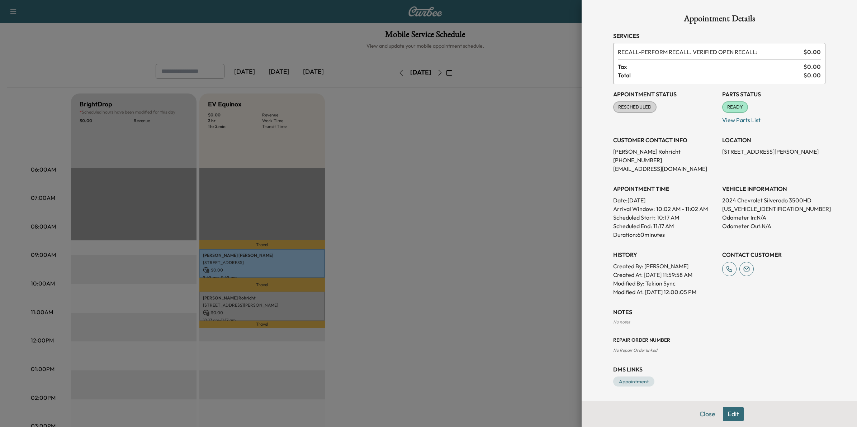
click at [485, 294] on div at bounding box center [428, 213] width 857 height 427
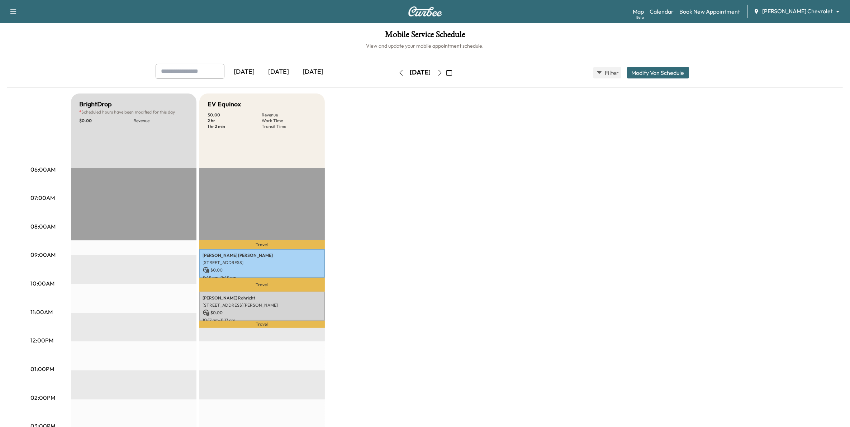
click at [452, 74] on icon "button" at bounding box center [450, 73] width 6 height 6
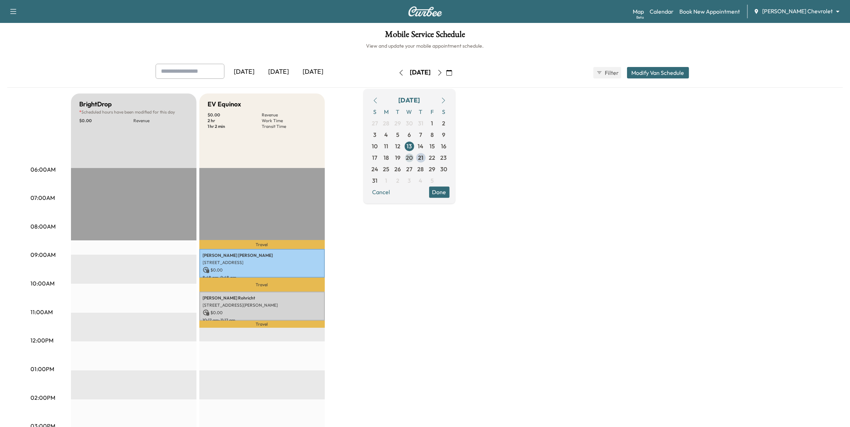
click at [413, 159] on span "20" at bounding box center [409, 157] width 7 height 9
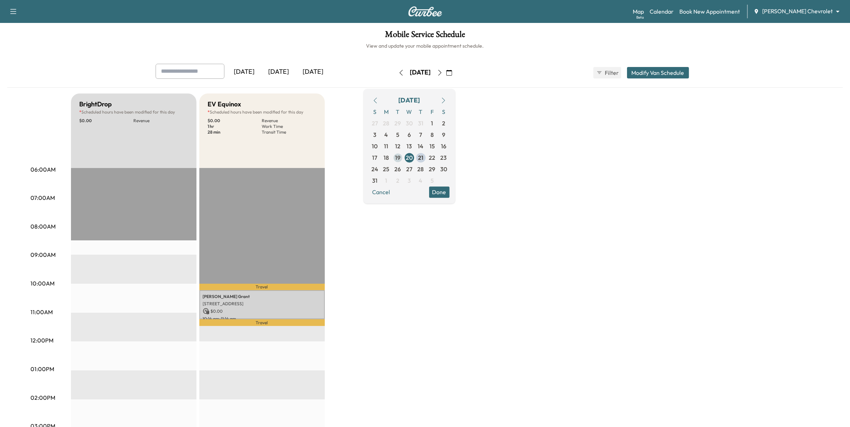
click at [401, 158] on span "19" at bounding box center [397, 157] width 5 height 9
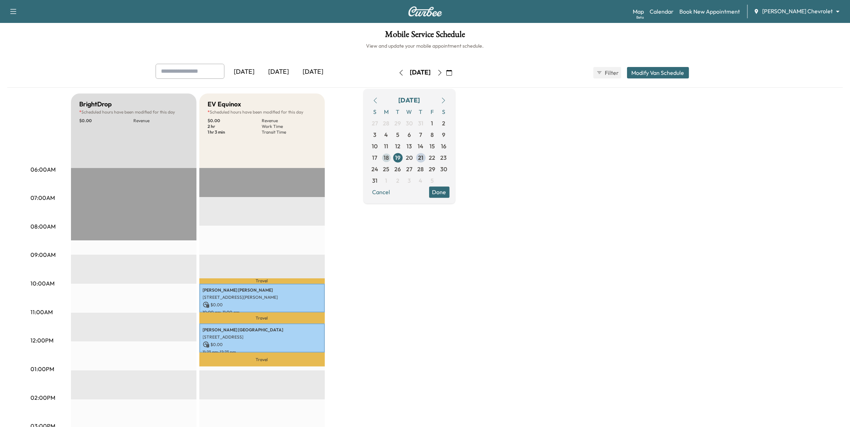
click at [389, 161] on span "18" at bounding box center [386, 157] width 5 height 9
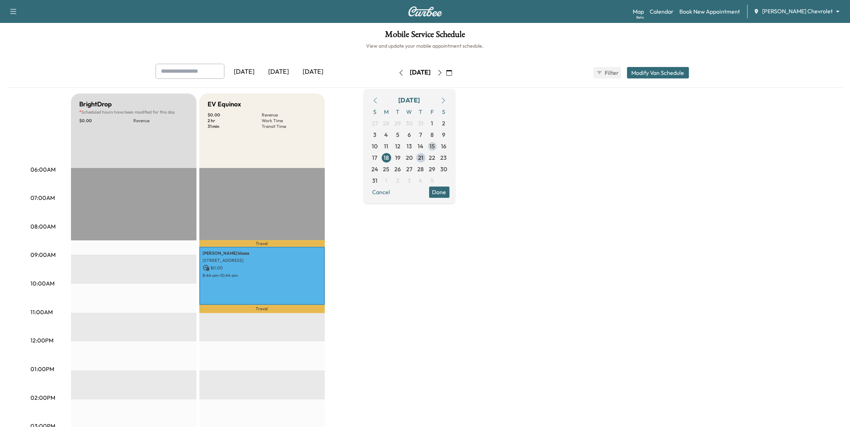
click at [435, 146] on span "15" at bounding box center [432, 146] width 5 height 9
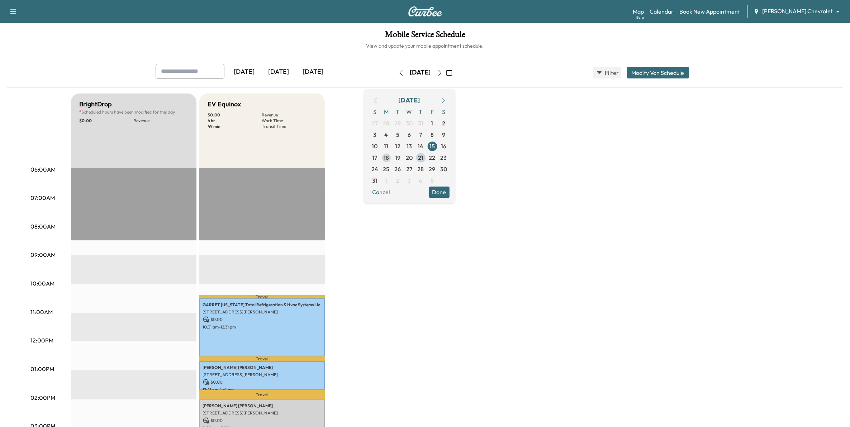
click at [389, 160] on span "18" at bounding box center [386, 157] width 5 height 9
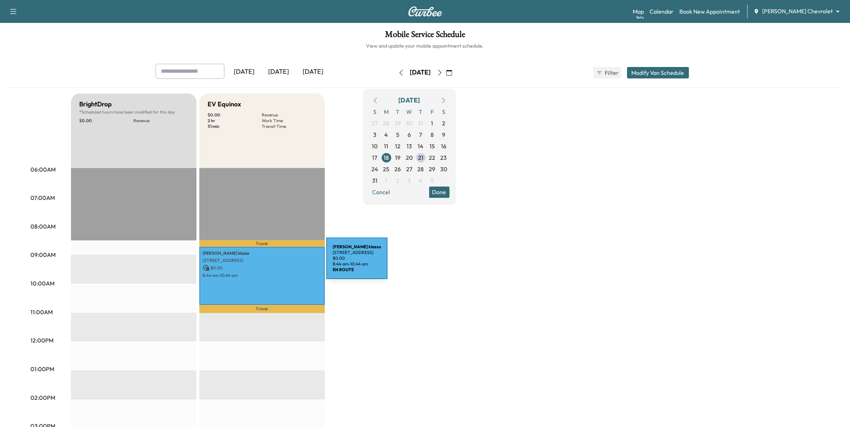
click at [273, 263] on div "[PERSON_NAME] [STREET_ADDRESS] $ 0.00 8:44 am - 10:44 am" at bounding box center [262, 276] width 126 height 58
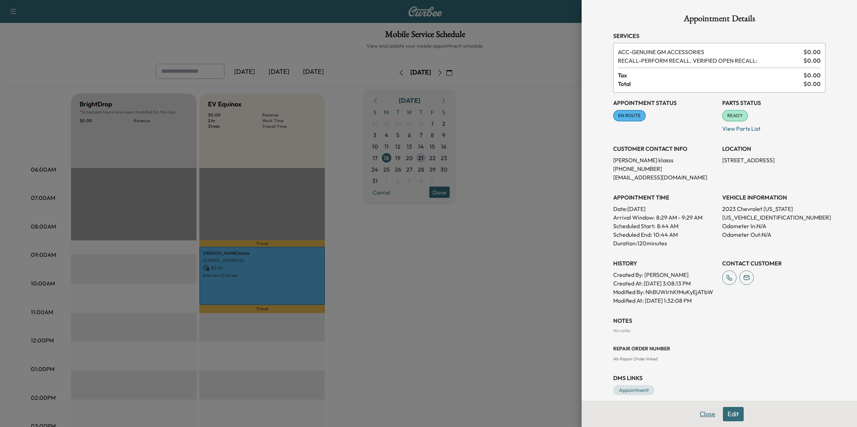
click at [697, 414] on button "Close" at bounding box center [707, 414] width 25 height 14
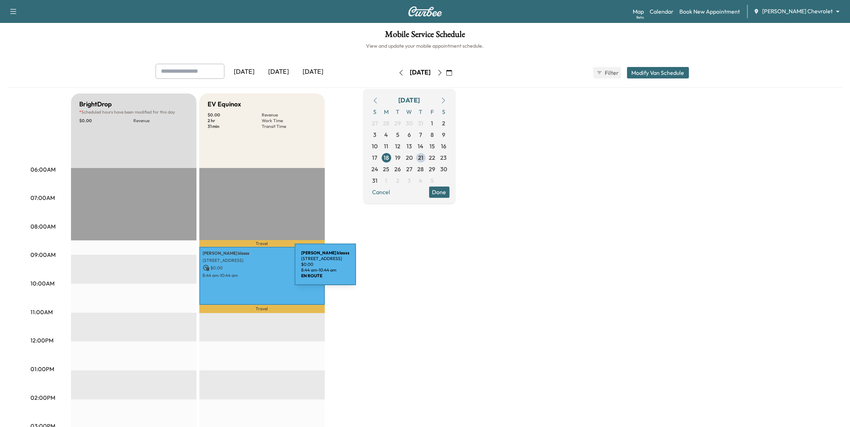
click at [241, 269] on p "$ 0.00" at bounding box center [262, 268] width 118 height 6
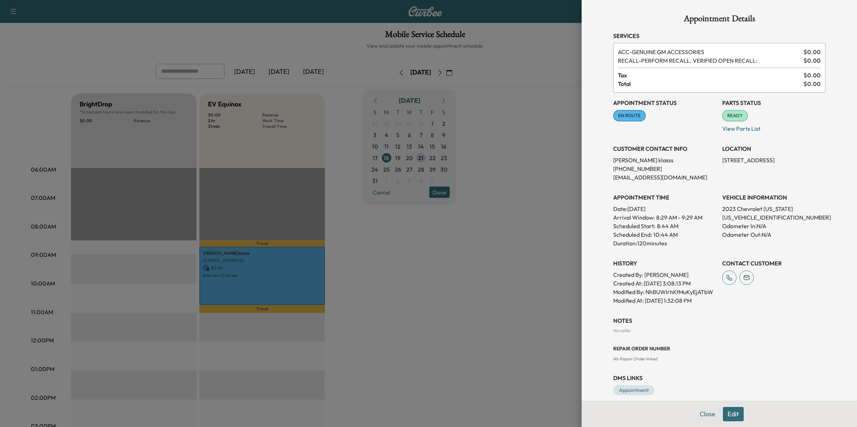
click at [486, 323] on div at bounding box center [428, 213] width 857 height 427
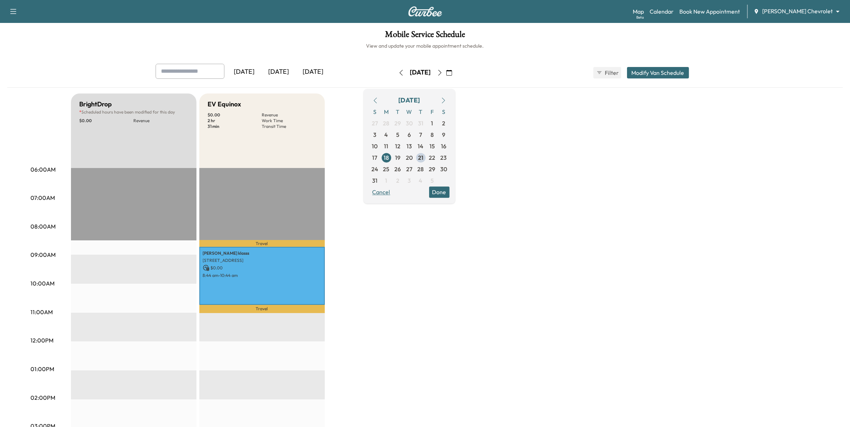
click at [394, 190] on button "Cancel" at bounding box center [381, 191] width 24 height 11
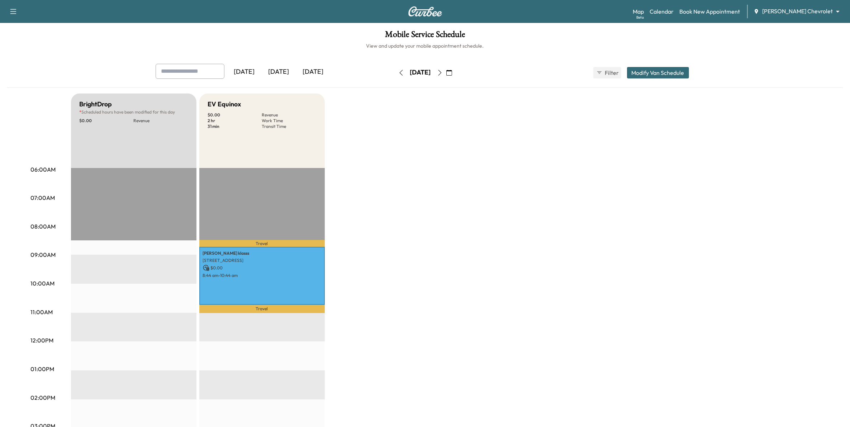
drag, startPoint x: 461, startPoint y: 71, endPoint x: 471, endPoint y: 76, distance: 11.1
click at [455, 72] on button "button" at bounding box center [449, 72] width 12 height 11
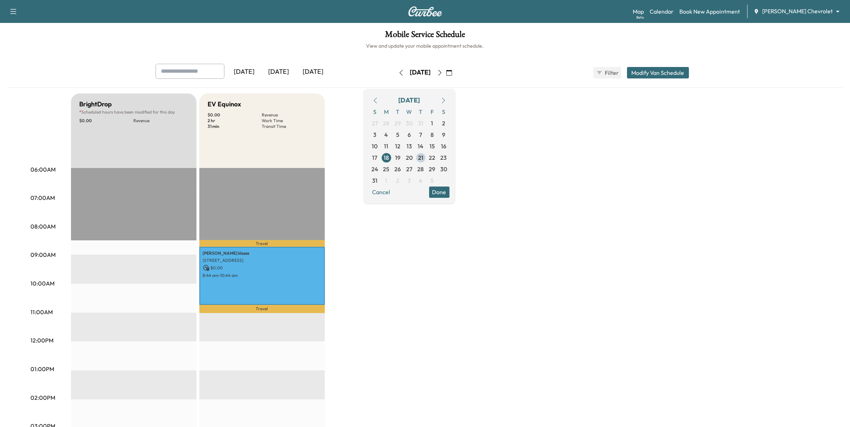
click at [447, 101] on icon "button" at bounding box center [444, 101] width 6 height 6
click at [382, 100] on button "button" at bounding box center [375, 100] width 12 height 11
click at [378, 101] on icon "button" at bounding box center [376, 101] width 6 height 6
click at [427, 157] on span "21" at bounding box center [420, 157] width 11 height 11
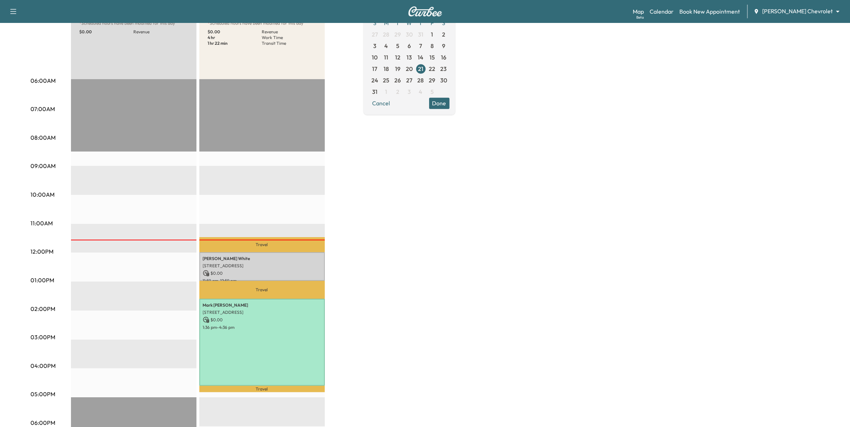
scroll to position [90, 0]
click at [408, 242] on div "BrightDrop * Scheduled hours have been modified for this day $ 0.00 Revenue EST…" at bounding box center [445, 273] width 749 height 538
click at [450, 99] on button "Done" at bounding box center [439, 102] width 20 height 11
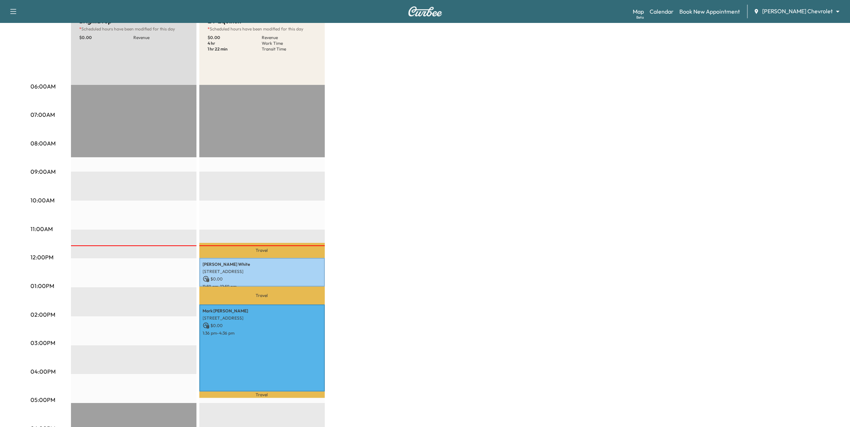
scroll to position [32, 0]
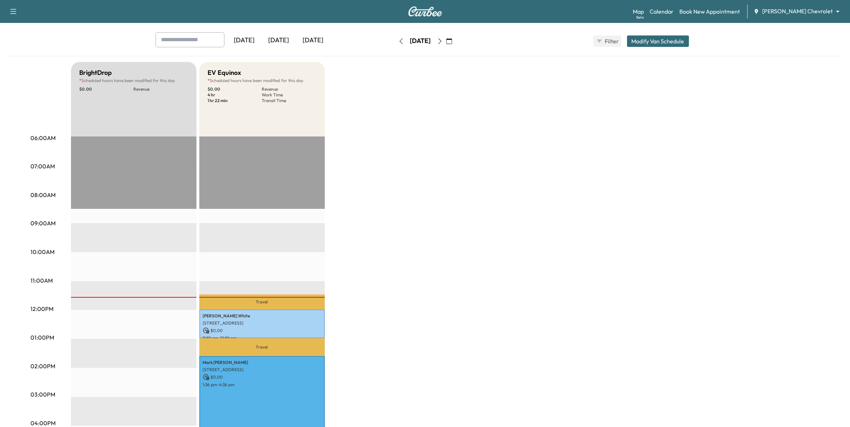
click at [398, 43] on icon "button" at bounding box center [401, 41] width 6 height 6
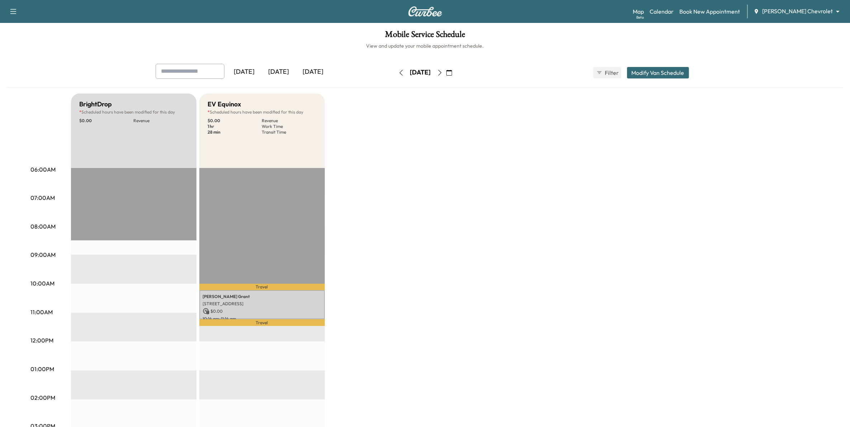
click at [398, 74] on icon "button" at bounding box center [401, 73] width 6 height 6
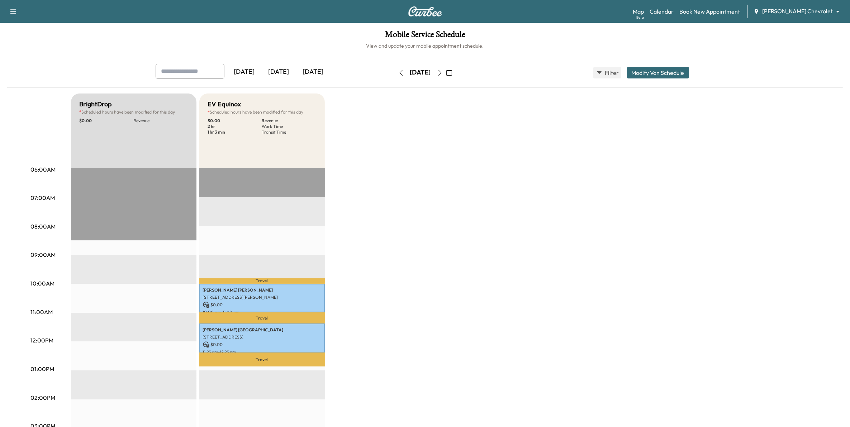
click at [377, 74] on div "[DATE] [DATE] [DATE] [DATE] August 2025 S M T W T F S 27 28 29 30 31 1 2 3 4 5 …" at bounding box center [425, 73] width 551 height 18
click at [398, 72] on icon "button" at bounding box center [401, 73] width 6 height 6
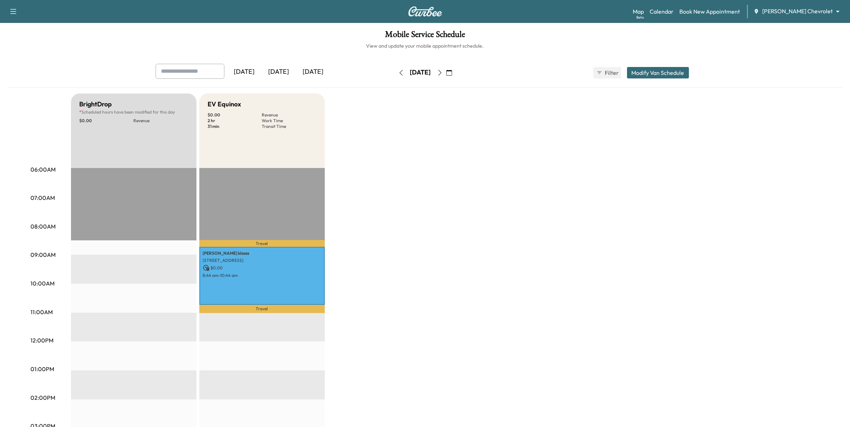
click at [398, 72] on icon "button" at bounding box center [401, 73] width 6 height 6
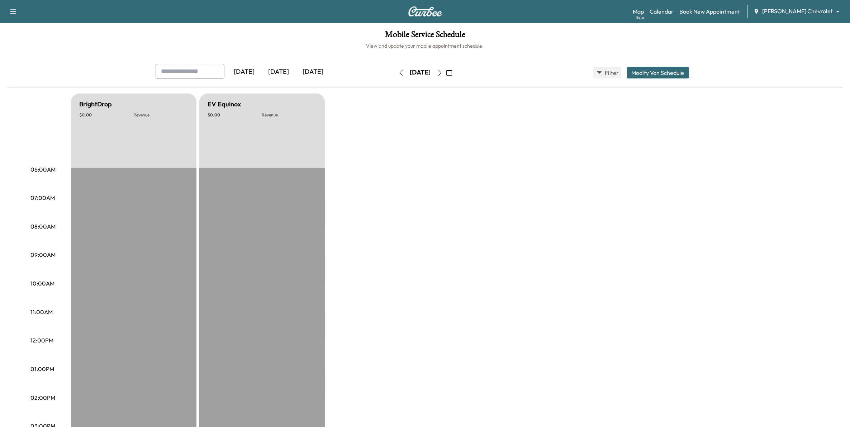
click at [398, 72] on icon "button" at bounding box center [401, 73] width 6 height 6
click at [395, 72] on button "button" at bounding box center [401, 72] width 12 height 11
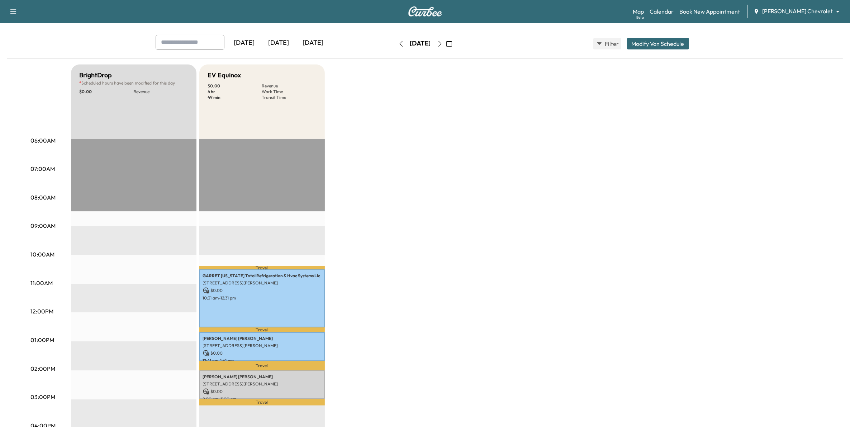
scroll to position [45, 0]
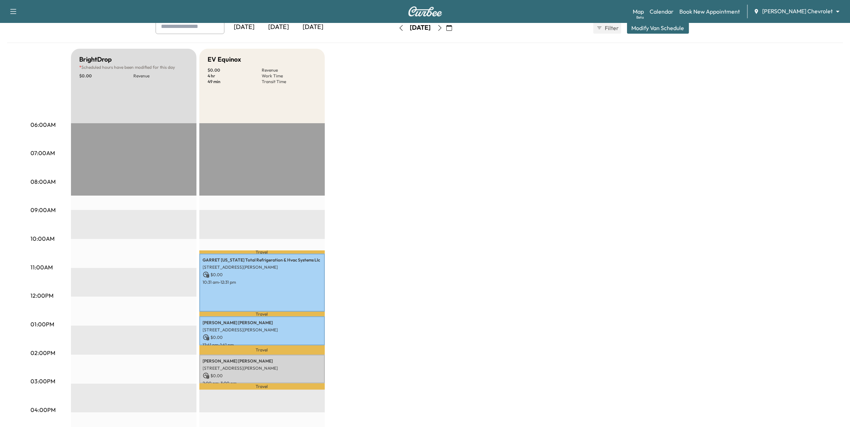
click at [398, 28] on icon "button" at bounding box center [401, 28] width 6 height 6
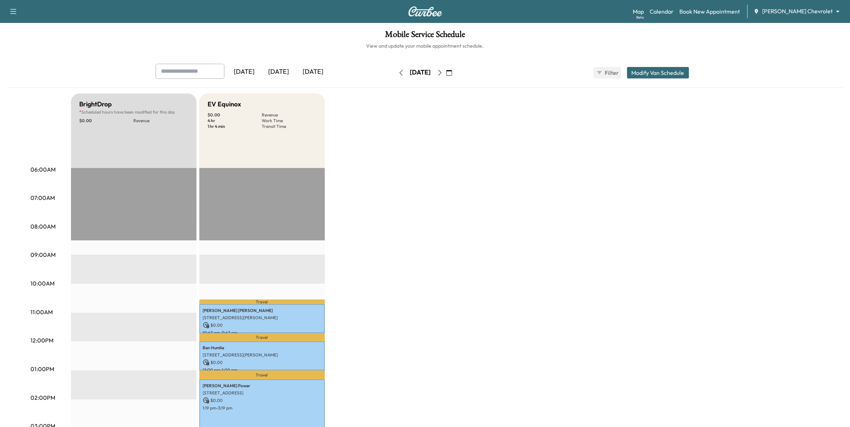
drag, startPoint x: 469, startPoint y: 72, endPoint x: 454, endPoint y: 120, distance: 50.4
click at [452, 73] on icon "button" at bounding box center [450, 73] width 6 height 6
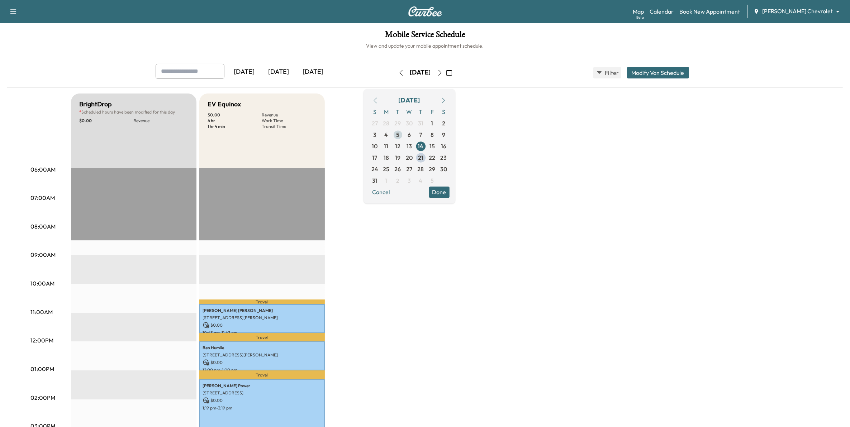
click at [400, 133] on span "5" at bounding box center [397, 135] width 3 height 9
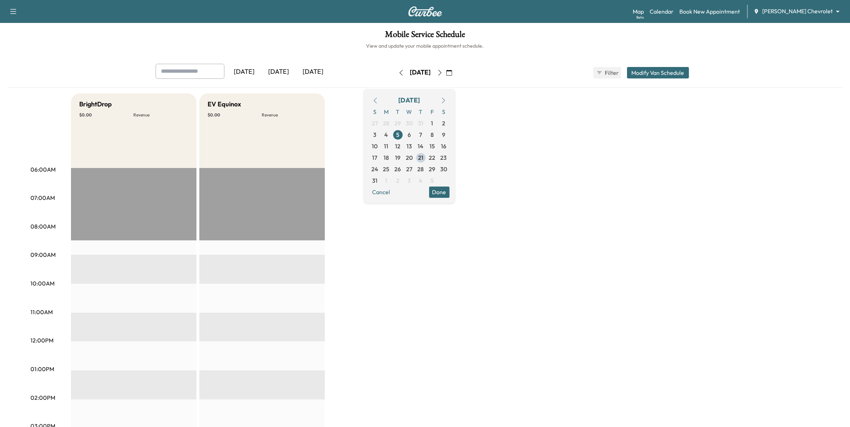
click at [443, 71] on icon "button" at bounding box center [440, 73] width 6 height 6
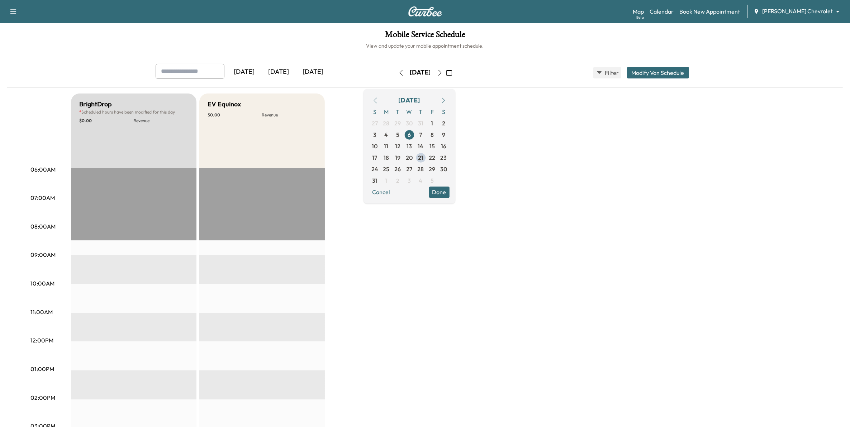
click at [446, 72] on button "button" at bounding box center [440, 72] width 12 height 11
click at [443, 72] on icon "button" at bounding box center [440, 73] width 6 height 6
click at [455, 72] on button "button" at bounding box center [449, 72] width 12 height 11
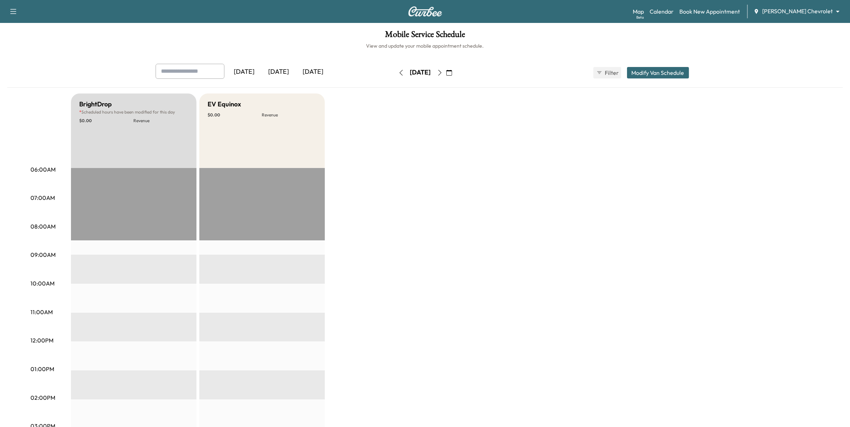
click at [443, 74] on icon "button" at bounding box center [440, 73] width 6 height 6
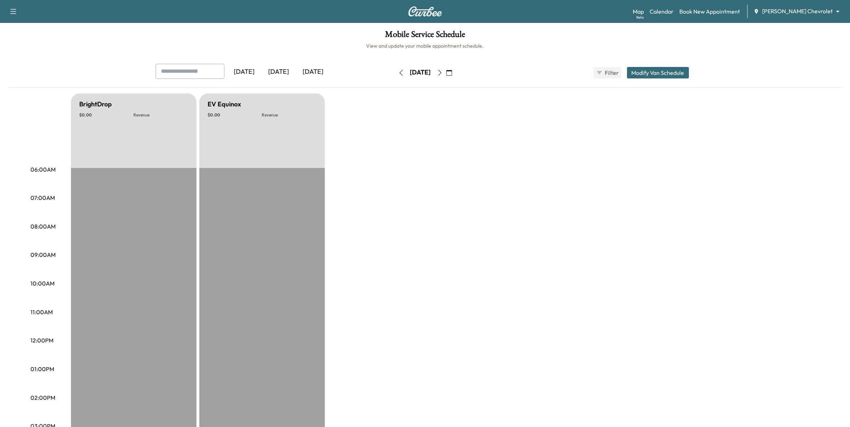
click at [443, 74] on icon "button" at bounding box center [440, 73] width 6 height 6
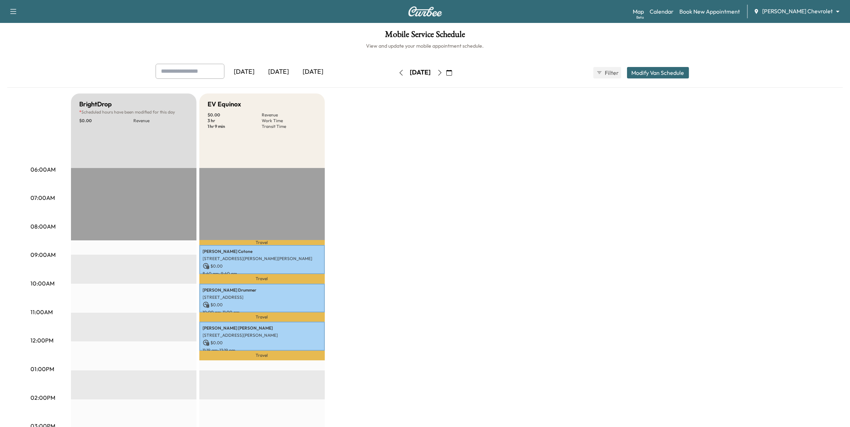
click at [443, 74] on icon "button" at bounding box center [440, 73] width 6 height 6
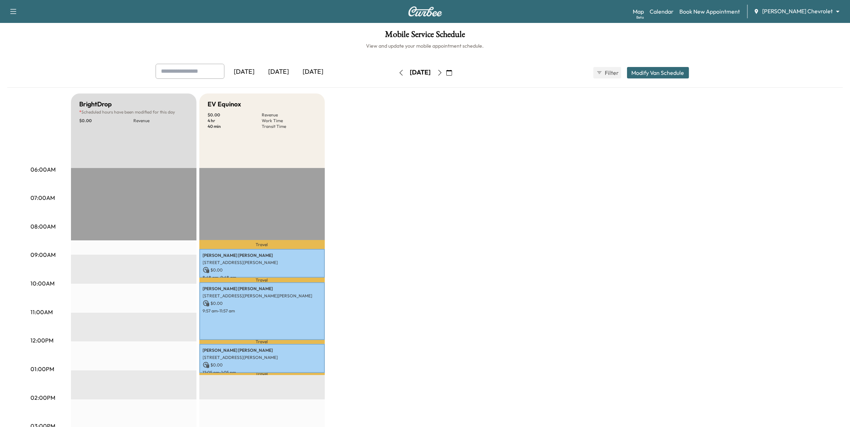
click at [398, 71] on icon "button" at bounding box center [401, 73] width 6 height 6
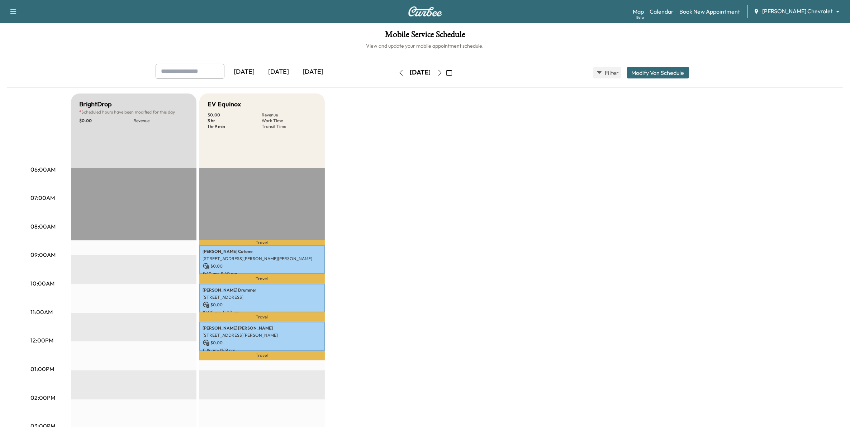
click at [398, 73] on icon "button" at bounding box center [401, 73] width 6 height 6
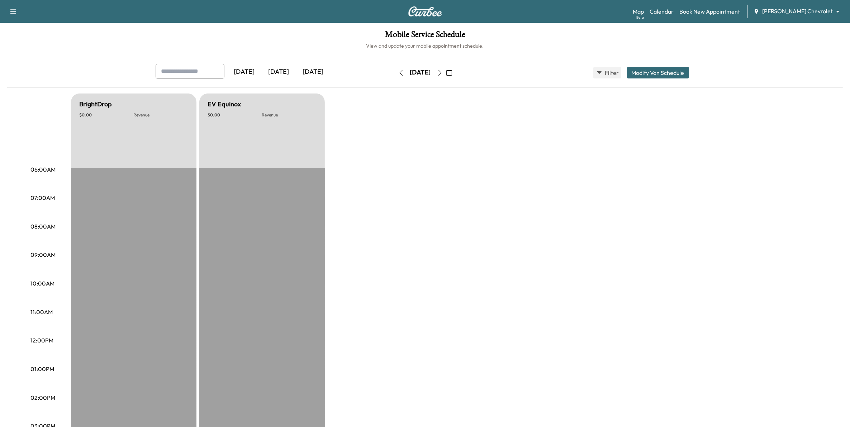
click at [452, 74] on icon "button" at bounding box center [450, 73] width 6 height 6
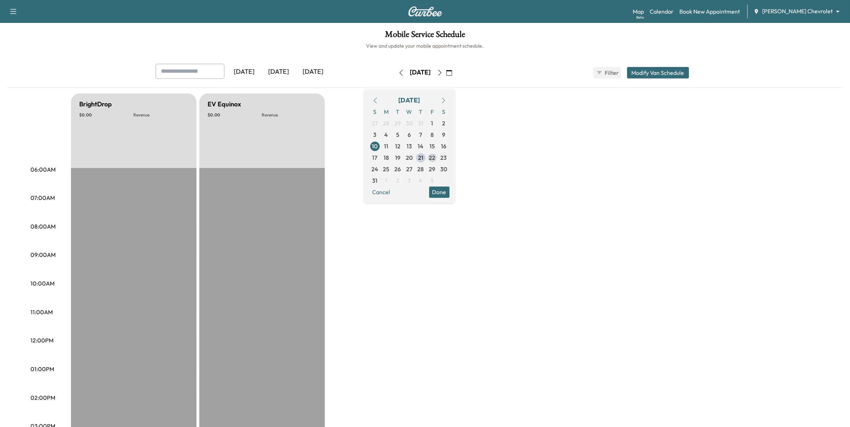
click at [436, 161] on span "22" at bounding box center [432, 157] width 6 height 9
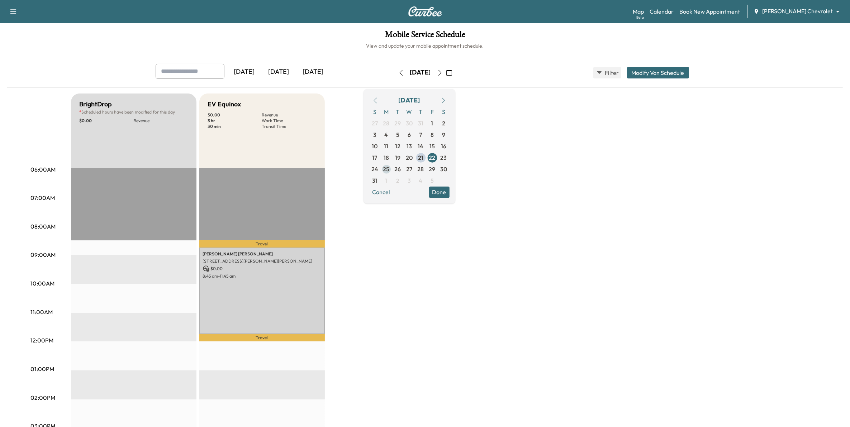
click at [390, 169] on span "25" at bounding box center [386, 169] width 6 height 9
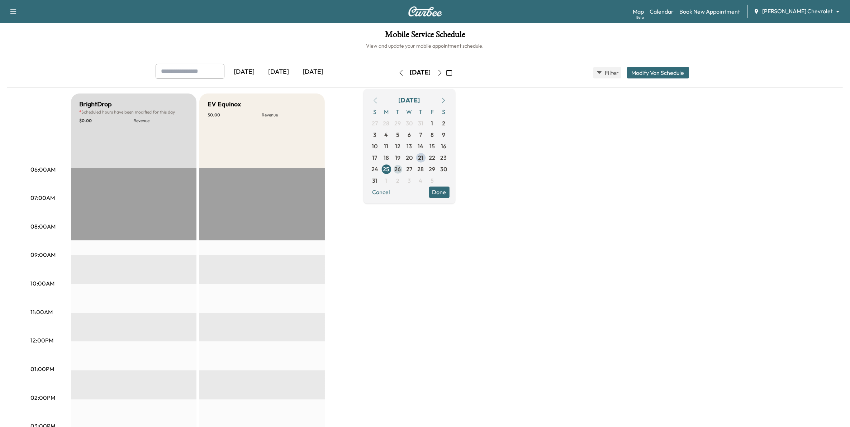
click at [401, 171] on span "26" at bounding box center [398, 169] width 6 height 9
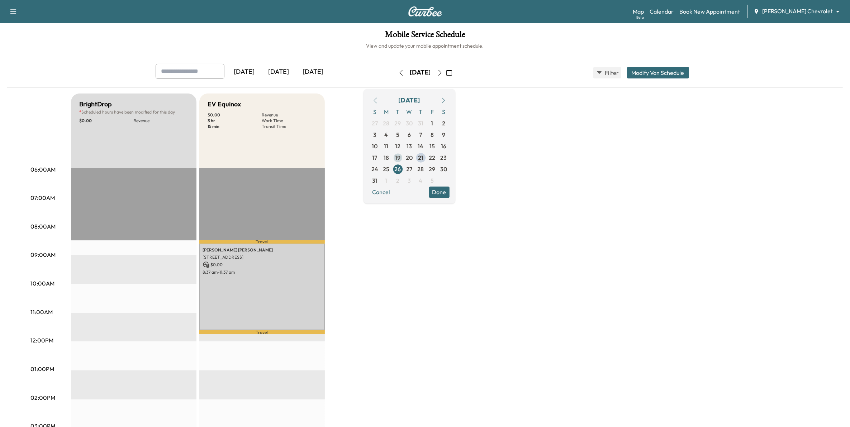
click at [401, 159] on span "19" at bounding box center [397, 157] width 5 height 9
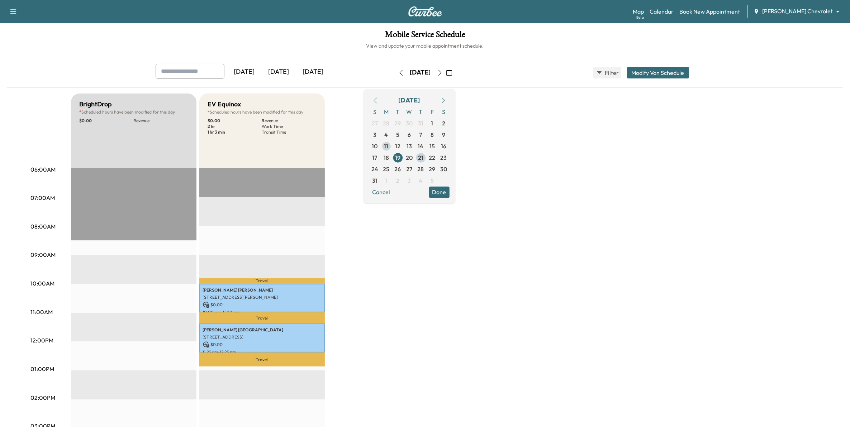
click at [389, 146] on span "11" at bounding box center [386, 146] width 4 height 9
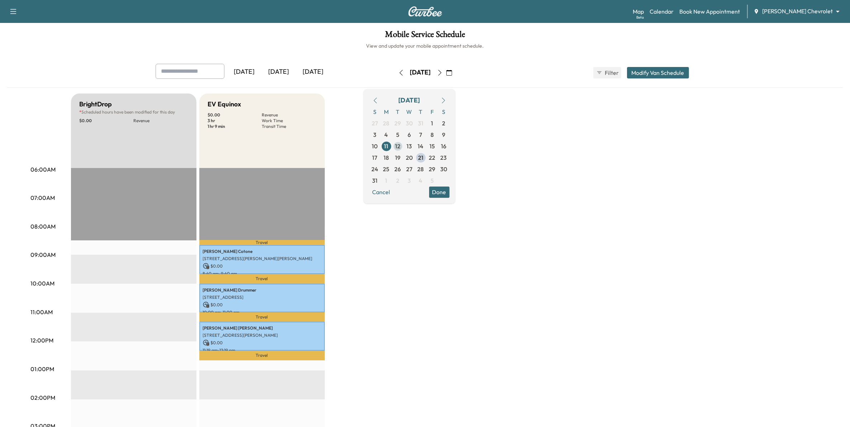
click at [401, 149] on span "12" at bounding box center [397, 146] width 5 height 9
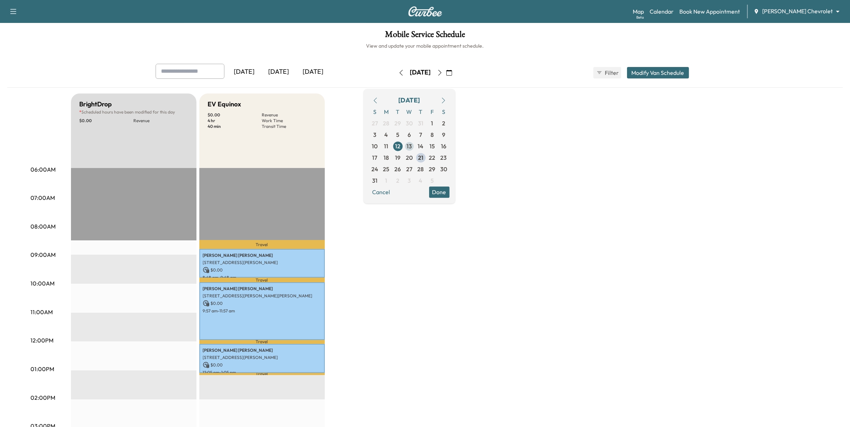
click at [415, 148] on span "13" at bounding box center [409, 146] width 11 height 11
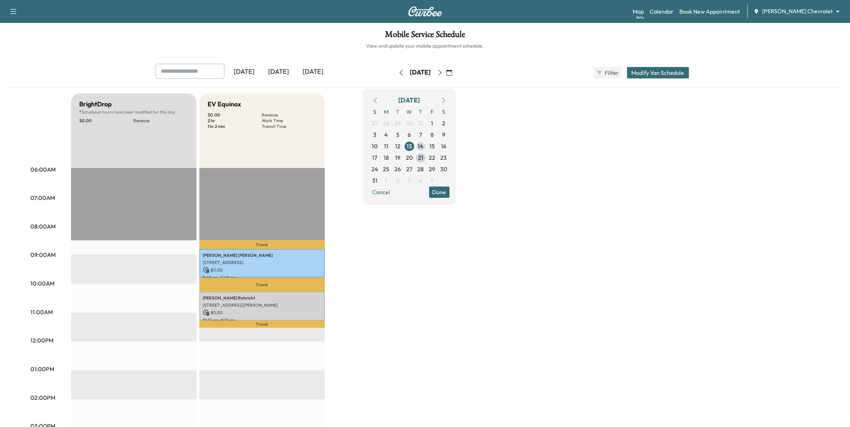
click at [427, 147] on span "14" at bounding box center [420, 146] width 11 height 11
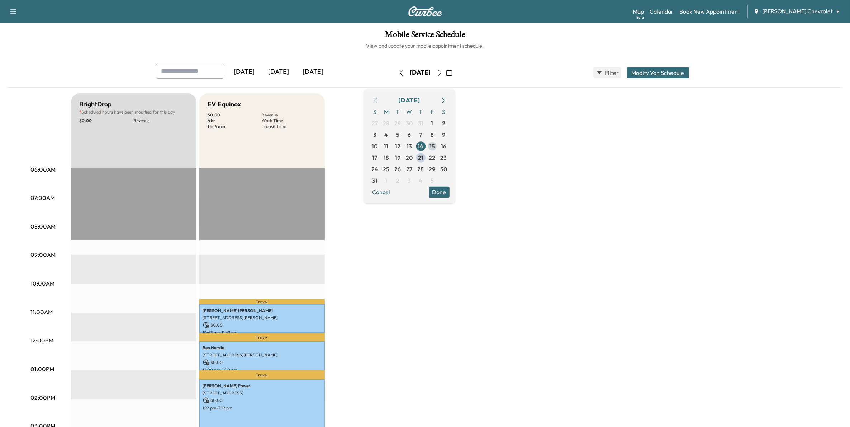
click at [435, 151] on span "15" at bounding box center [432, 146] width 5 height 9
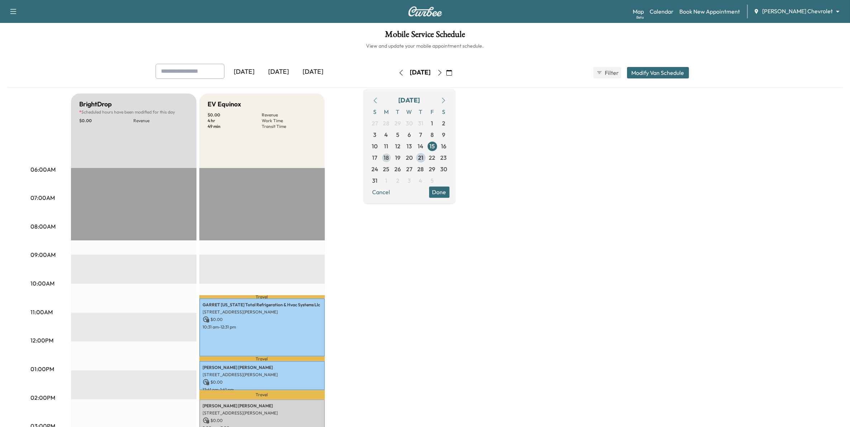
click at [392, 159] on span "18" at bounding box center [386, 157] width 11 height 11
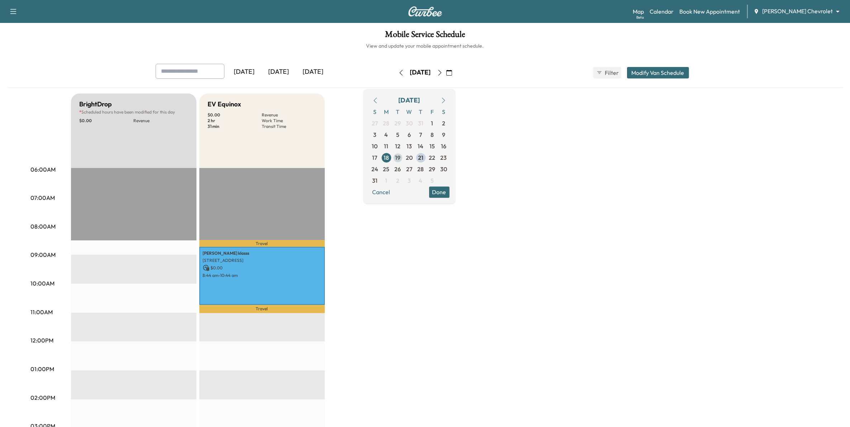
click at [401, 158] on span "19" at bounding box center [397, 157] width 5 height 9
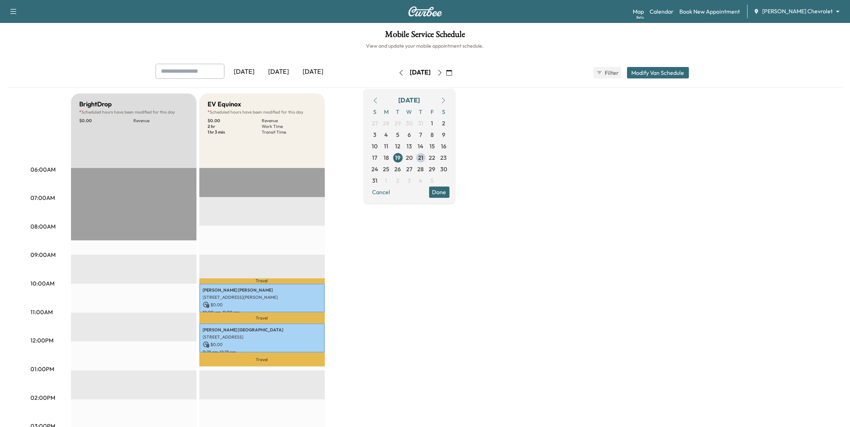
click at [450, 189] on button "Done" at bounding box center [439, 191] width 20 height 11
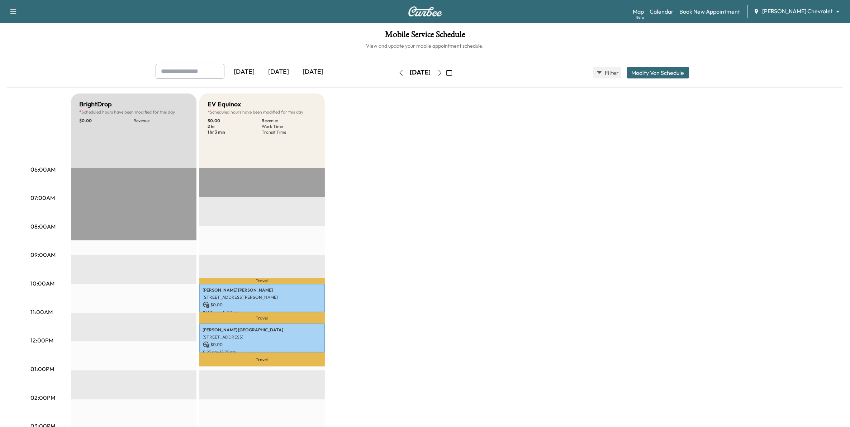
drag, startPoint x: 690, startPoint y: 14, endPoint x: 696, endPoint y: 13, distance: 5.8
click at [674, 14] on link "Calendar" at bounding box center [662, 11] width 24 height 9
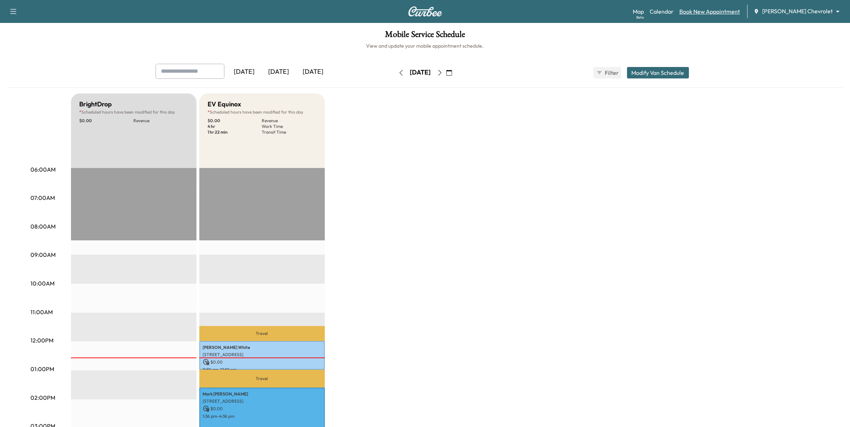
click at [726, 15] on link "Book New Appointment" at bounding box center [710, 11] width 61 height 9
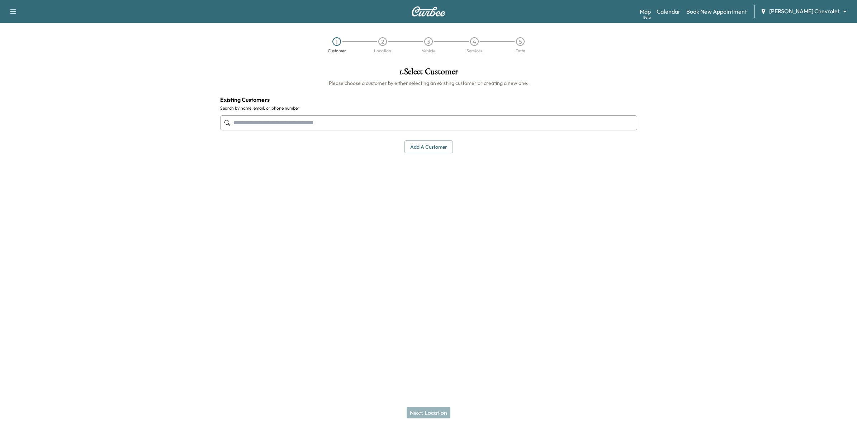
click at [434, 126] on input "text" at bounding box center [428, 122] width 417 height 15
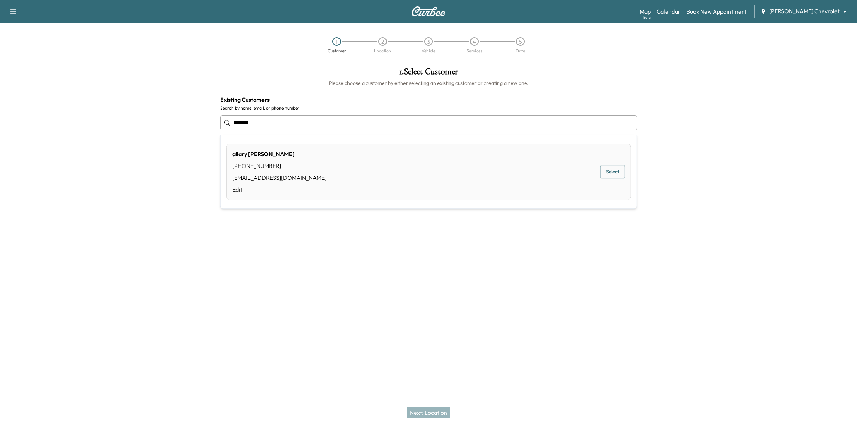
click at [616, 174] on button "Select" at bounding box center [612, 172] width 25 height 13
type input "**********"
click at [440, 414] on button "Next: Location" at bounding box center [429, 412] width 44 height 11
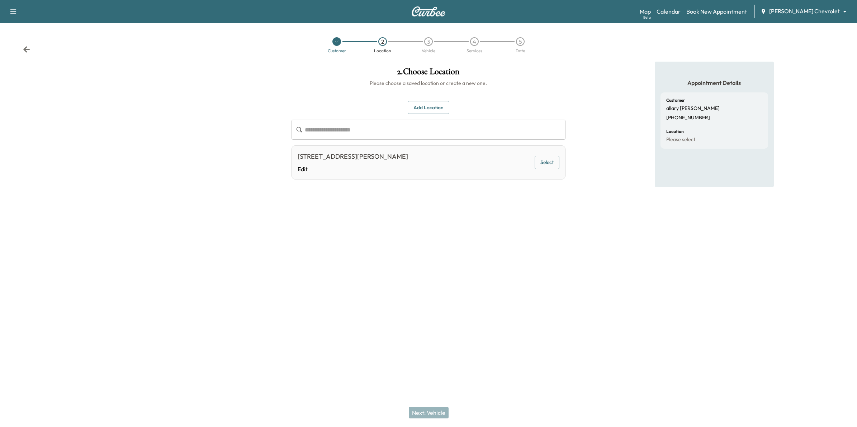
click at [434, 108] on button "Add Location" at bounding box center [429, 107] width 42 height 13
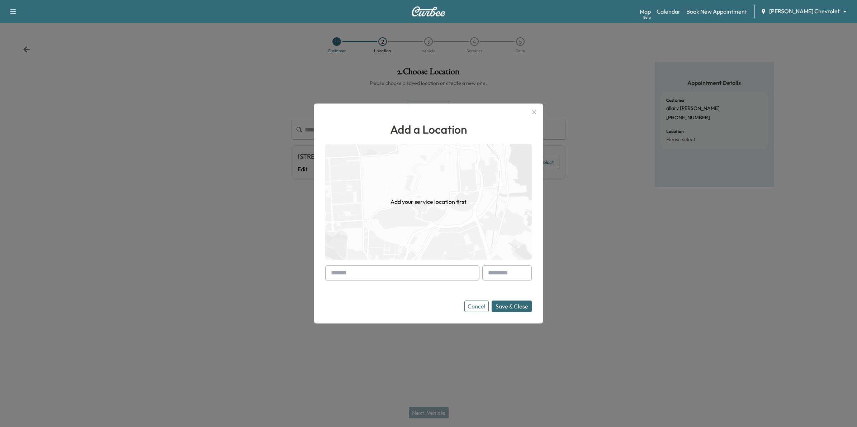
click at [422, 277] on input "text" at bounding box center [402, 273] width 154 height 15
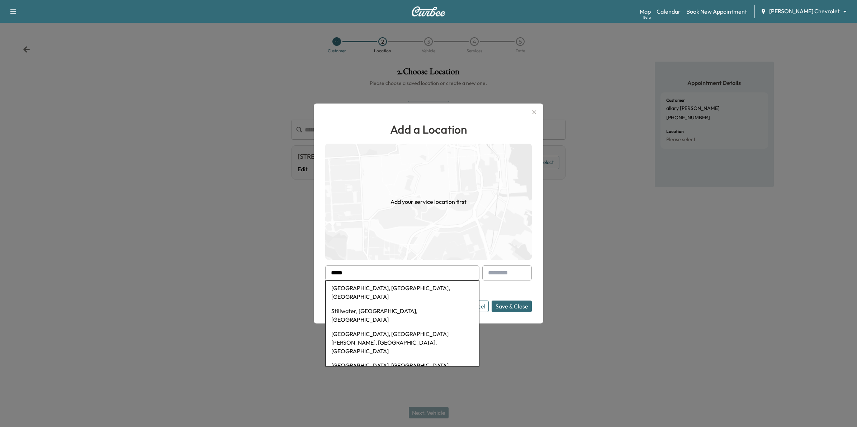
click at [417, 285] on li "[GEOGRAPHIC_DATA], [GEOGRAPHIC_DATA], [GEOGRAPHIC_DATA]" at bounding box center [402, 292] width 153 height 23
type input "**********"
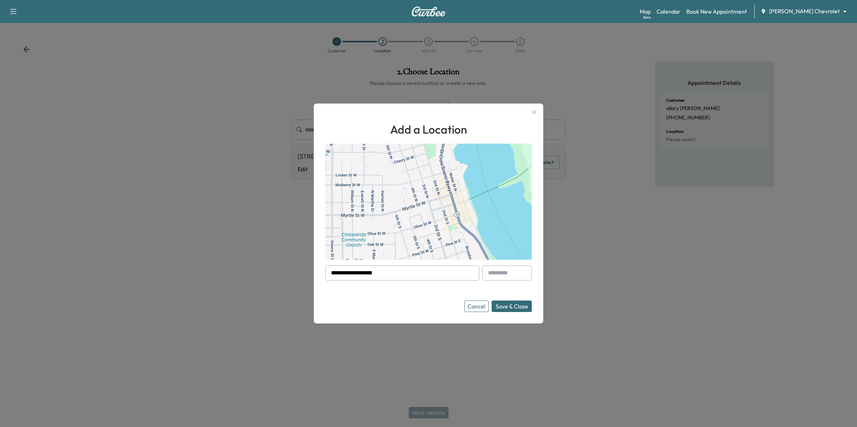
click at [519, 305] on button "Save & Close" at bounding box center [512, 306] width 40 height 11
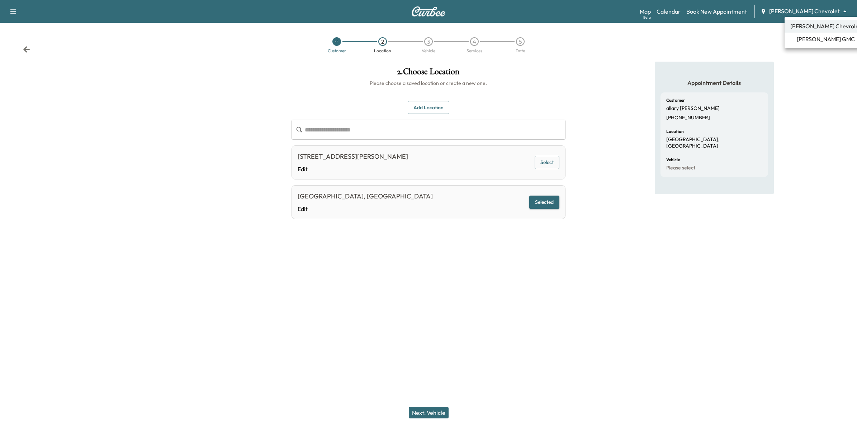
click at [827, 12] on body "**********" at bounding box center [428, 213] width 857 height 427
click at [820, 39] on span "[PERSON_NAME] GMC" at bounding box center [826, 39] width 58 height 9
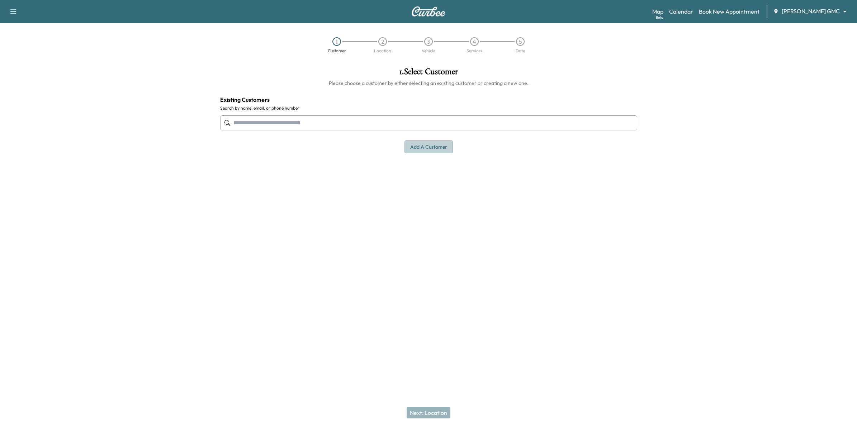
click at [438, 147] on button "Add a customer" at bounding box center [429, 147] width 48 height 13
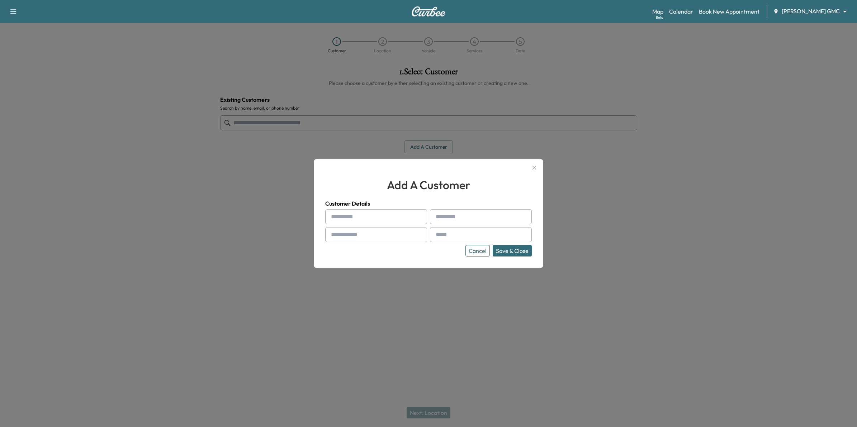
click at [413, 214] on input "text" at bounding box center [376, 216] width 102 height 15
click at [533, 168] on icon "button" at bounding box center [534, 168] width 9 height 9
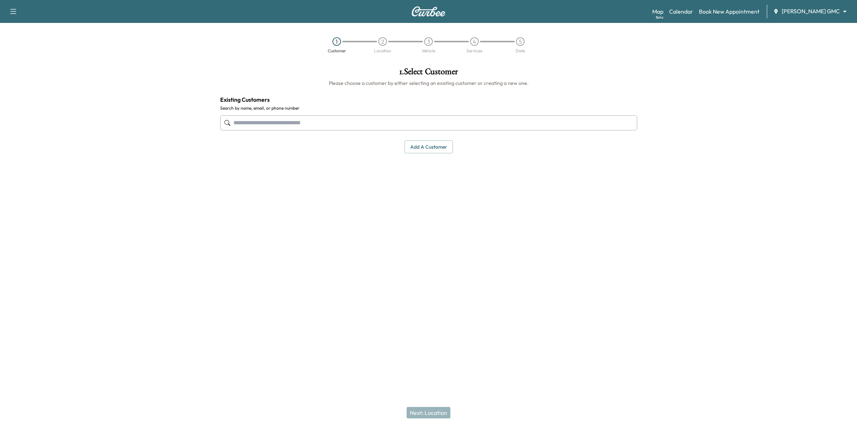
click at [367, 124] on input "text" at bounding box center [428, 122] width 417 height 15
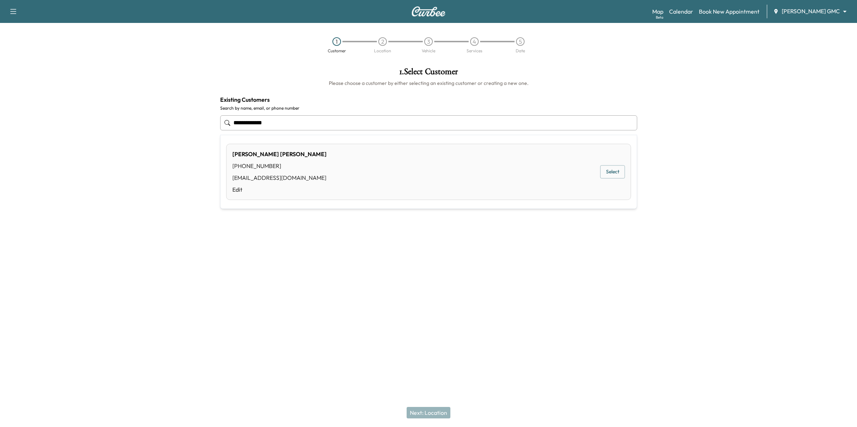
type input "**********"
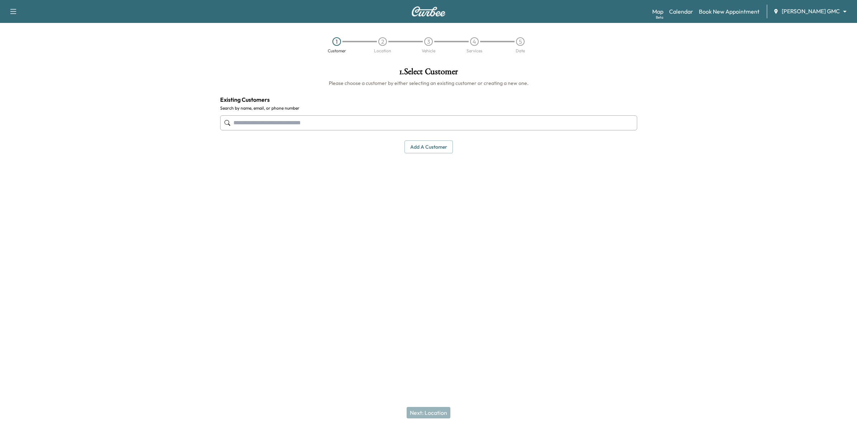
click at [294, 119] on input "text" at bounding box center [428, 122] width 417 height 15
paste input "**********"
type input "**********"
click at [435, 415] on div "Next: Location" at bounding box center [428, 413] width 857 height 29
paste input "**********"
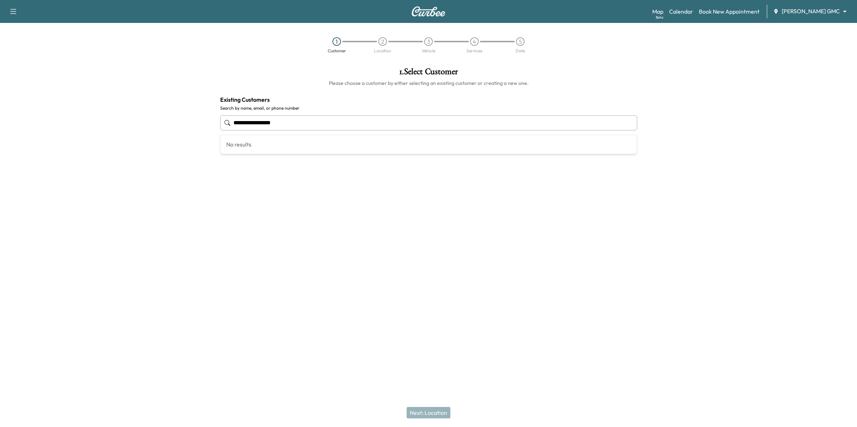
type input "**********"
paste input "**********"
click at [609, 167] on button "Select" at bounding box center [612, 167] width 25 height 13
type input "**********"
